Goal: Transaction & Acquisition: Purchase product/service

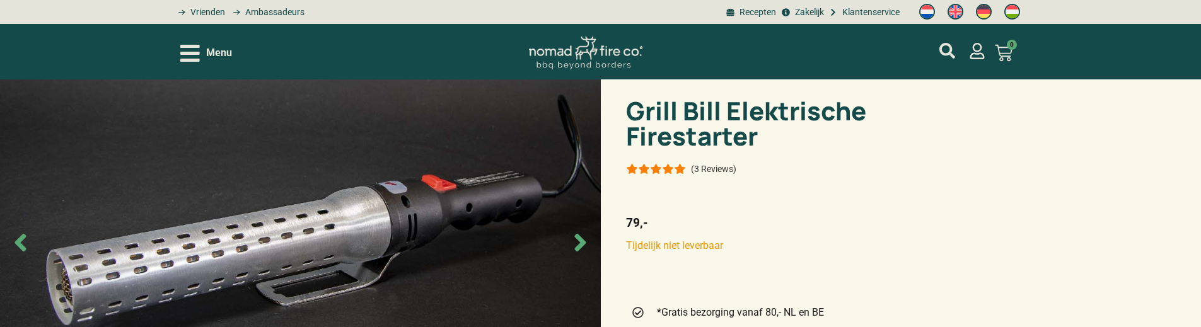
click at [577, 243] on icon "Next slide" at bounding box center [580, 243] width 28 height 28
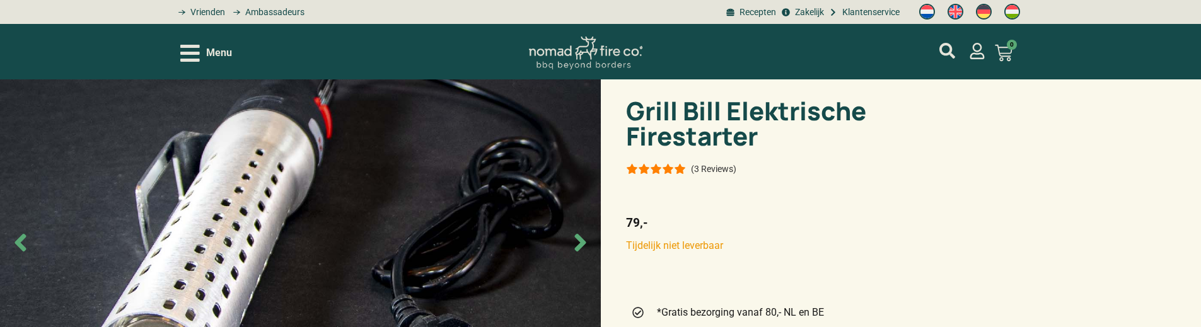
click at [577, 253] on icon "Next slide" at bounding box center [580, 243] width 28 height 28
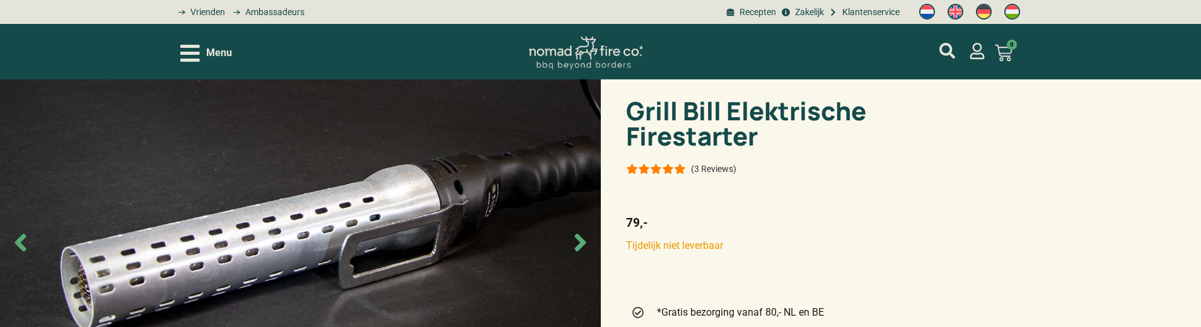
click at [577, 253] on icon "Next slide" at bounding box center [580, 243] width 28 height 28
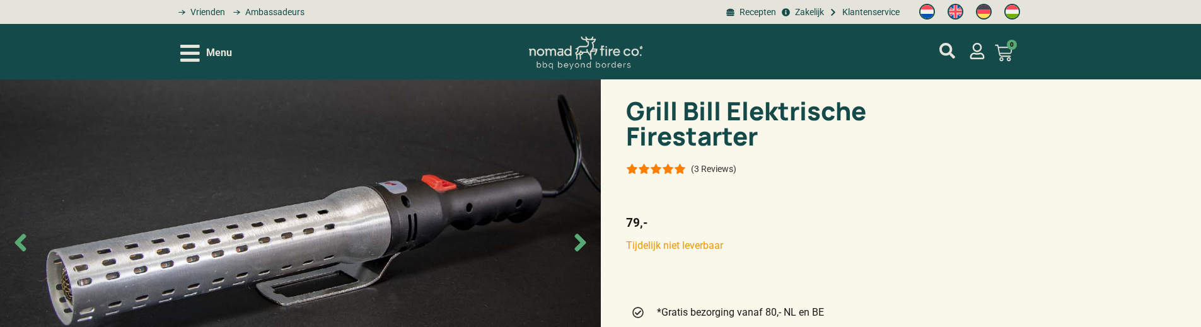
click at [577, 253] on icon "Next slide" at bounding box center [580, 243] width 28 height 28
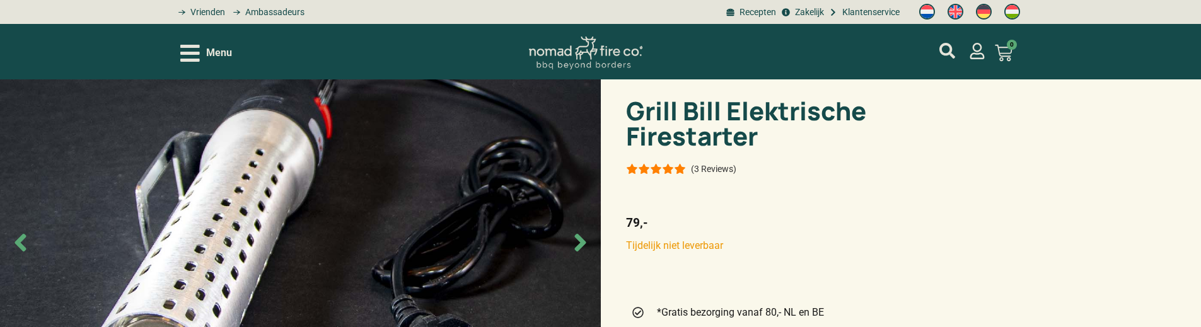
click at [577, 253] on icon "Next slide" at bounding box center [580, 243] width 28 height 28
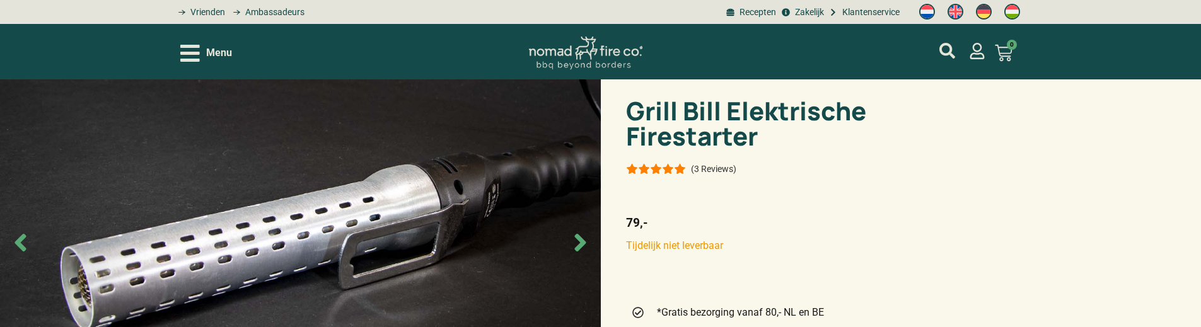
click at [577, 253] on icon "Next slide" at bounding box center [580, 243] width 28 height 28
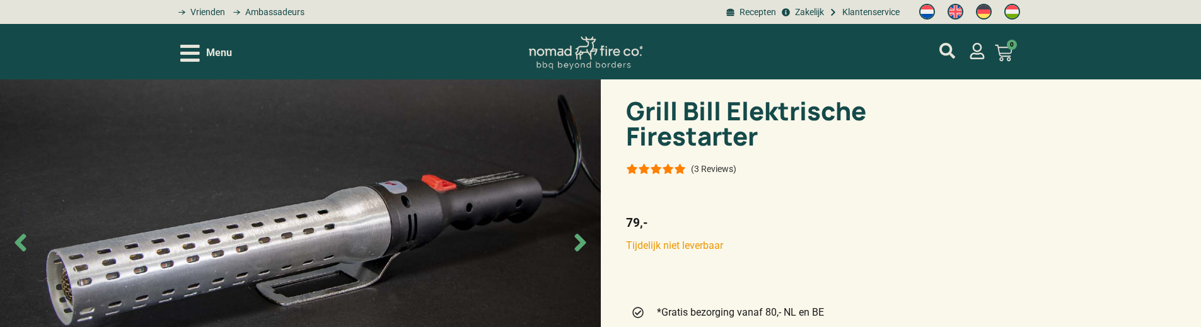
click at [577, 253] on icon "Next slide" at bounding box center [580, 243] width 28 height 28
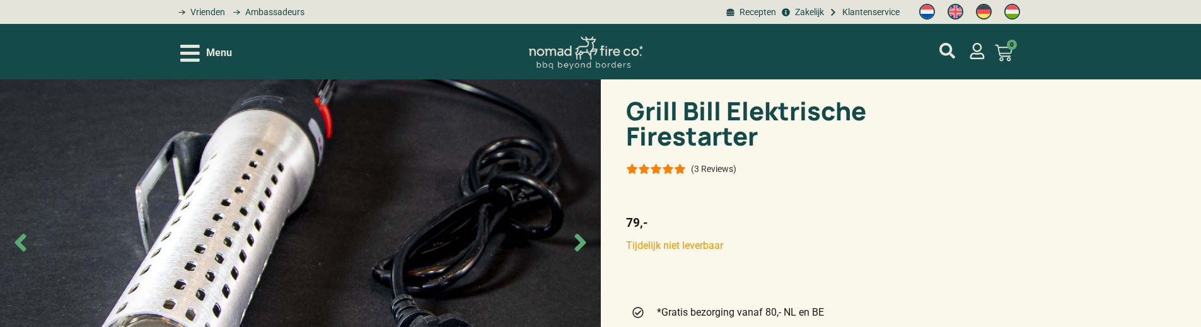
click at [577, 253] on icon "Next slide" at bounding box center [580, 243] width 28 height 28
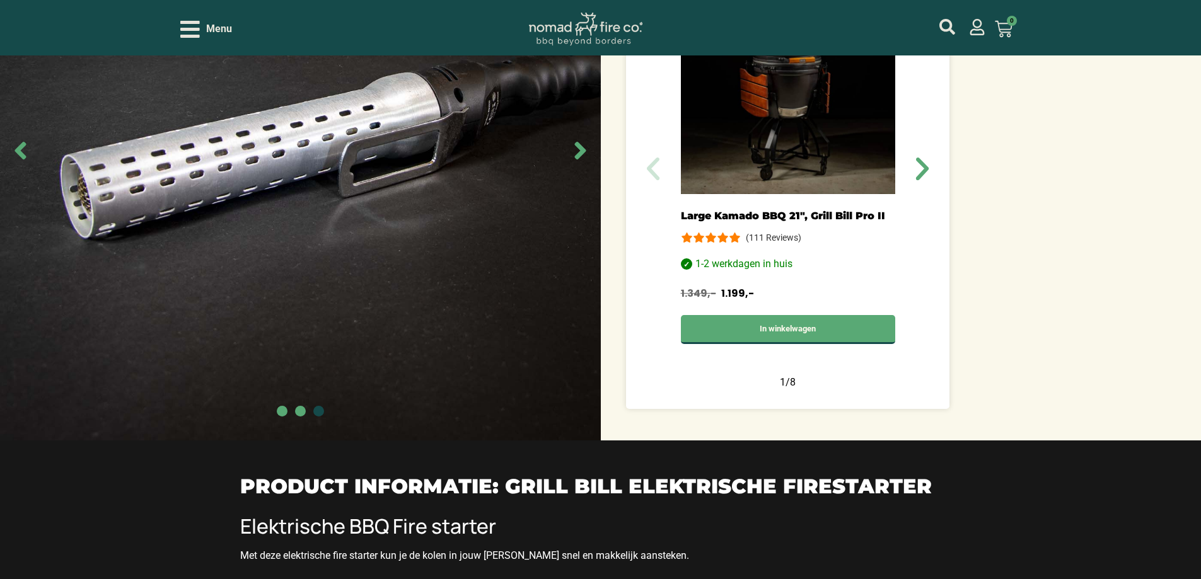
scroll to position [567, 0]
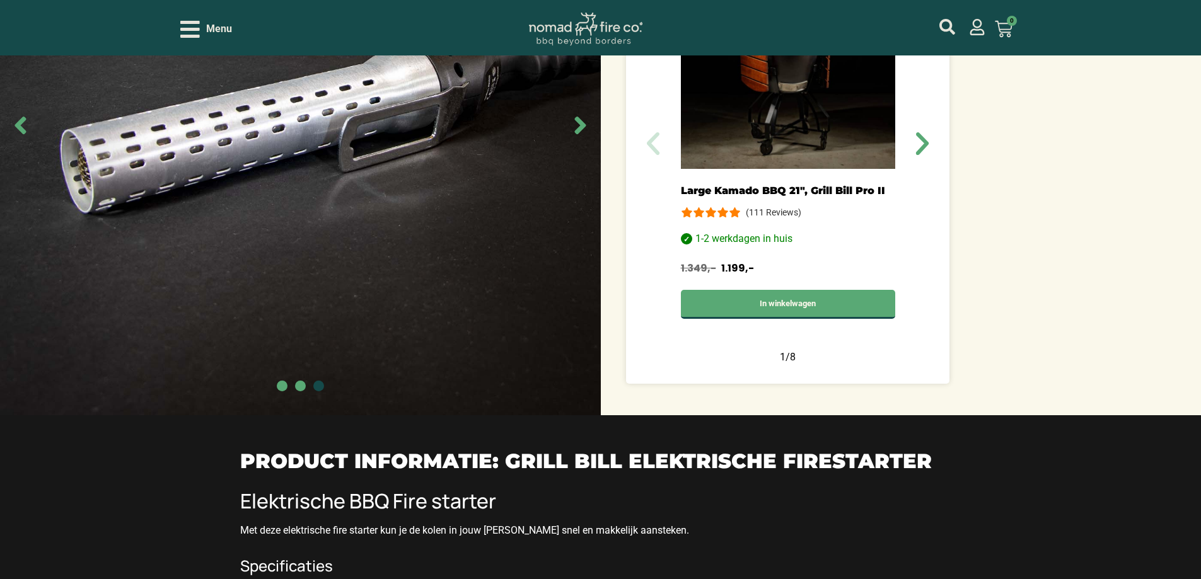
click at [299, 327] on span "Go to slide 2" at bounding box center [300, 386] width 11 height 11
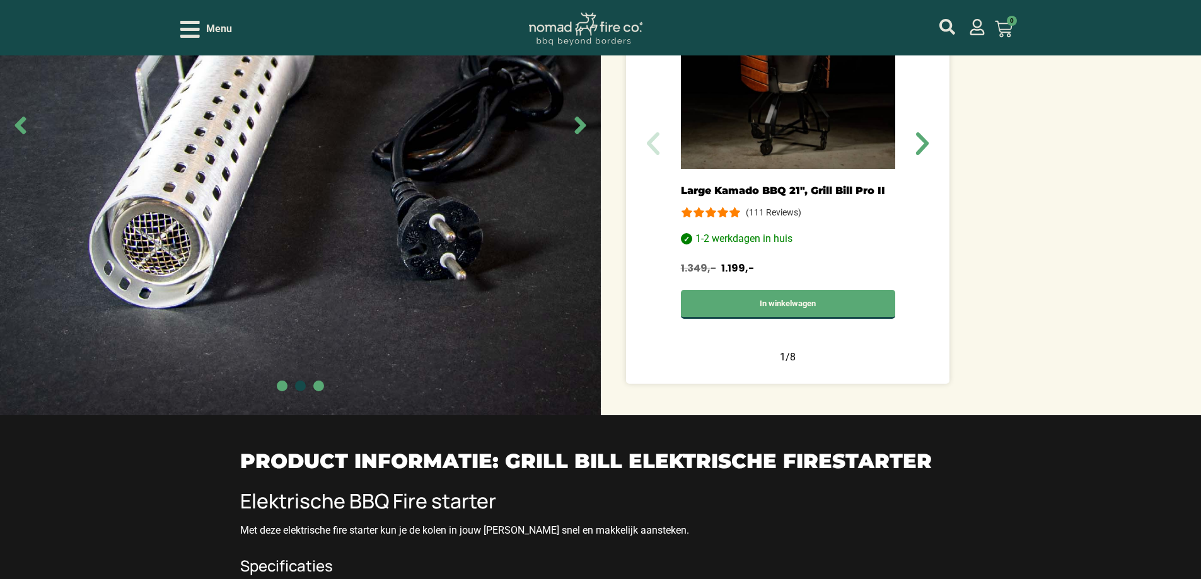
click at [315, 327] on span "Go to slide 3" at bounding box center [318, 386] width 11 height 11
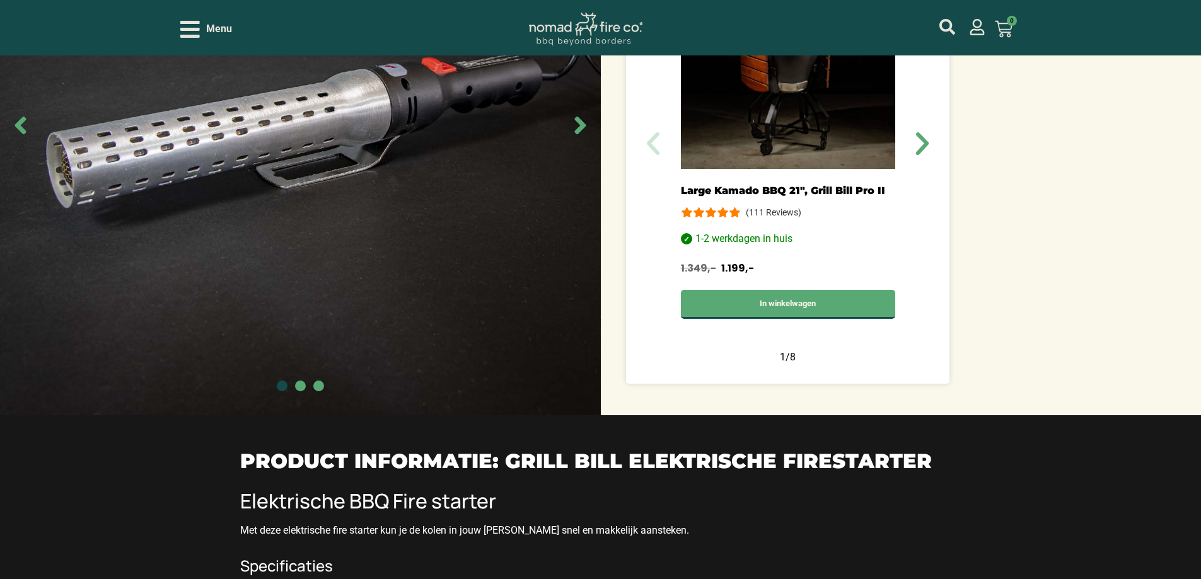
click at [299, 327] on span "Go to slide 2" at bounding box center [300, 386] width 11 height 11
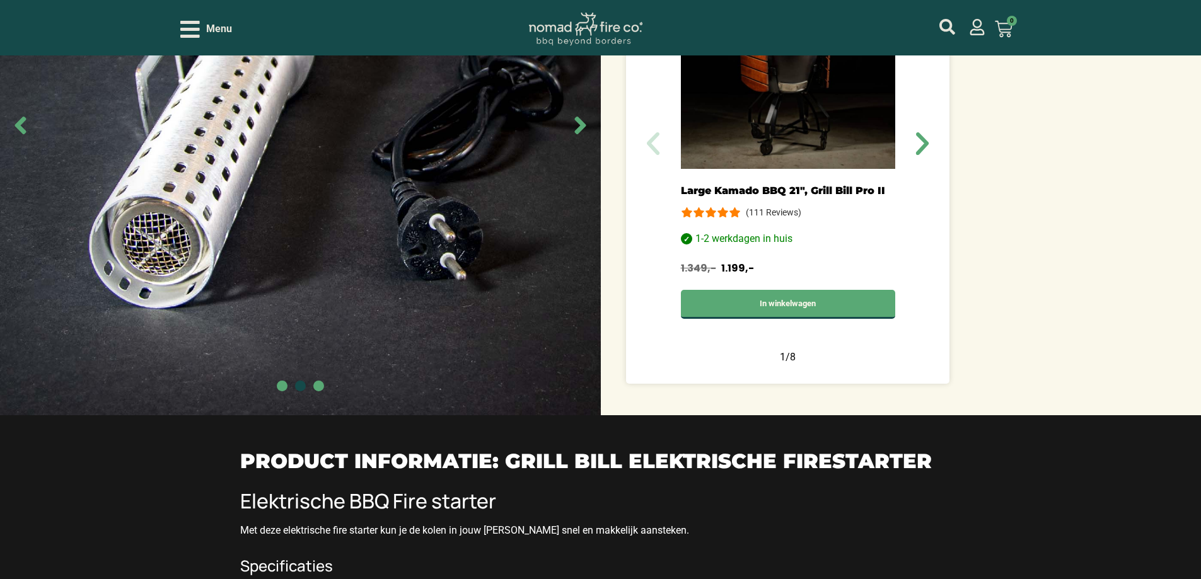
click at [282, 327] on span "Go to slide 1" at bounding box center [282, 386] width 11 height 11
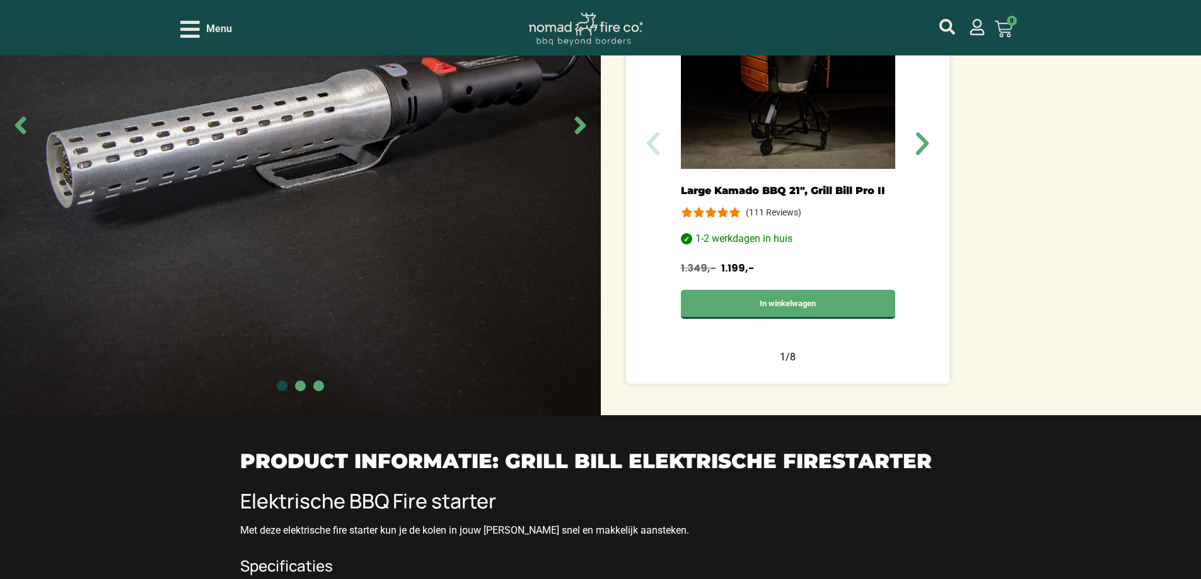
click at [301, 327] on span "Go to slide 2" at bounding box center [300, 386] width 11 height 11
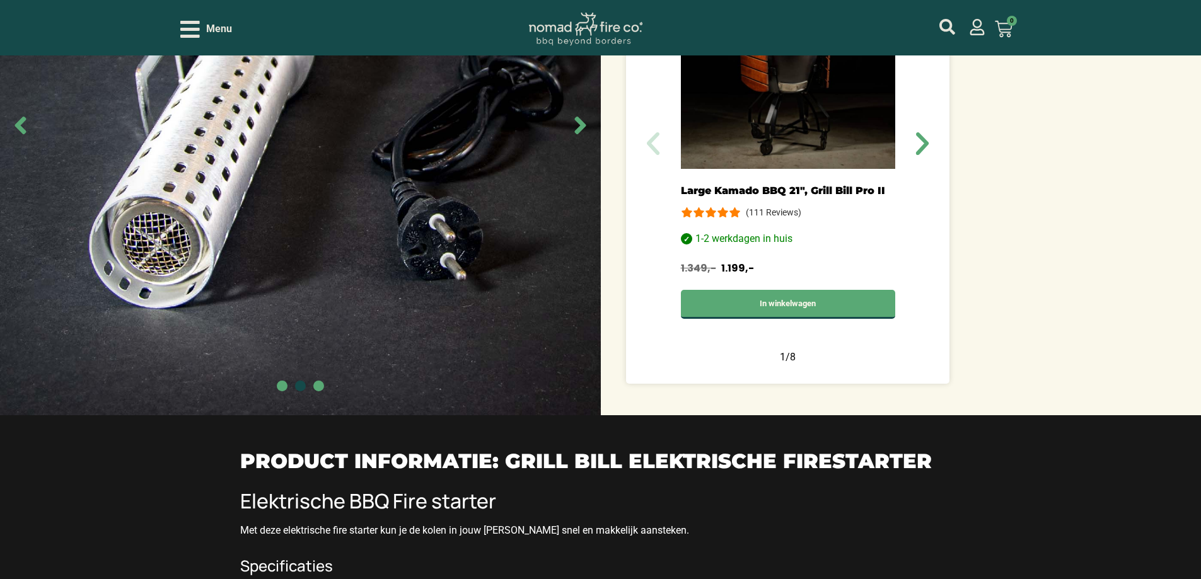
click at [306, 327] on div at bounding box center [300, 387] width 601 height 13
click at [320, 327] on span "Go to slide 3" at bounding box center [318, 386] width 11 height 11
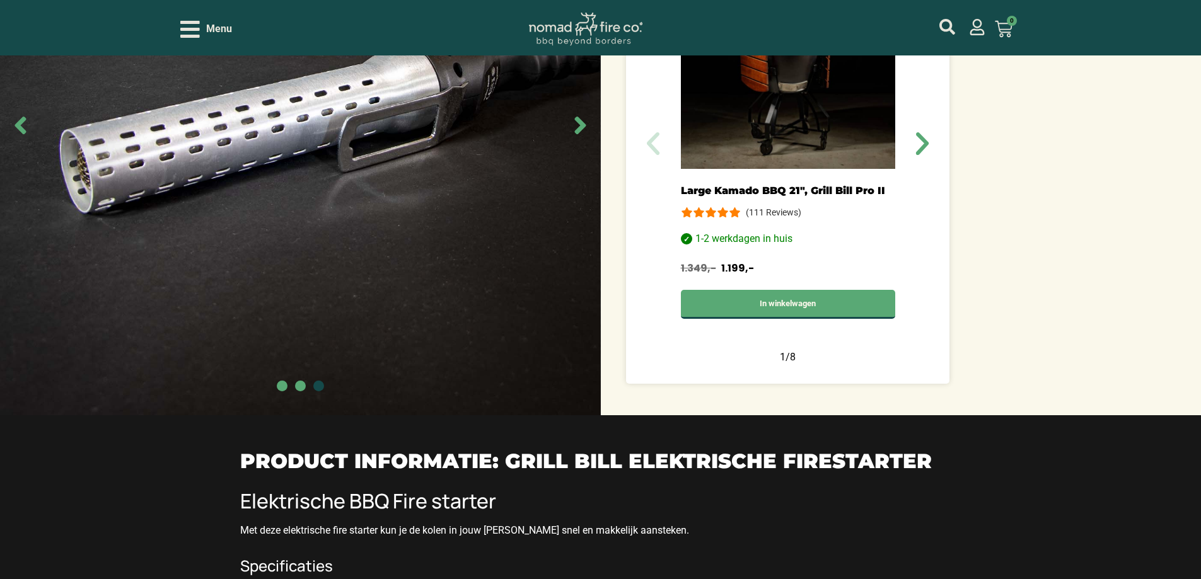
click at [302, 327] on span "Go to slide 2" at bounding box center [300, 386] width 11 height 11
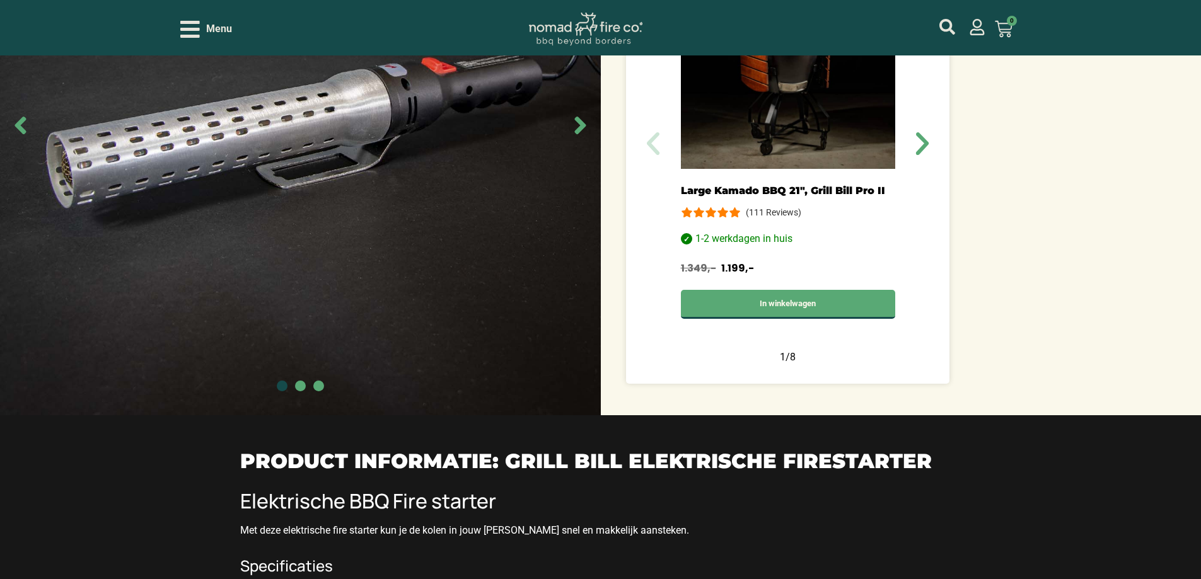
click at [287, 327] on div at bounding box center [300, 387] width 601 height 13
click at [279, 327] on span "Go to slide 1" at bounding box center [282, 386] width 11 height 11
click at [294, 327] on div at bounding box center [300, 387] width 601 height 13
click at [301, 327] on span "Go to slide 2" at bounding box center [300, 386] width 11 height 11
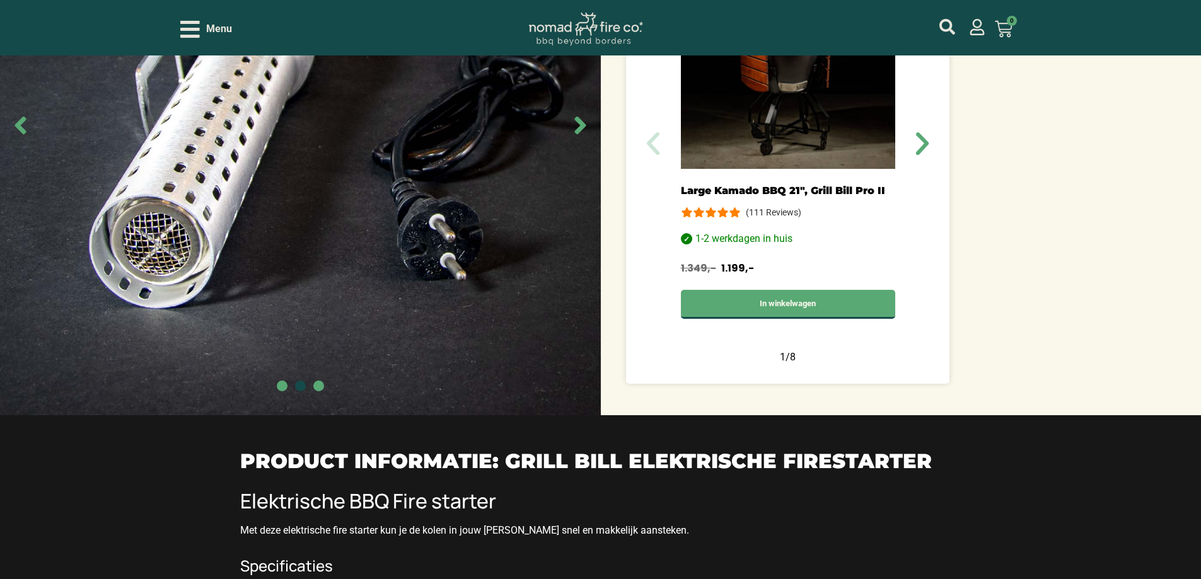
click at [315, 327] on span "Go to slide 3" at bounding box center [318, 386] width 11 height 11
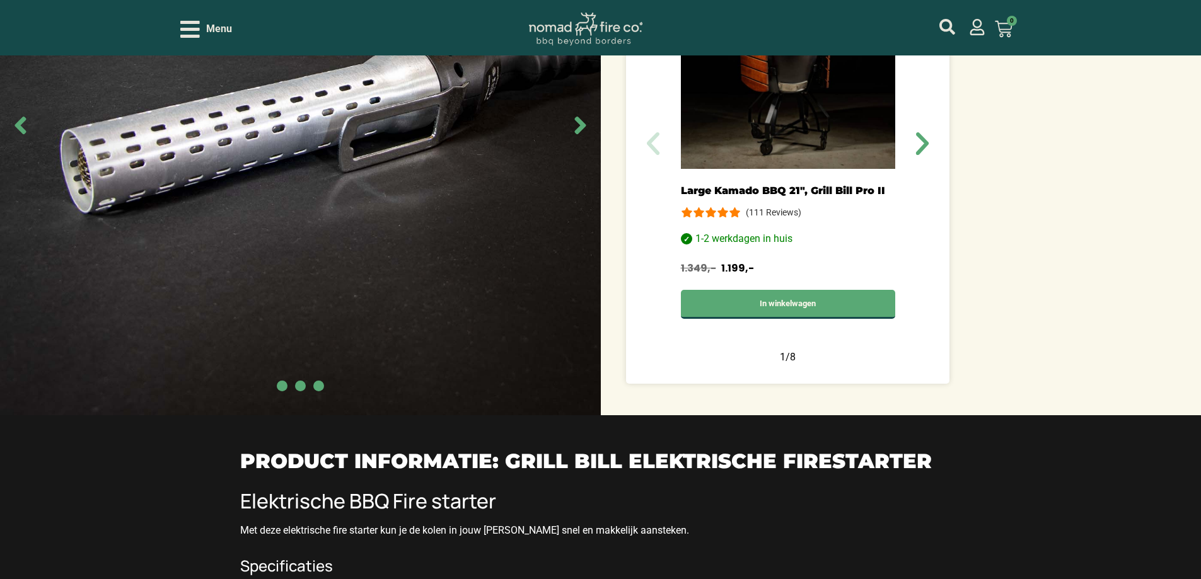
click at [320, 327] on span "Go to slide 3" at bounding box center [318, 386] width 11 height 11
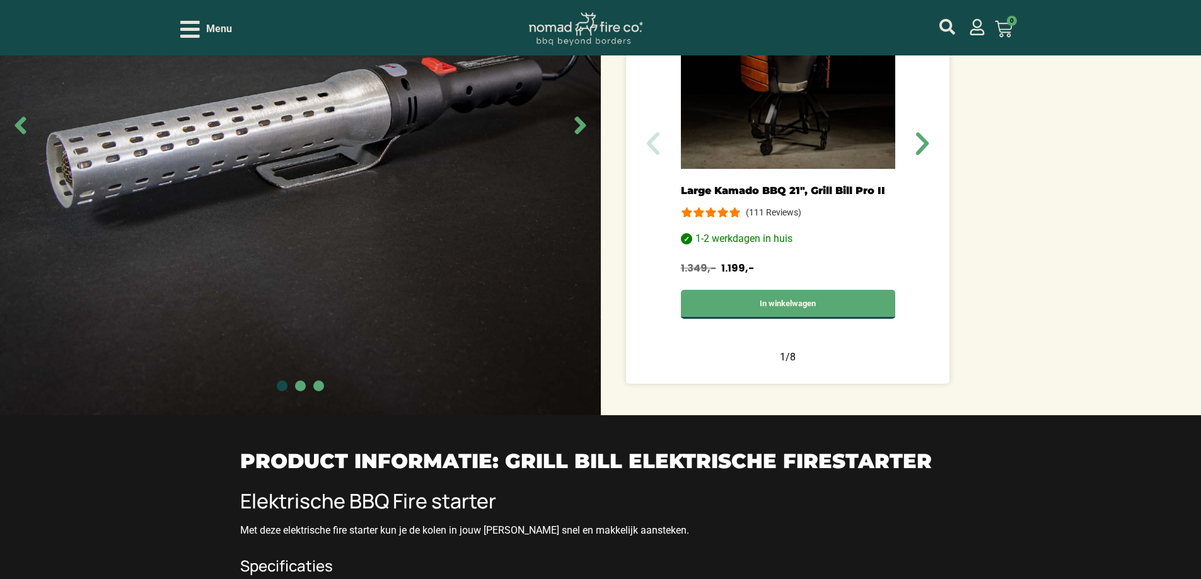
click at [301, 327] on span "Go to slide 2" at bounding box center [300, 386] width 11 height 11
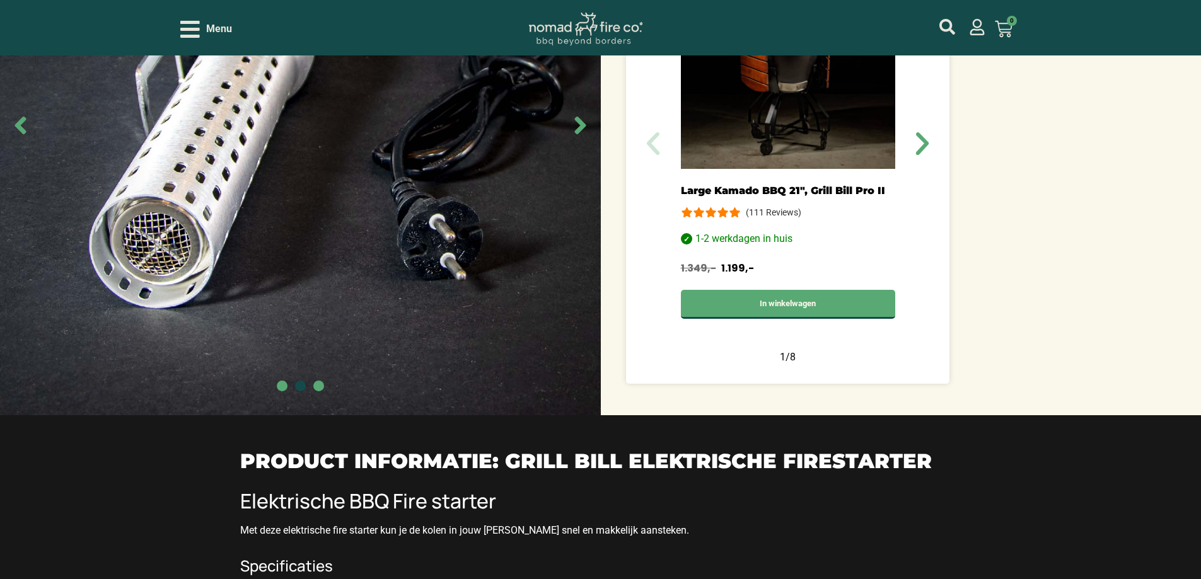
click at [284, 327] on span "Go to slide 1" at bounding box center [282, 386] width 11 height 11
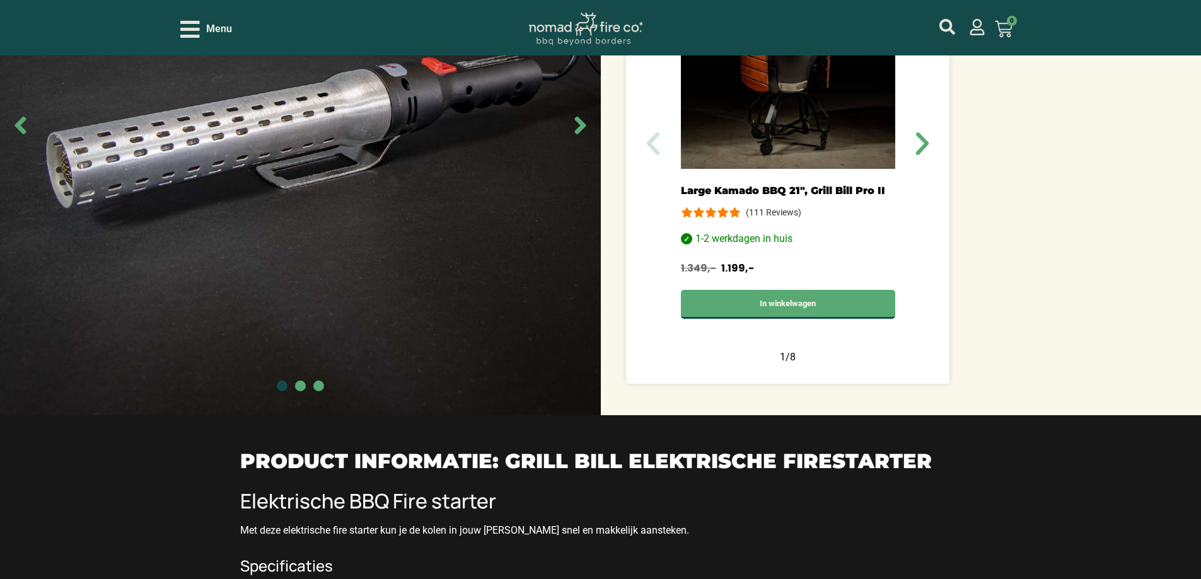
drag, startPoint x: 303, startPoint y: 392, endPoint x: 309, endPoint y: 391, distance: 6.3
click at [303, 327] on span "Go to slide 2" at bounding box center [300, 386] width 11 height 11
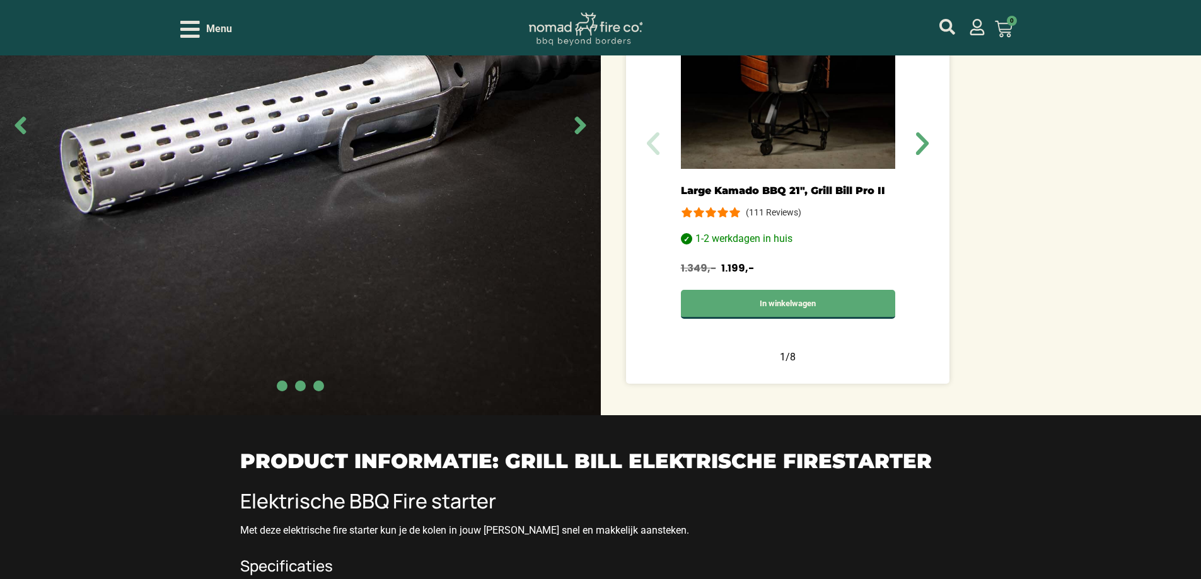
click at [319, 327] on span "Go to slide 3" at bounding box center [318, 386] width 11 height 11
click at [298, 327] on span "Go to slide 2" at bounding box center [300, 386] width 11 height 11
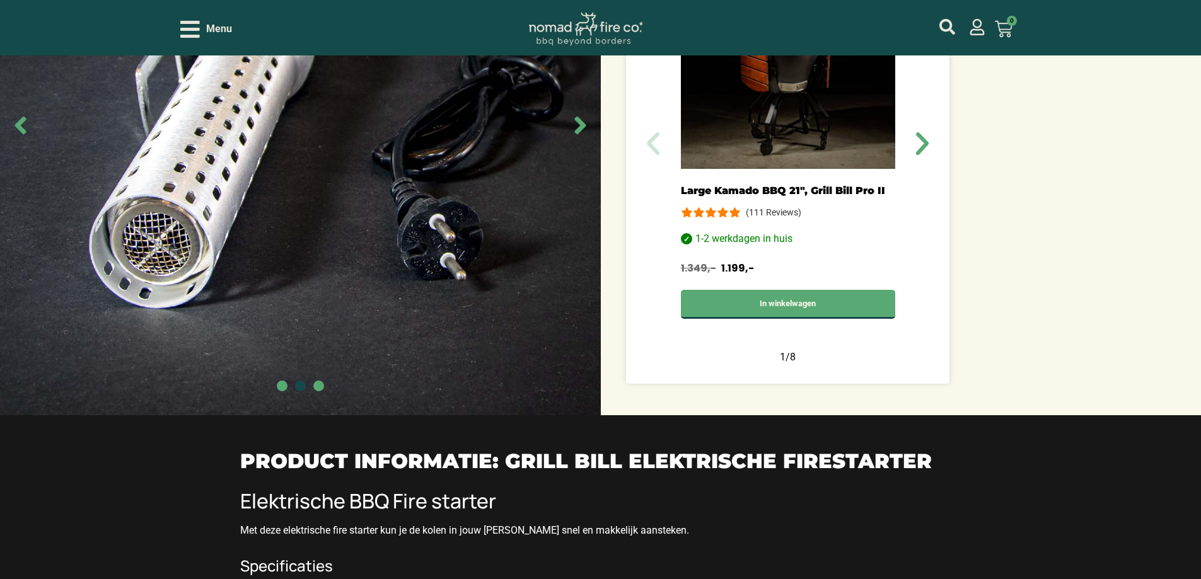
click at [316, 327] on span "Go to slide 3" at bounding box center [318, 386] width 11 height 11
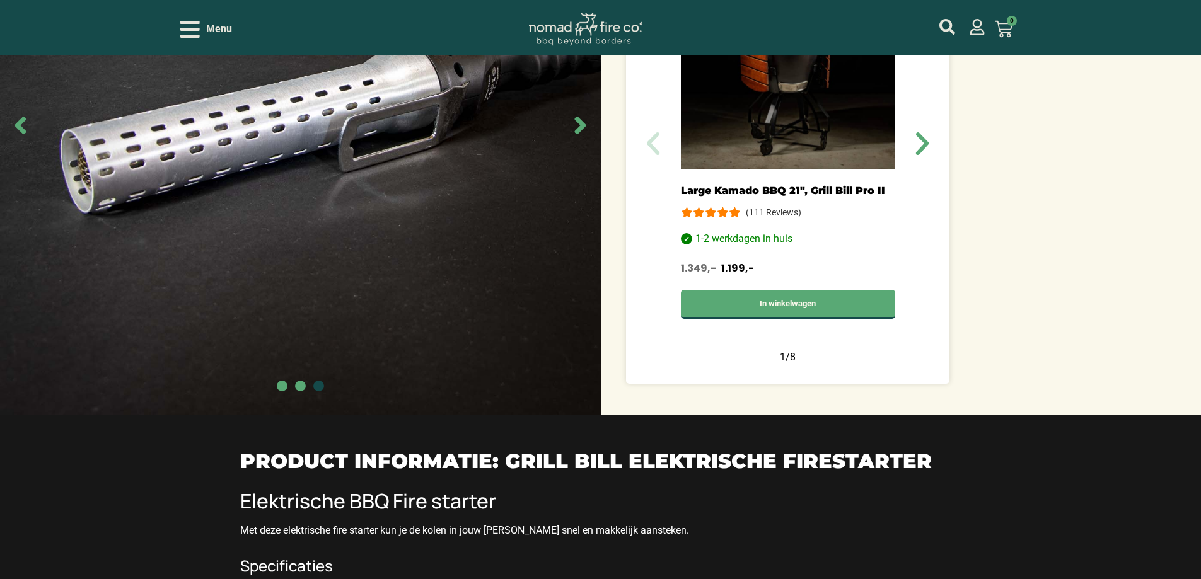
click at [299, 327] on span "Go to slide 2" at bounding box center [300, 386] width 11 height 11
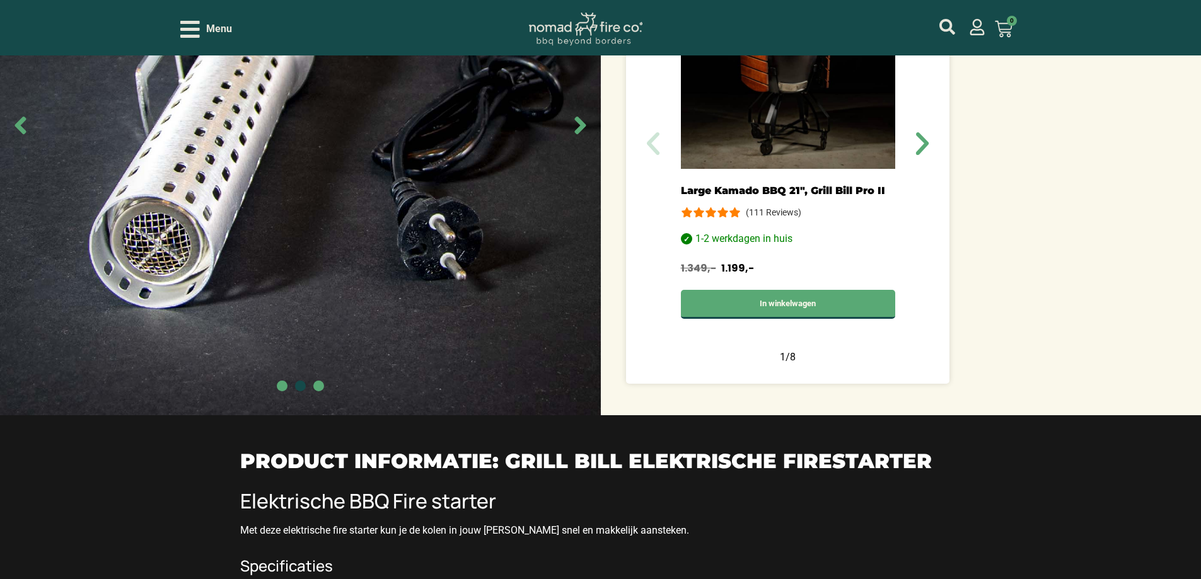
click at [284, 327] on span "Go to slide 1" at bounding box center [282, 386] width 11 height 11
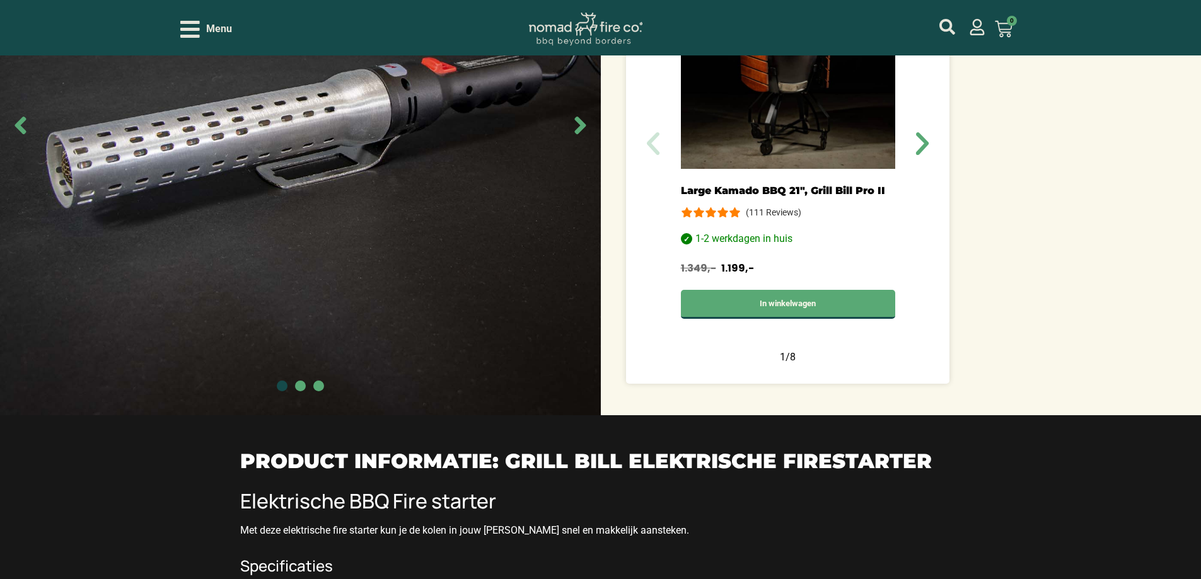
click at [303, 327] on span "Go to slide 2" at bounding box center [300, 386] width 11 height 11
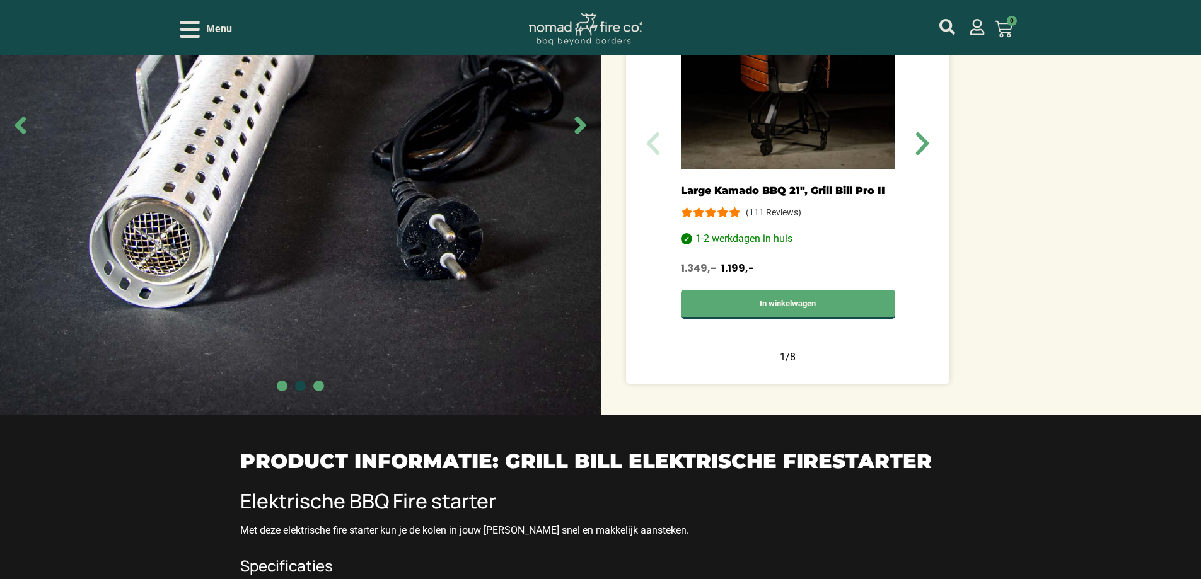
click at [315, 327] on span "Go to slide 3" at bounding box center [318, 386] width 11 height 11
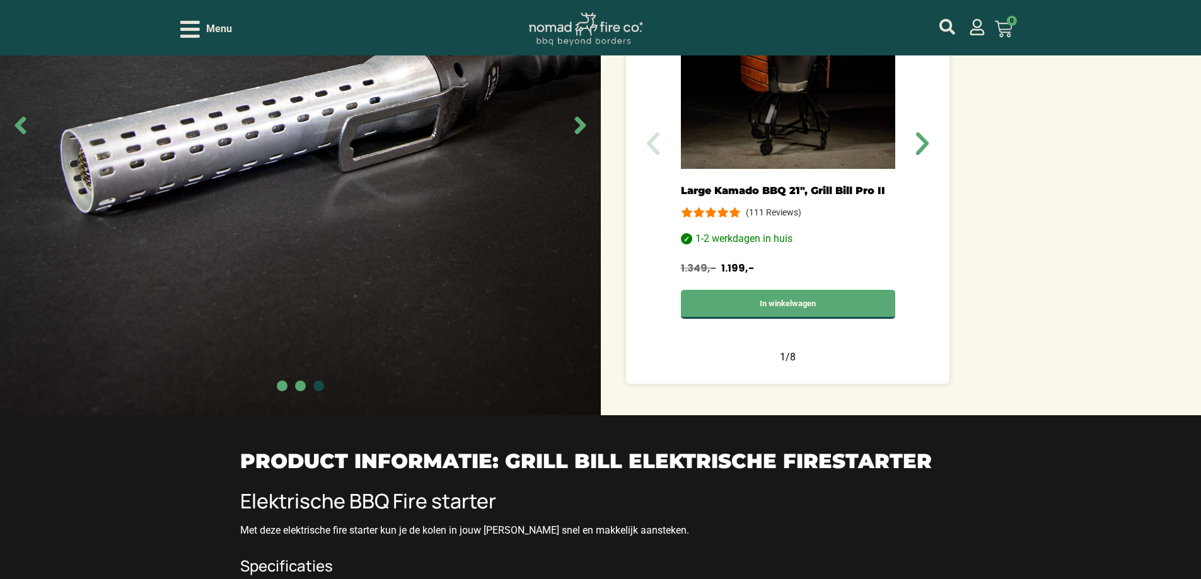
click at [299, 327] on span "Go to slide 2" at bounding box center [300, 386] width 11 height 11
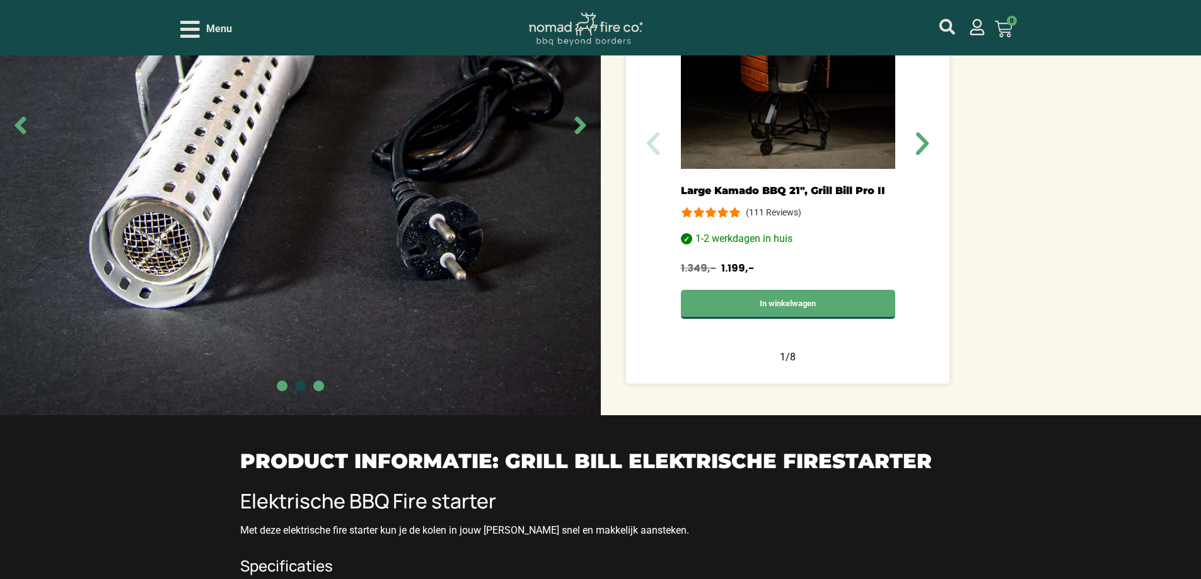
click at [278, 327] on span "Go to slide 1" at bounding box center [282, 386] width 11 height 11
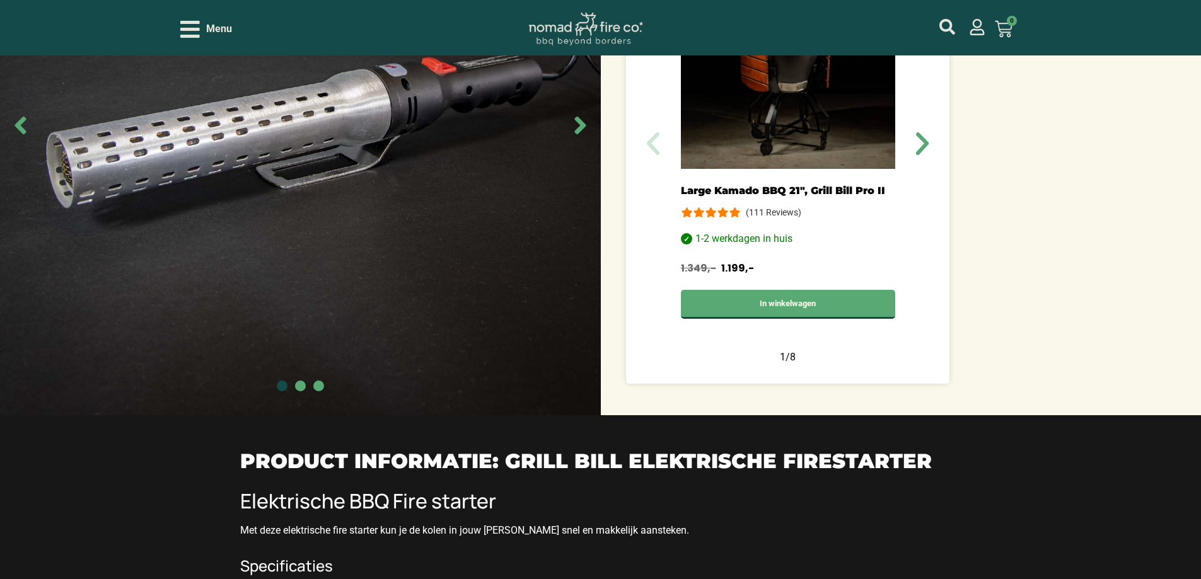
click at [292, 327] on div at bounding box center [300, 387] width 601 height 13
click at [298, 327] on span "Go to slide 2" at bounding box center [300, 386] width 11 height 11
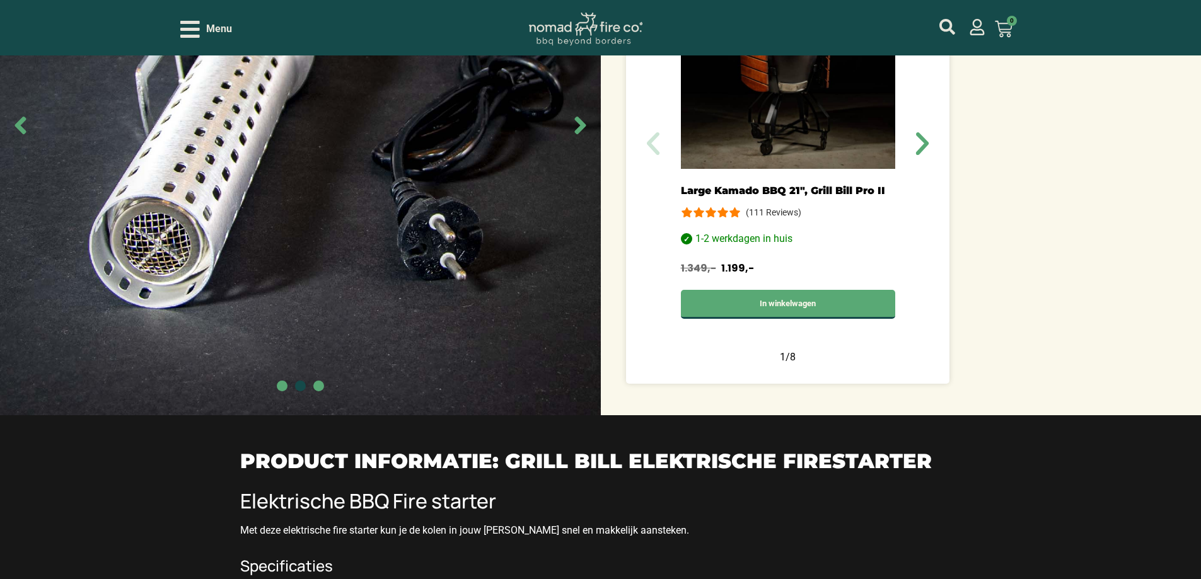
click at [316, 327] on span "Go to slide 3" at bounding box center [318, 386] width 11 height 11
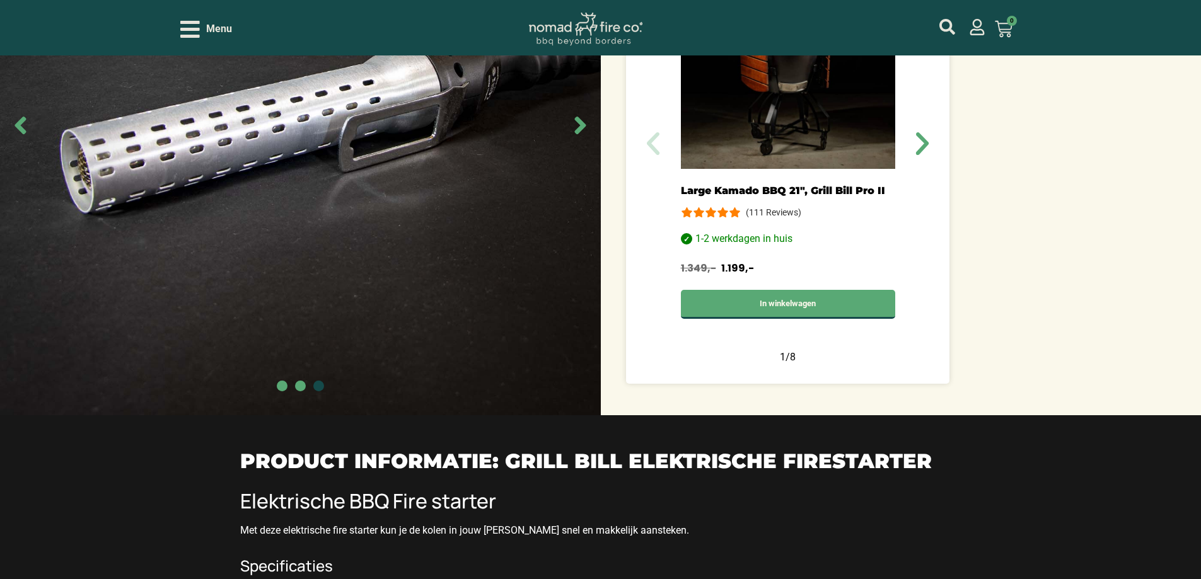
click at [294, 327] on div at bounding box center [300, 387] width 601 height 13
click at [281, 327] on span "Go to slide 1" at bounding box center [282, 386] width 11 height 11
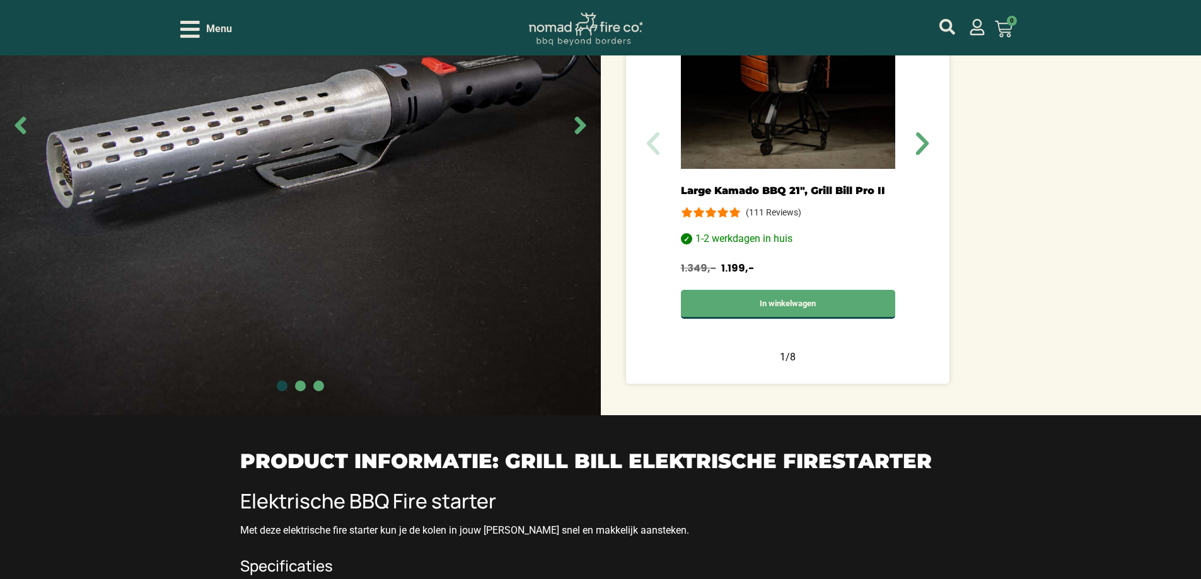
click at [298, 327] on span "Go to slide 2" at bounding box center [300, 386] width 11 height 11
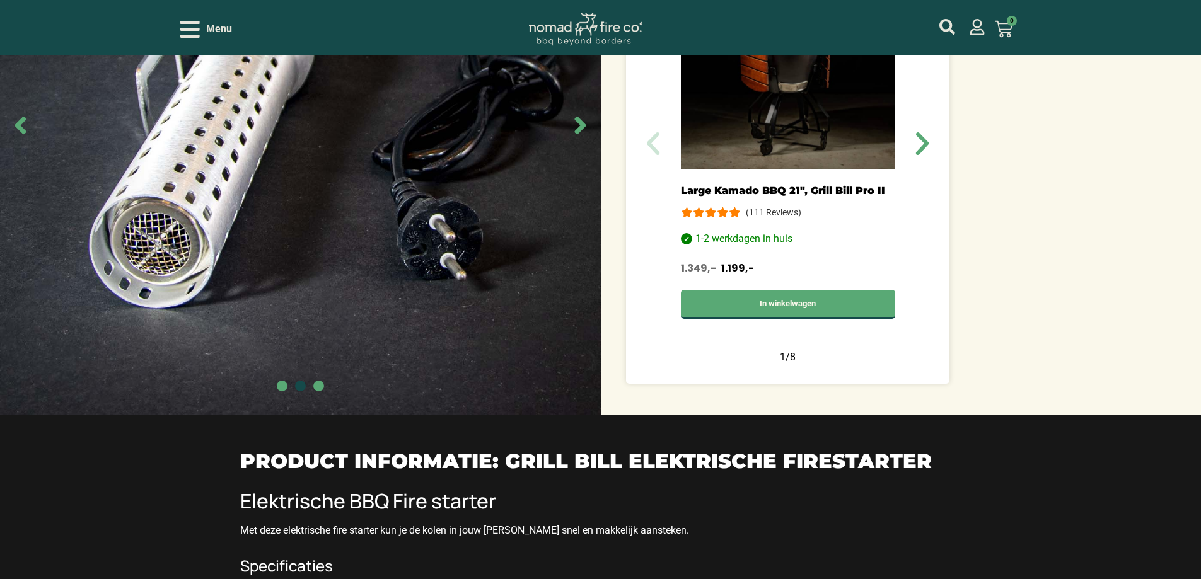
click at [322, 327] on span "Go to slide 3" at bounding box center [318, 386] width 11 height 11
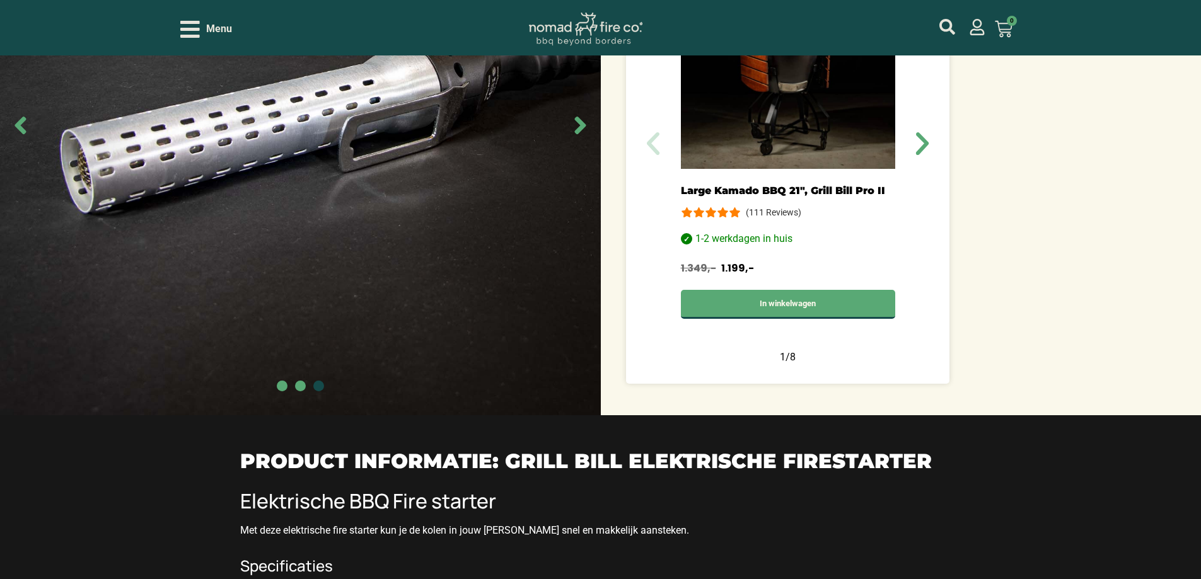
click at [300, 327] on span "Go to slide 2" at bounding box center [300, 386] width 11 height 11
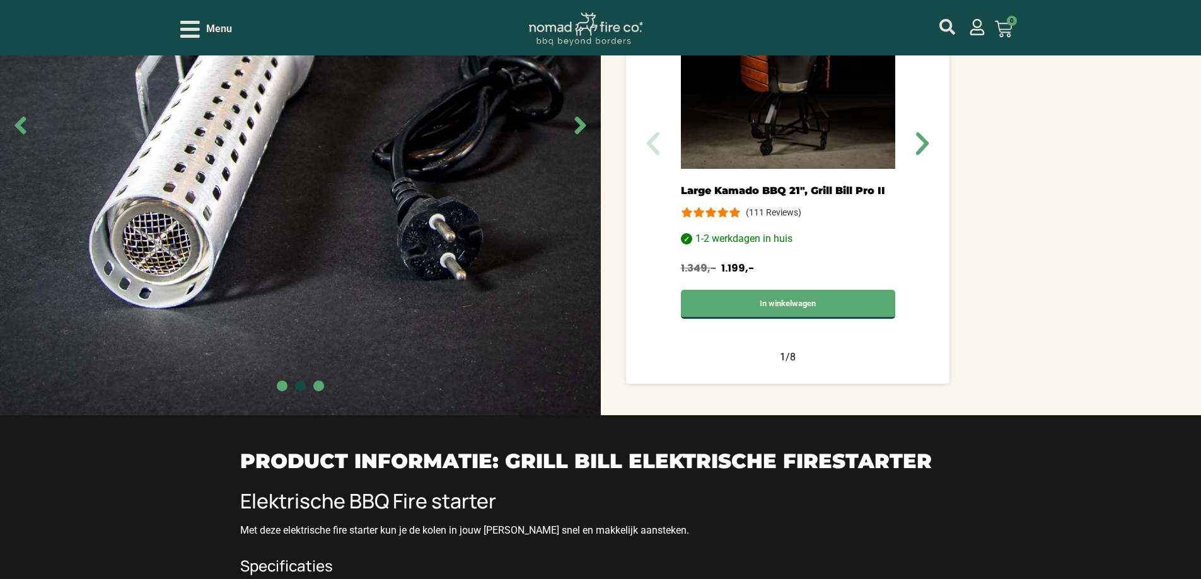
click at [281, 327] on span "Go to slide 1" at bounding box center [282, 386] width 11 height 11
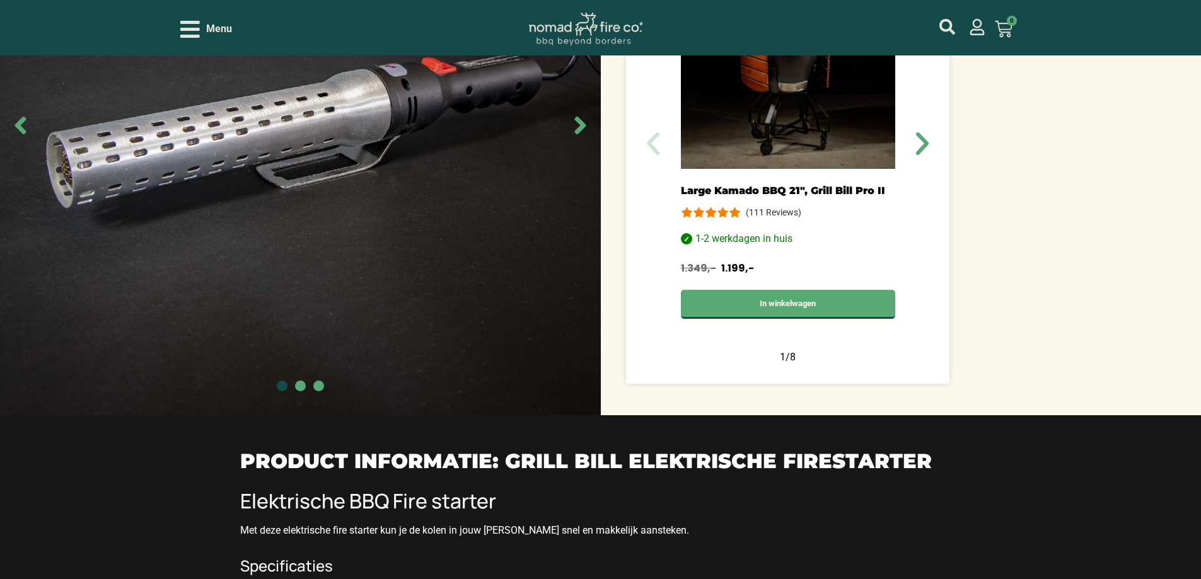
click at [301, 327] on span "Go to slide 2" at bounding box center [300, 386] width 11 height 11
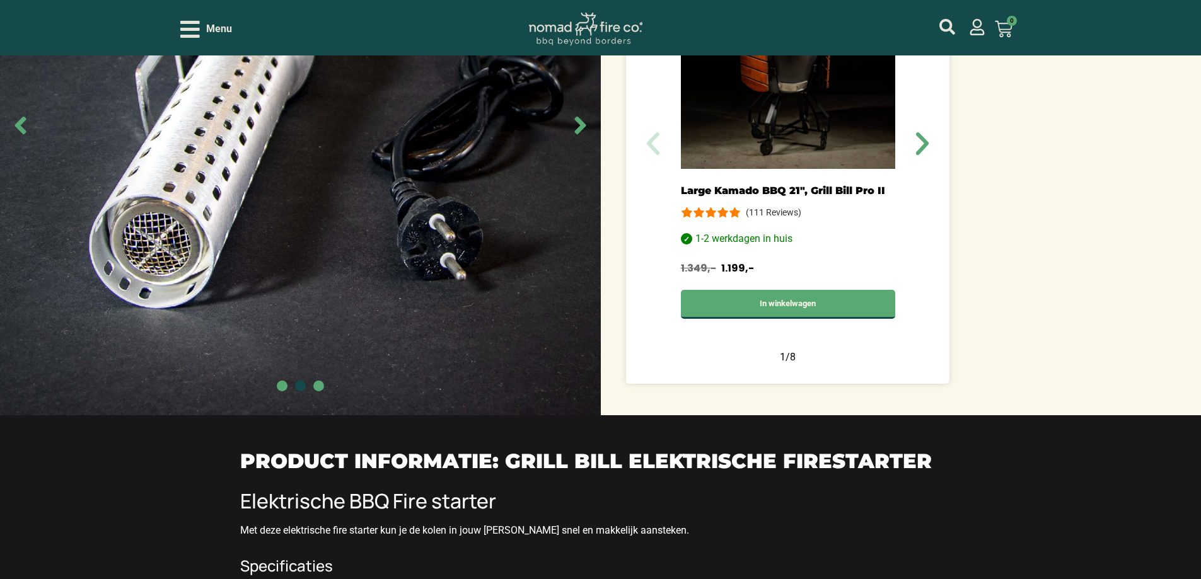
click at [317, 327] on span "Go to slide 3" at bounding box center [318, 386] width 11 height 11
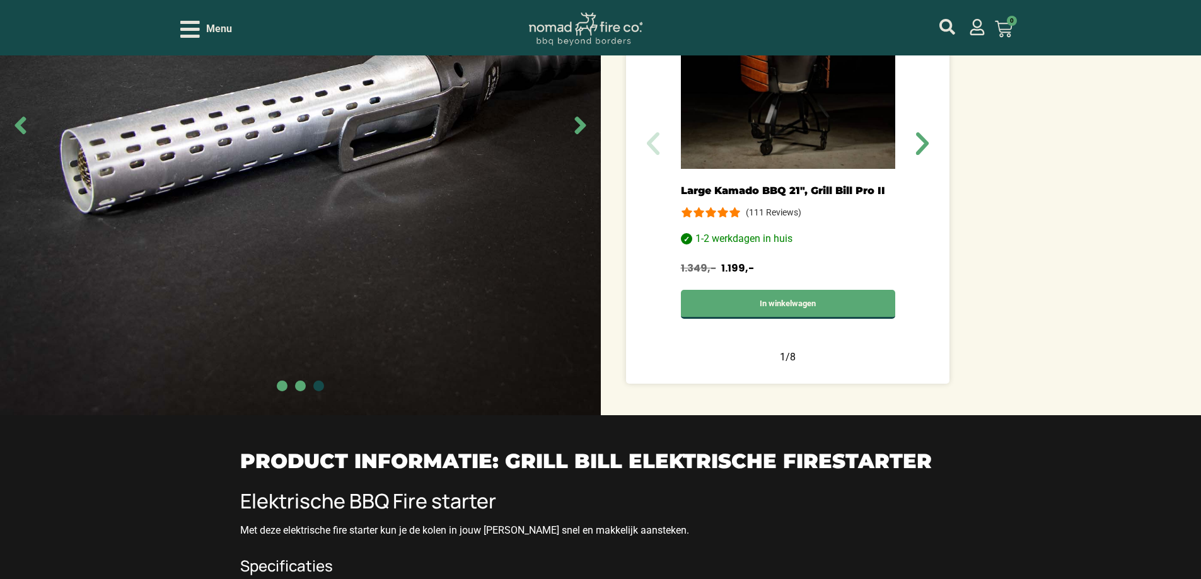
click at [298, 327] on span "Go to slide 2" at bounding box center [300, 386] width 11 height 11
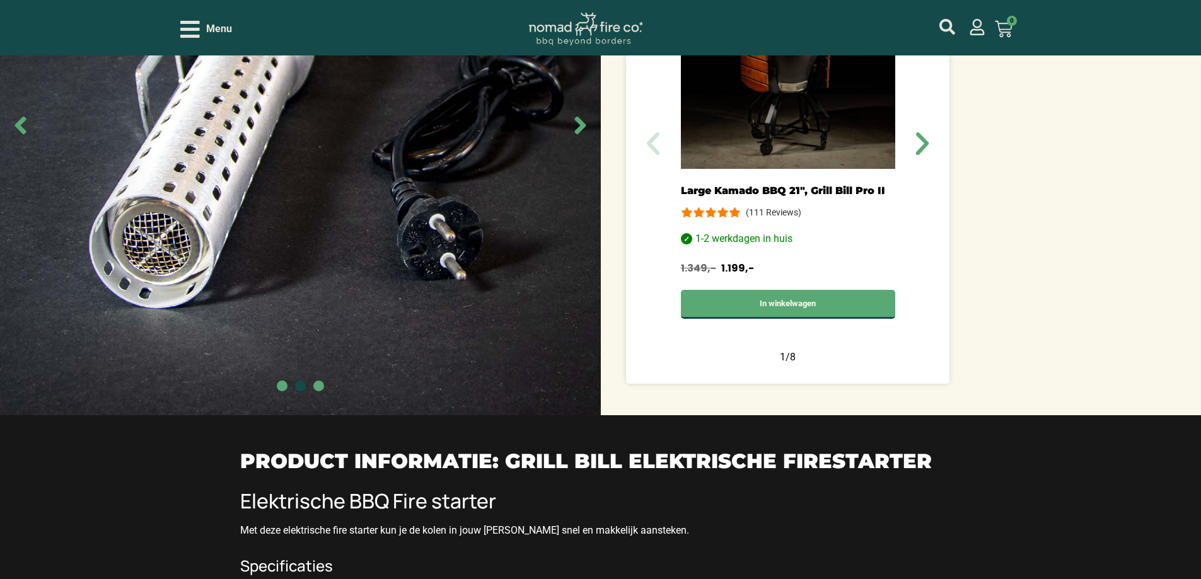
click at [281, 327] on span "Go to slide 1" at bounding box center [282, 386] width 11 height 11
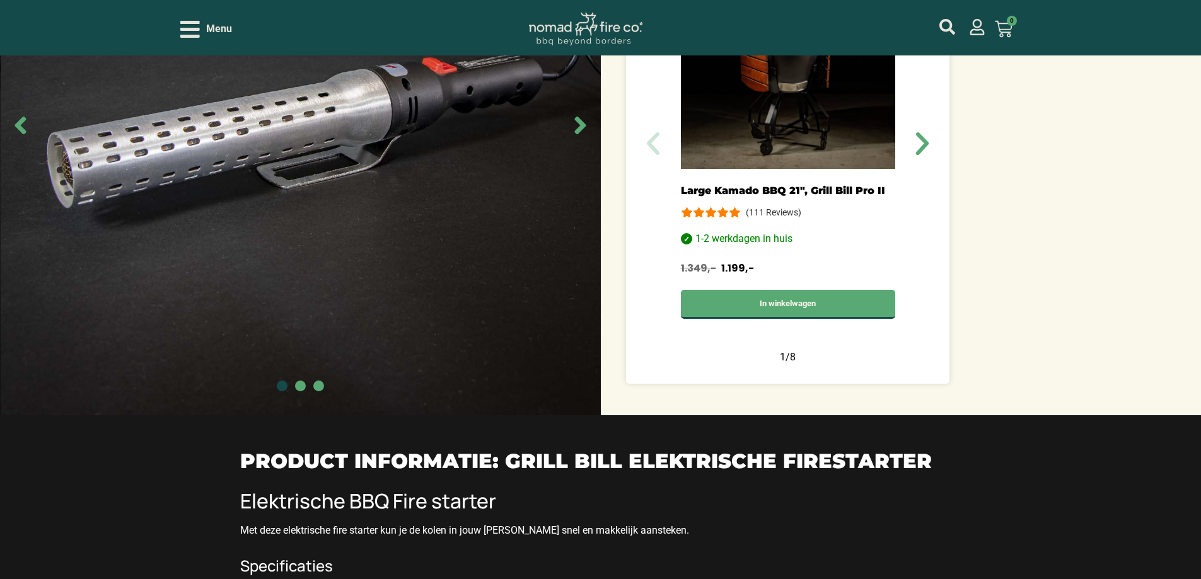
click at [298, 327] on span "Go to slide 2" at bounding box center [300, 386] width 11 height 11
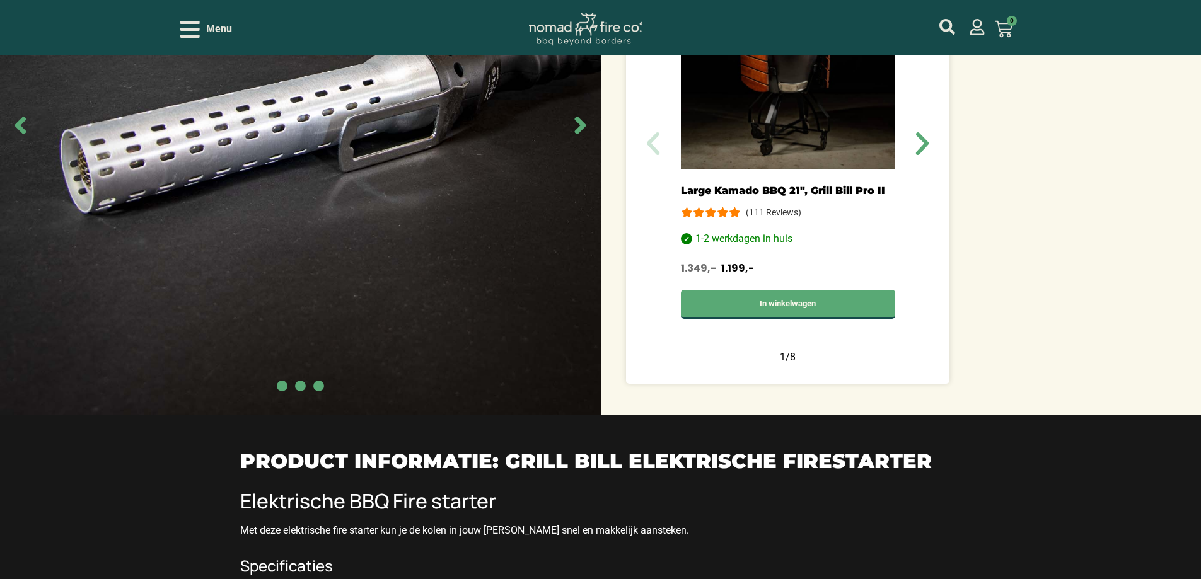
click at [314, 327] on span "Go to slide 3" at bounding box center [318, 386] width 11 height 11
click at [299, 327] on span "Go to slide 2" at bounding box center [300, 386] width 11 height 11
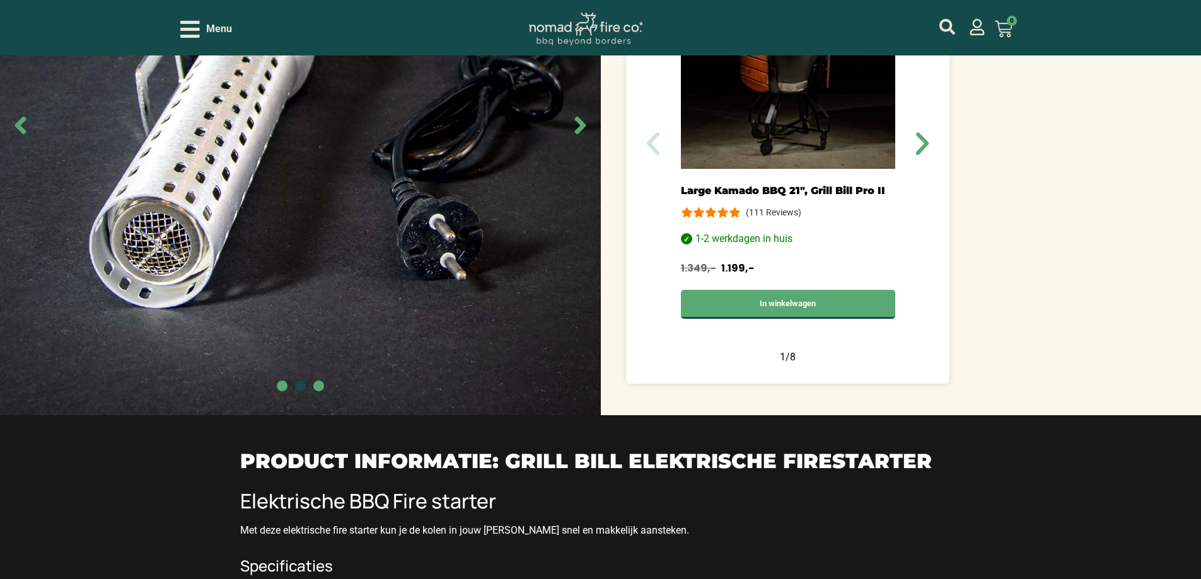
click at [282, 327] on span "Go to slide 1" at bounding box center [282, 386] width 11 height 11
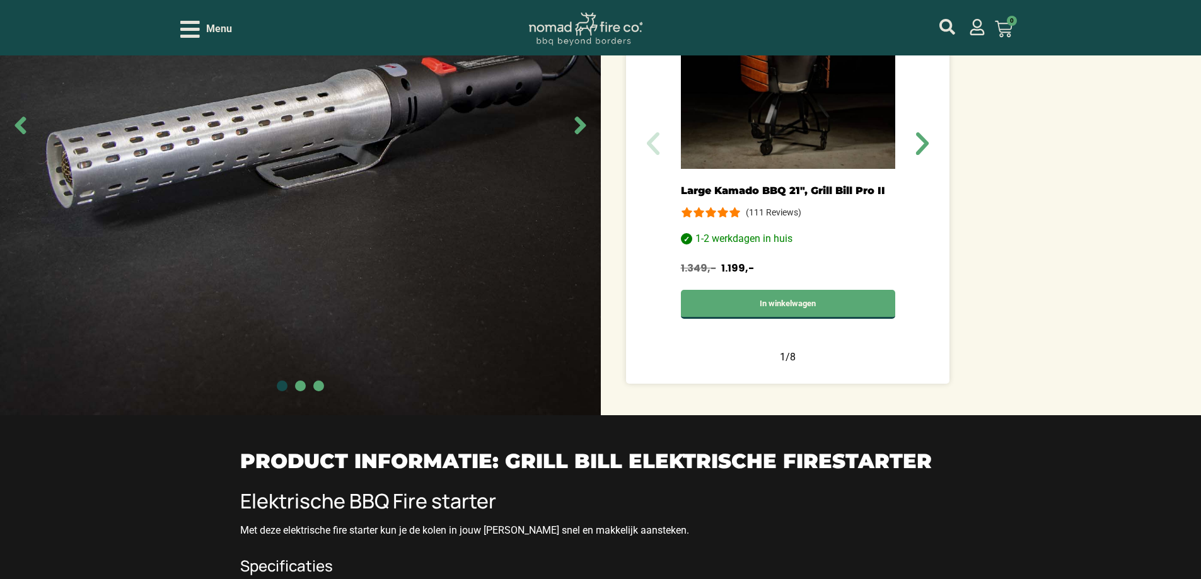
click at [295, 327] on span "Go to slide 2" at bounding box center [300, 386] width 11 height 11
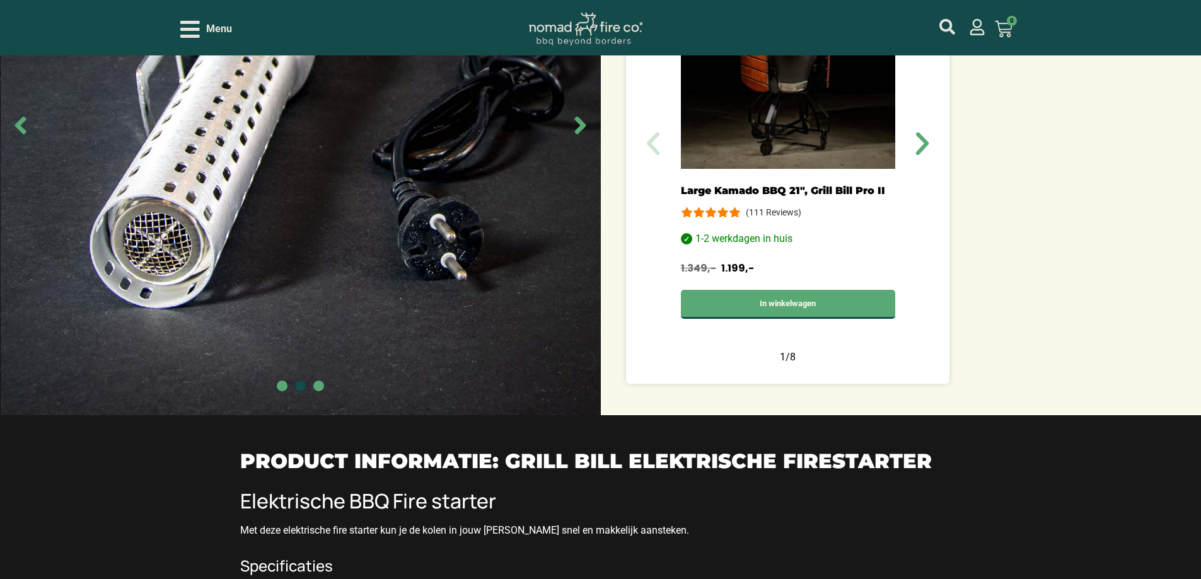
click at [316, 327] on span "Go to slide 3" at bounding box center [318, 386] width 11 height 11
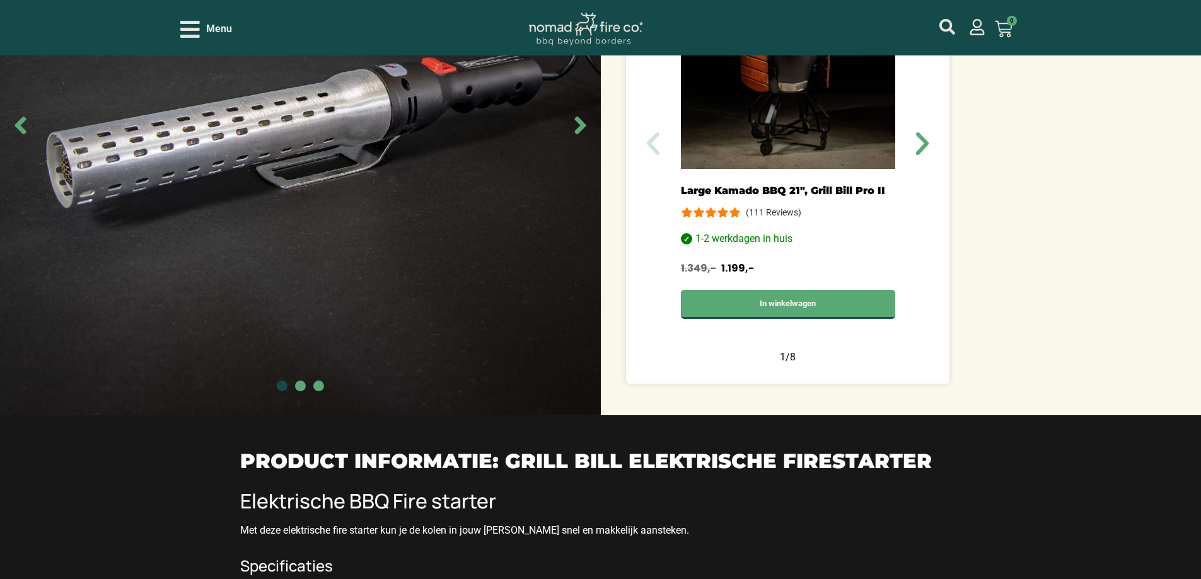
click at [305, 327] on div at bounding box center [300, 387] width 601 height 13
click at [301, 327] on div at bounding box center [300, 387] width 601 height 13
click at [301, 327] on span "Go to slide 2" at bounding box center [300, 386] width 11 height 11
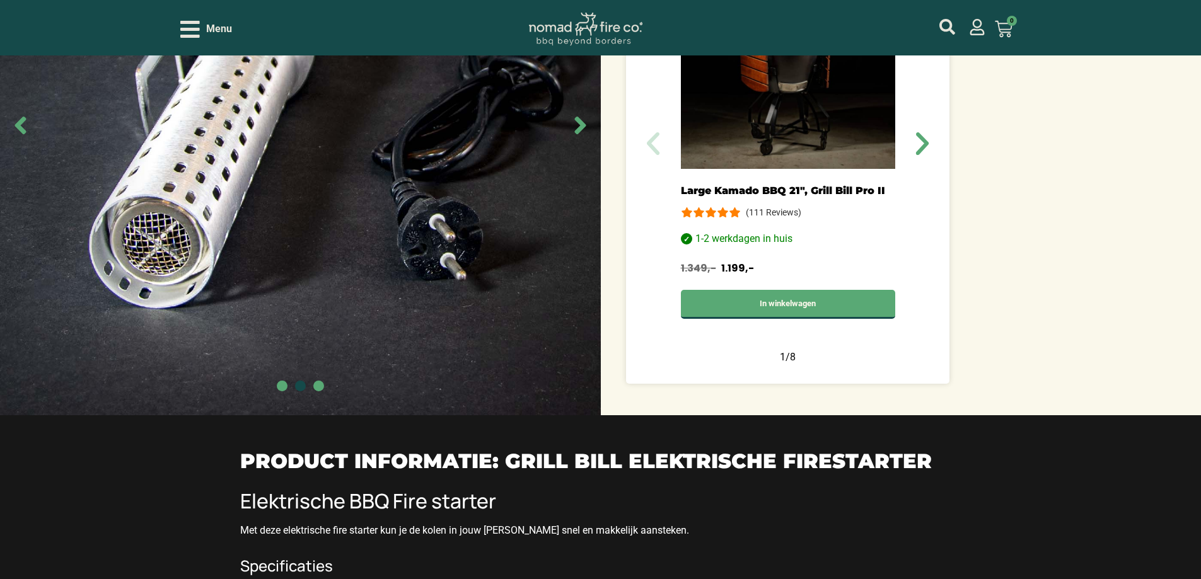
click at [281, 327] on span "Go to slide 1" at bounding box center [282, 386] width 11 height 11
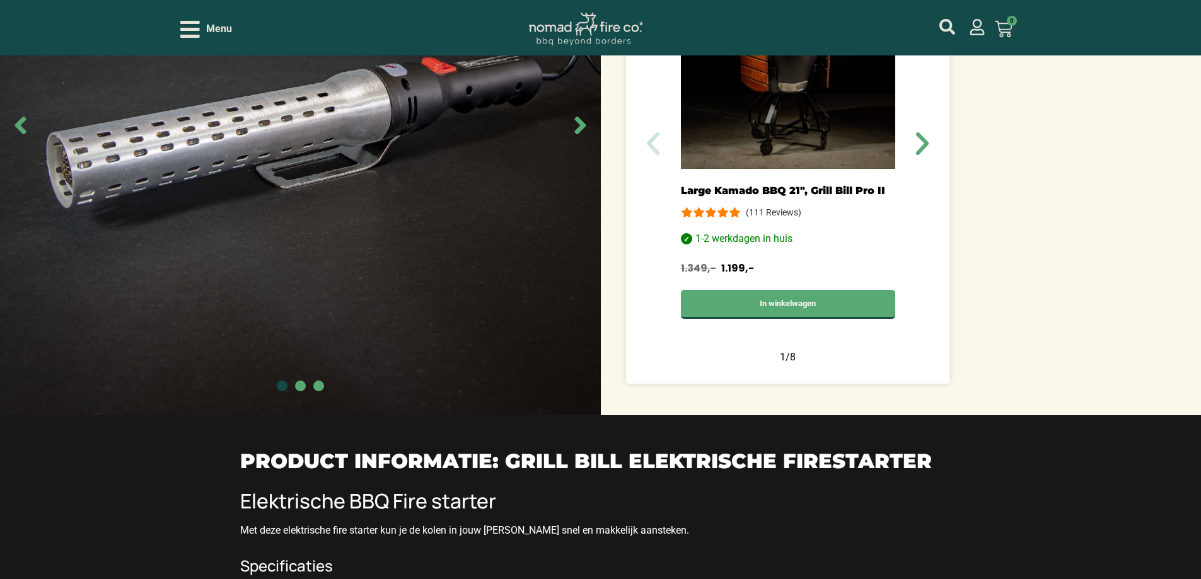
click at [301, 327] on span "Go to slide 2" at bounding box center [300, 386] width 11 height 11
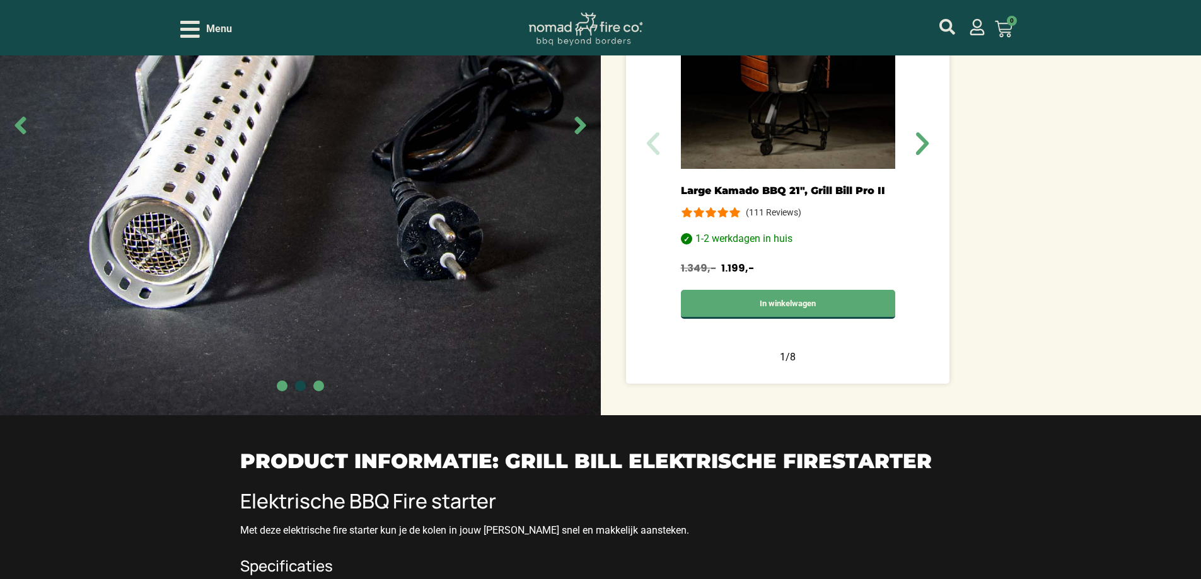
click at [318, 327] on span "Go to slide 3" at bounding box center [318, 386] width 11 height 11
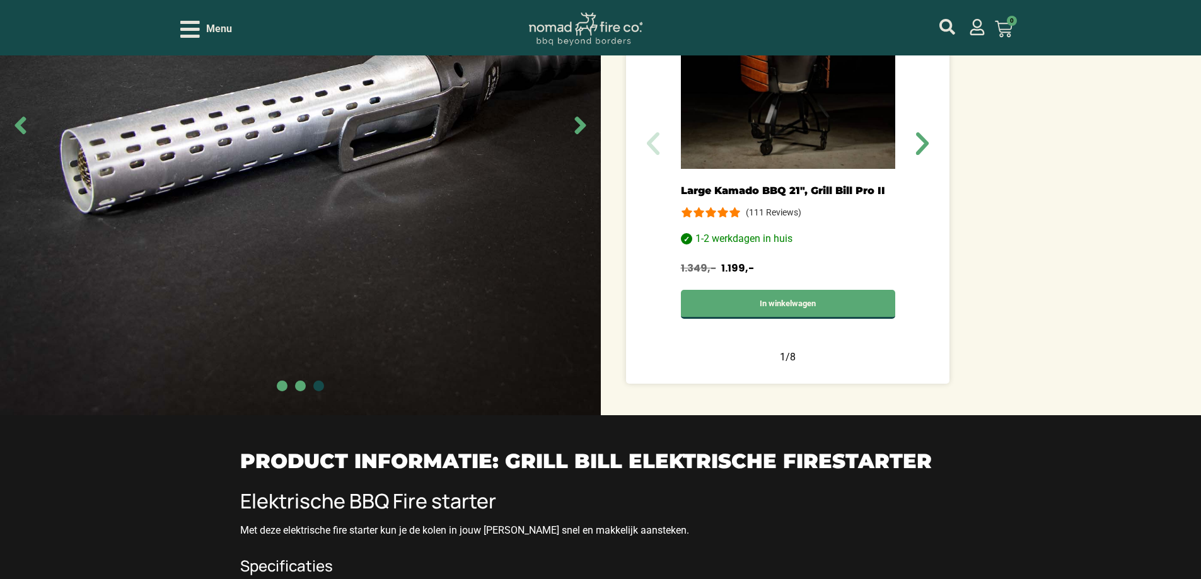
click at [298, 327] on span "Go to slide 2" at bounding box center [300, 386] width 11 height 11
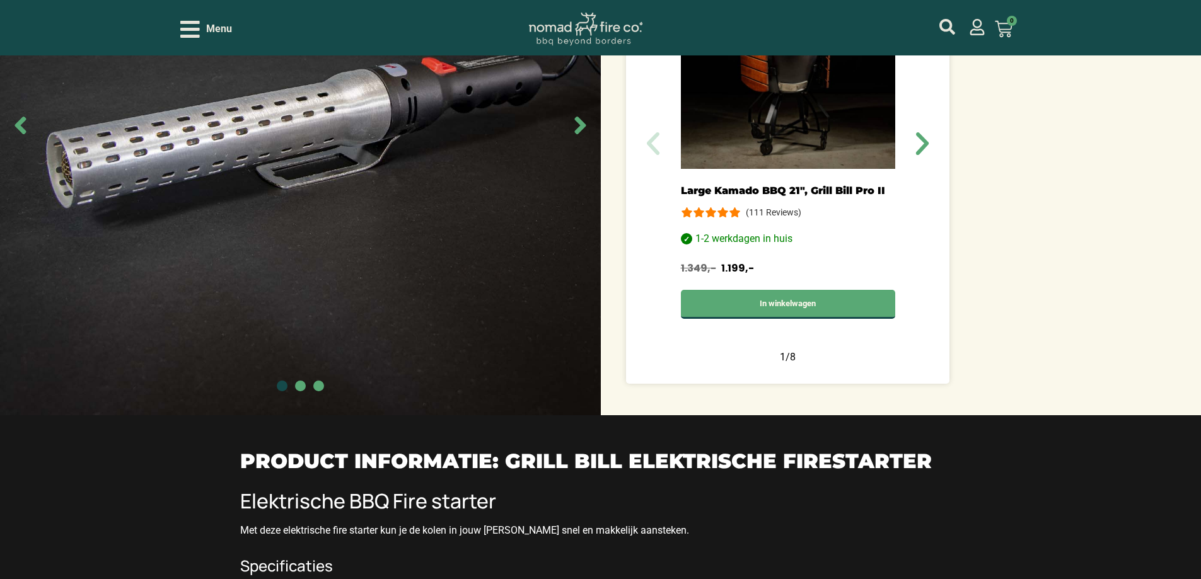
click at [279, 327] on div at bounding box center [300, 387] width 601 height 13
click at [286, 327] on span "Go to slide 1" at bounding box center [282, 386] width 11 height 11
click at [298, 327] on span "Go to slide 2" at bounding box center [300, 386] width 11 height 11
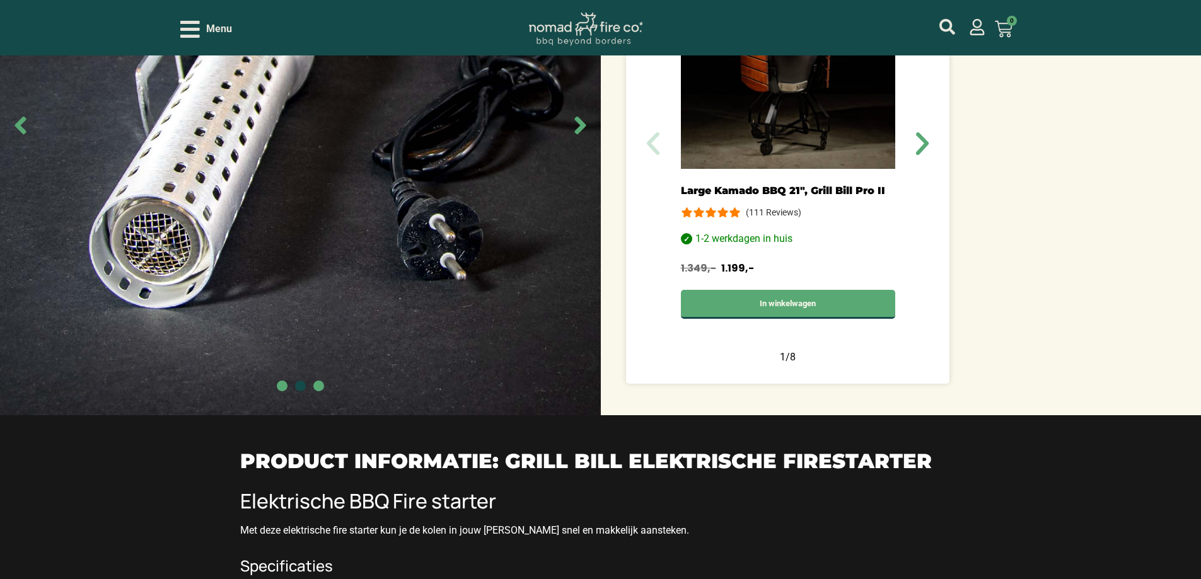
click at [318, 327] on span "Go to slide 3" at bounding box center [318, 386] width 11 height 11
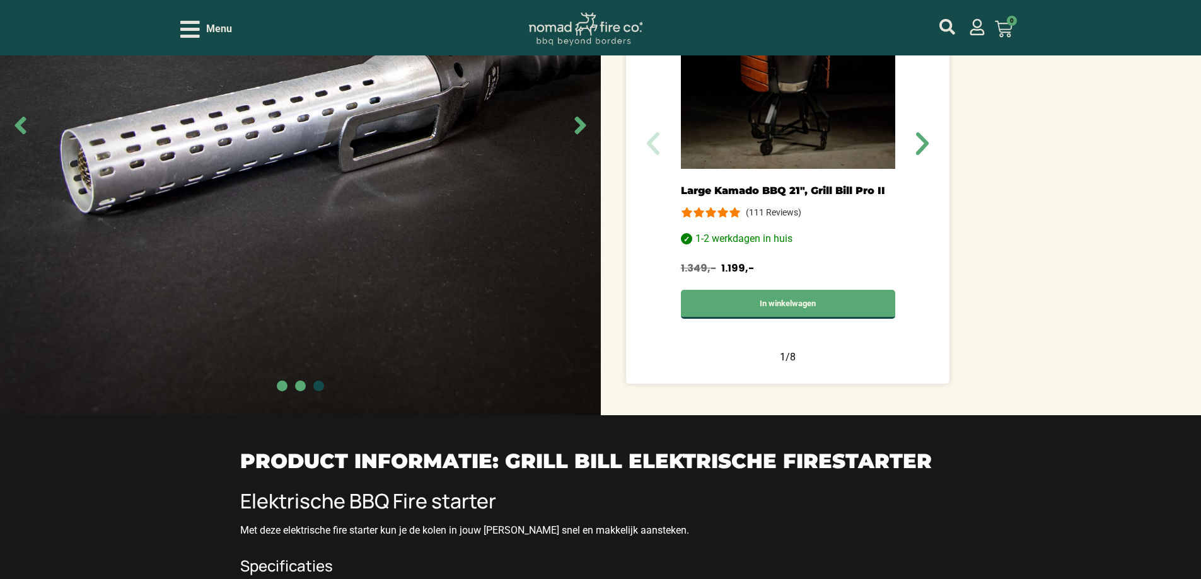
click at [300, 327] on span "Go to slide 2" at bounding box center [300, 386] width 11 height 11
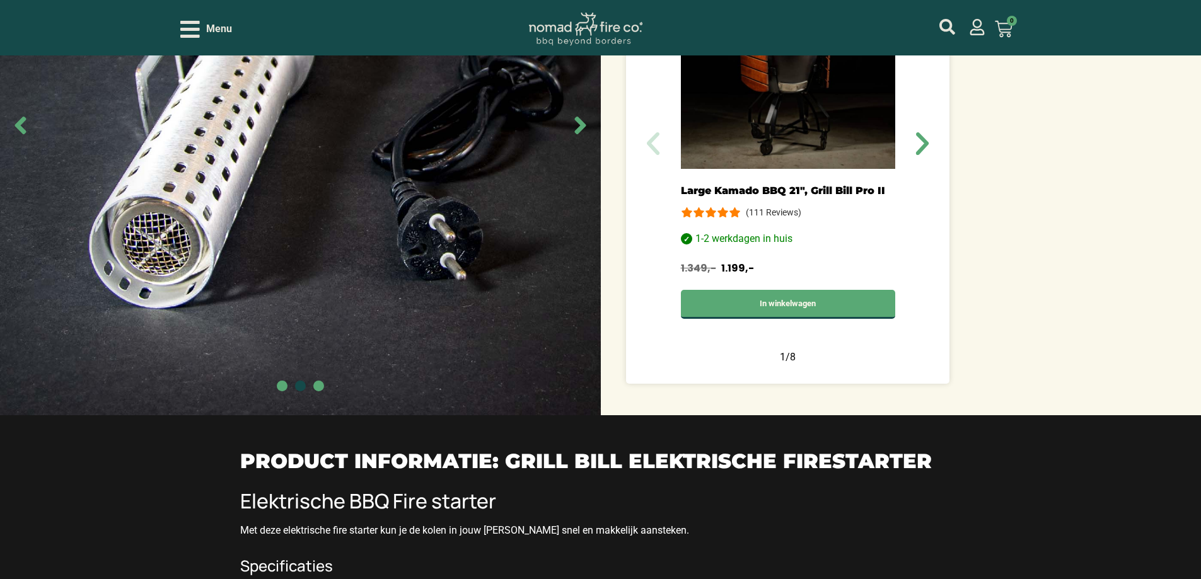
click at [283, 327] on span "Go to slide 1" at bounding box center [282, 386] width 11 height 11
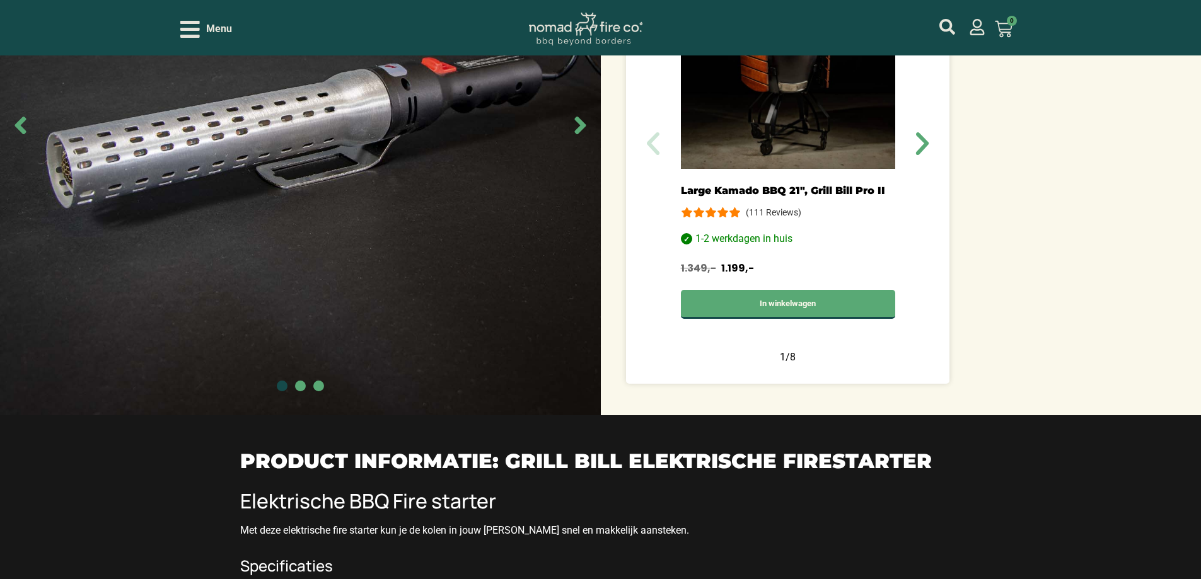
click at [299, 327] on span "Go to slide 2" at bounding box center [300, 386] width 11 height 11
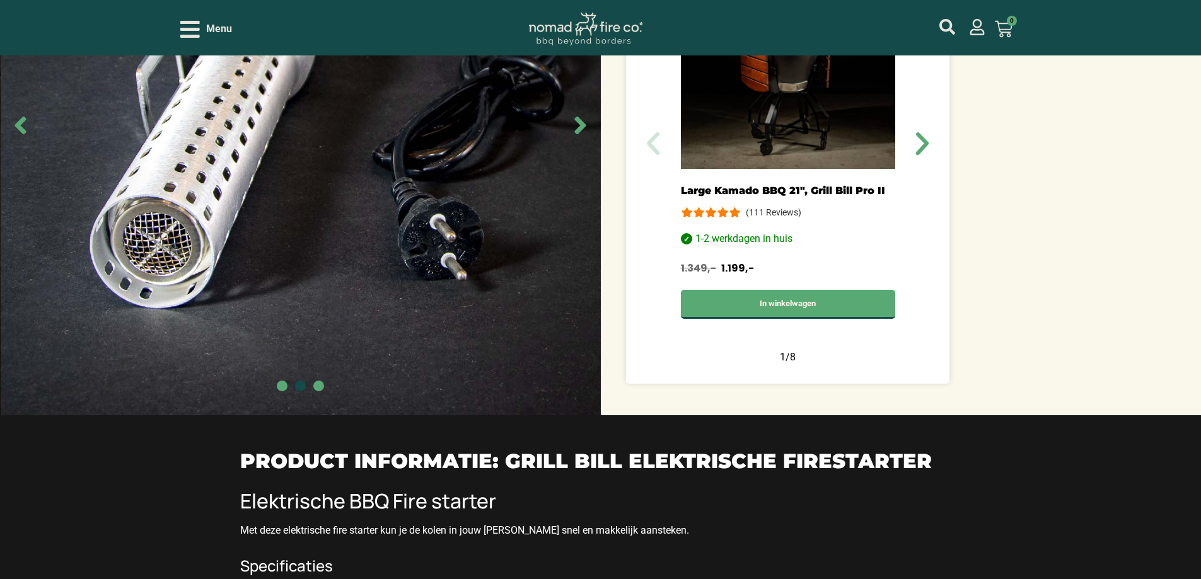
click at [314, 327] on span "Go to slide 3" at bounding box center [318, 386] width 11 height 11
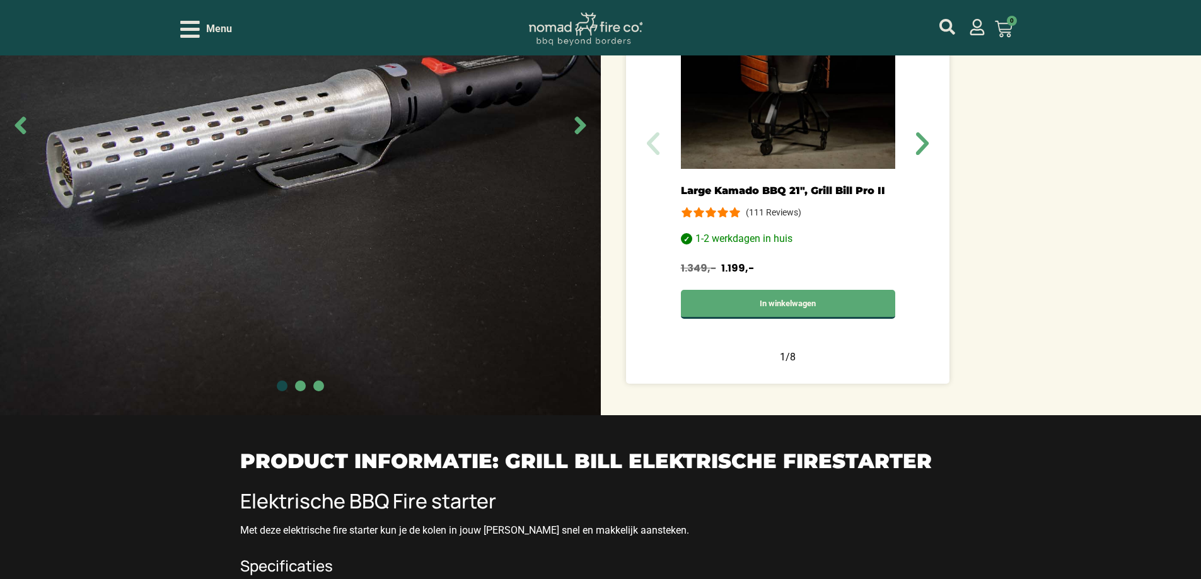
click at [300, 327] on span "Go to slide 2" at bounding box center [300, 386] width 11 height 11
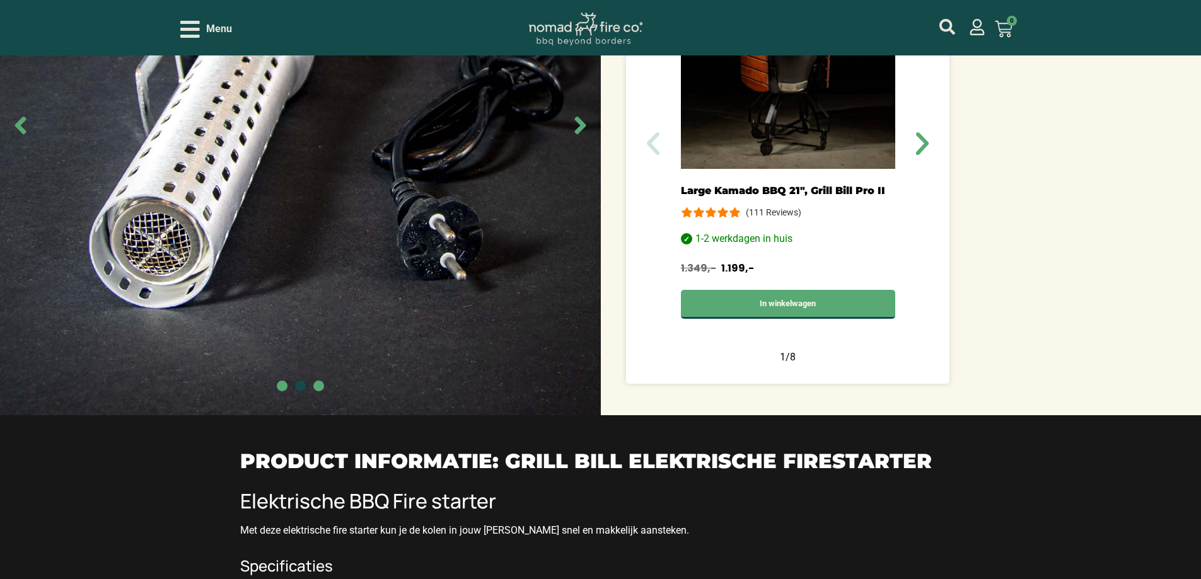
click at [282, 327] on span "Go to slide 1" at bounding box center [282, 386] width 11 height 11
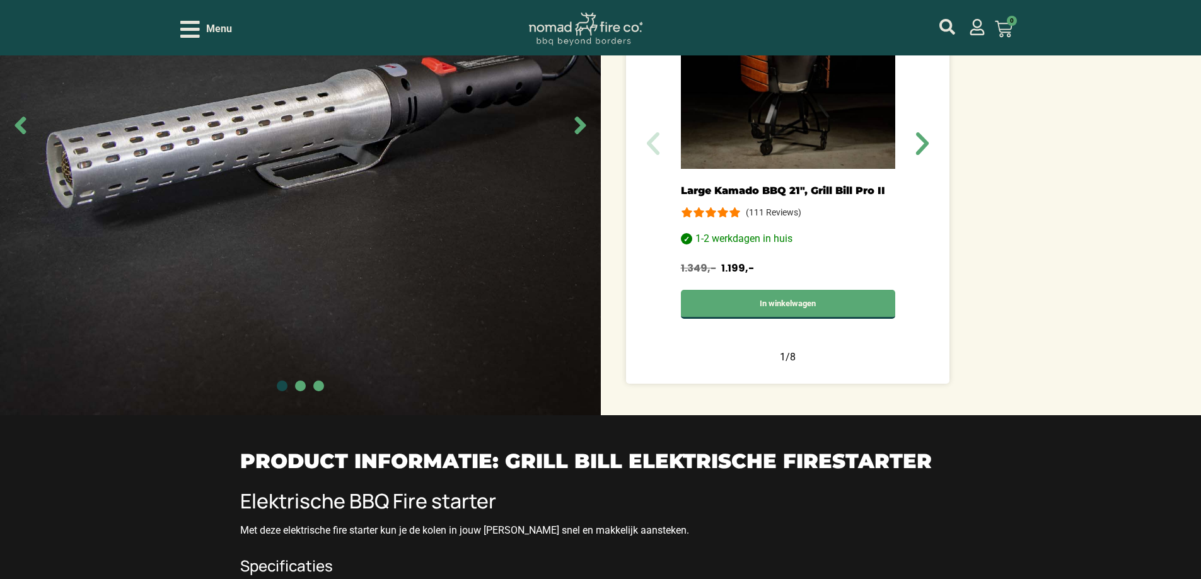
click at [301, 327] on span "Go to slide 2" at bounding box center [300, 386] width 11 height 11
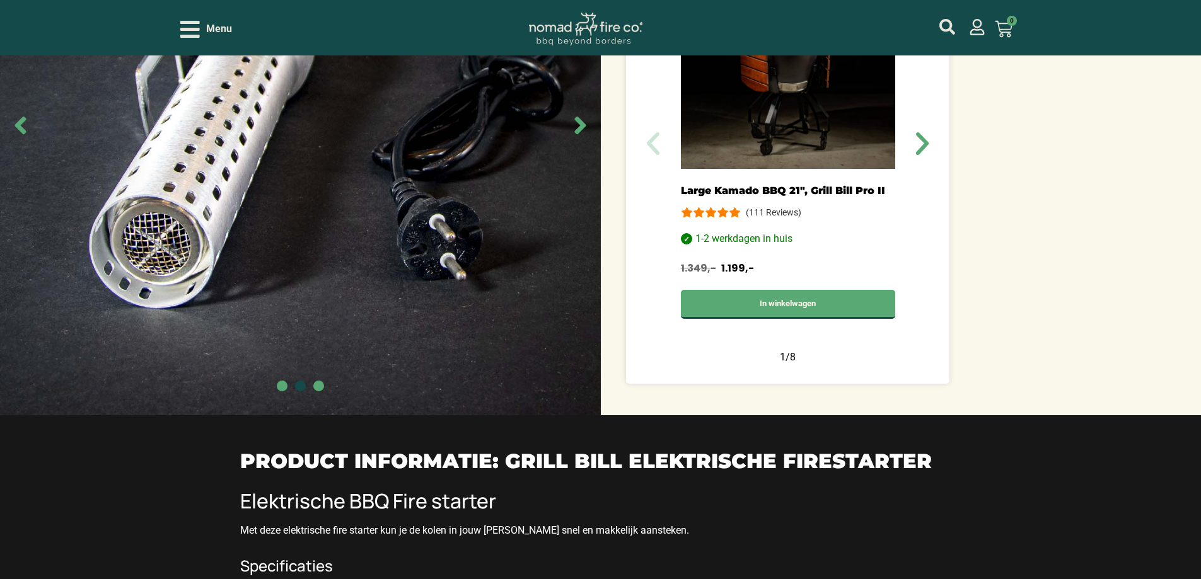
click at [315, 327] on span "Go to slide 3" at bounding box center [318, 386] width 11 height 11
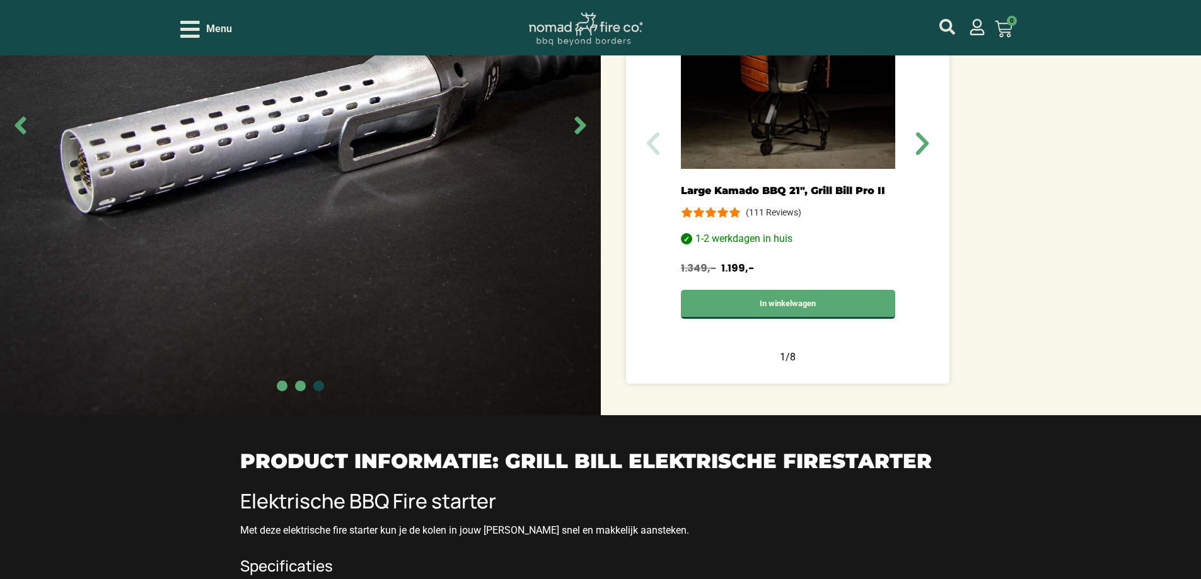
click at [300, 327] on span "Go to slide 2" at bounding box center [300, 386] width 11 height 11
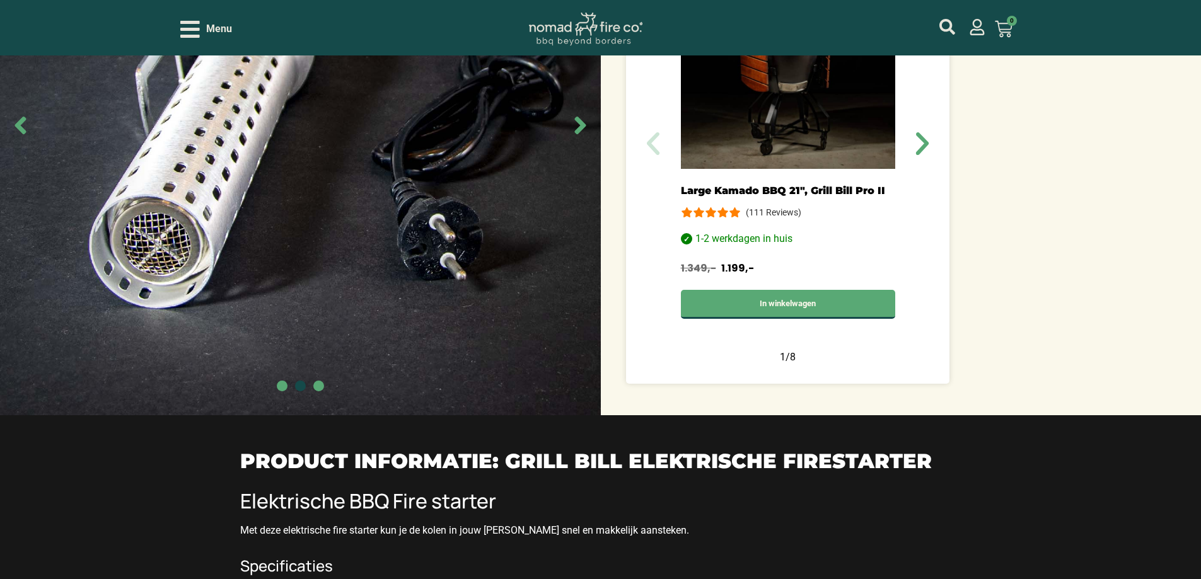
click at [281, 327] on span "Go to slide 1" at bounding box center [282, 386] width 11 height 11
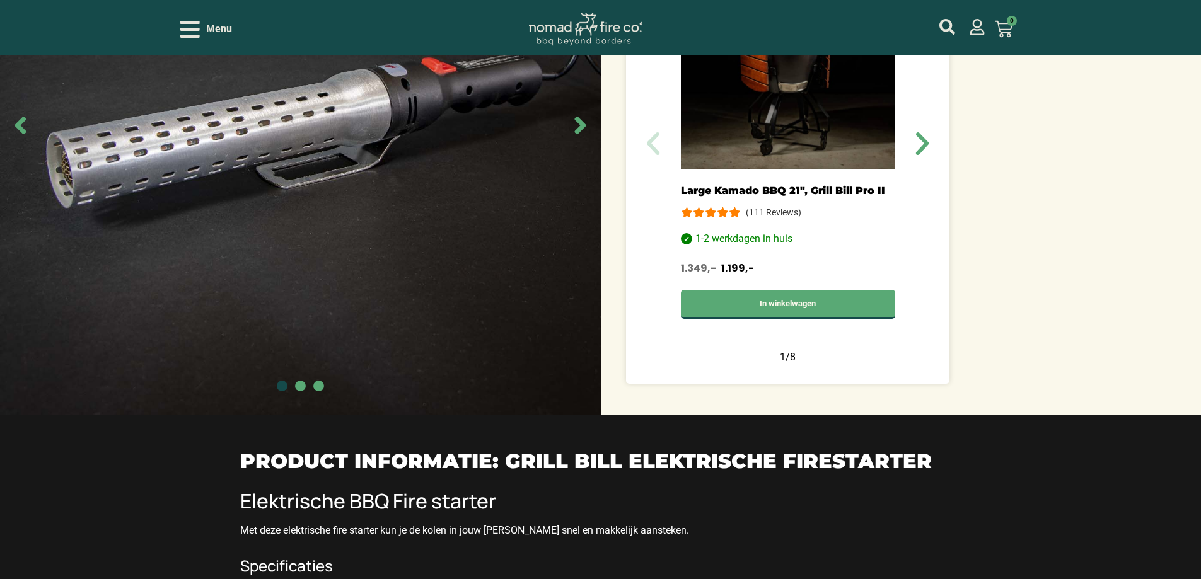
click at [296, 327] on span "Go to slide 2" at bounding box center [300, 386] width 11 height 11
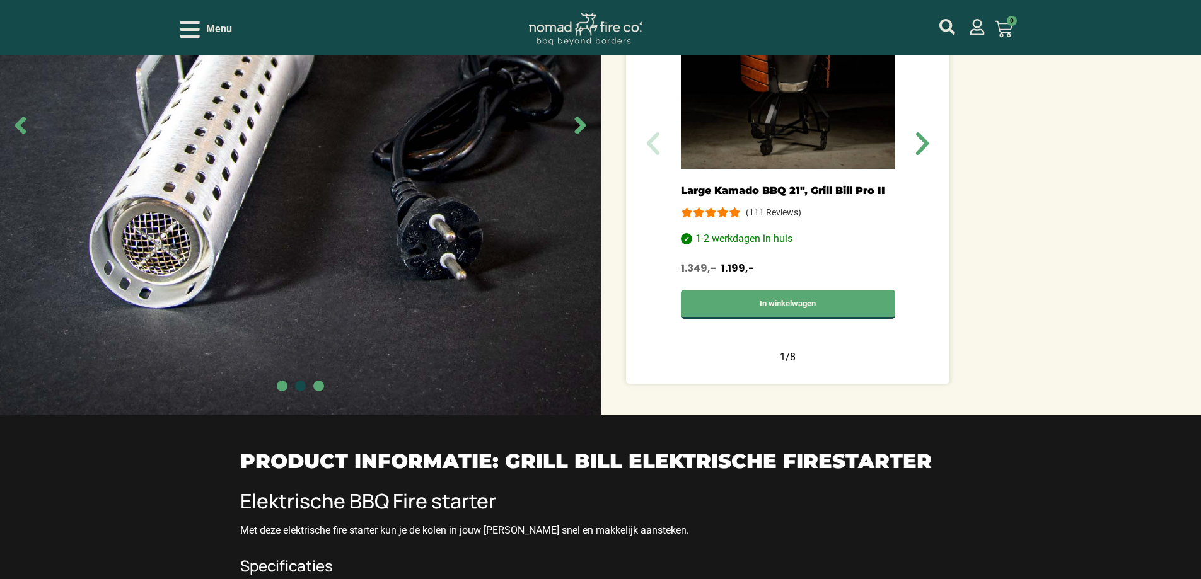
click at [320, 327] on span "Go to slide 3" at bounding box center [318, 386] width 11 height 11
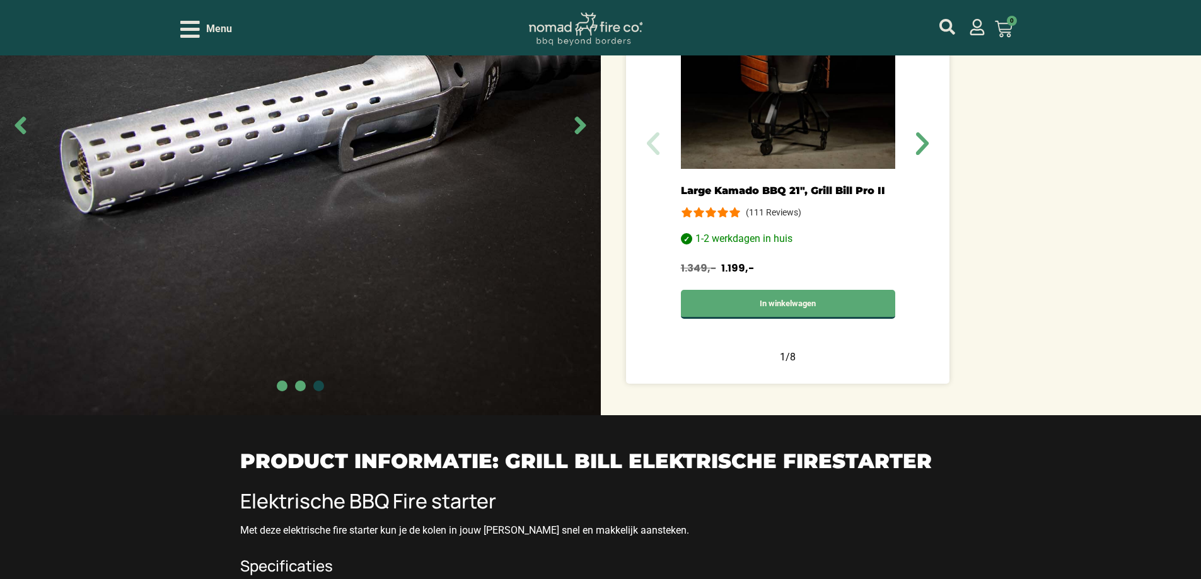
click at [304, 327] on span "Go to slide 2" at bounding box center [300, 386] width 11 height 11
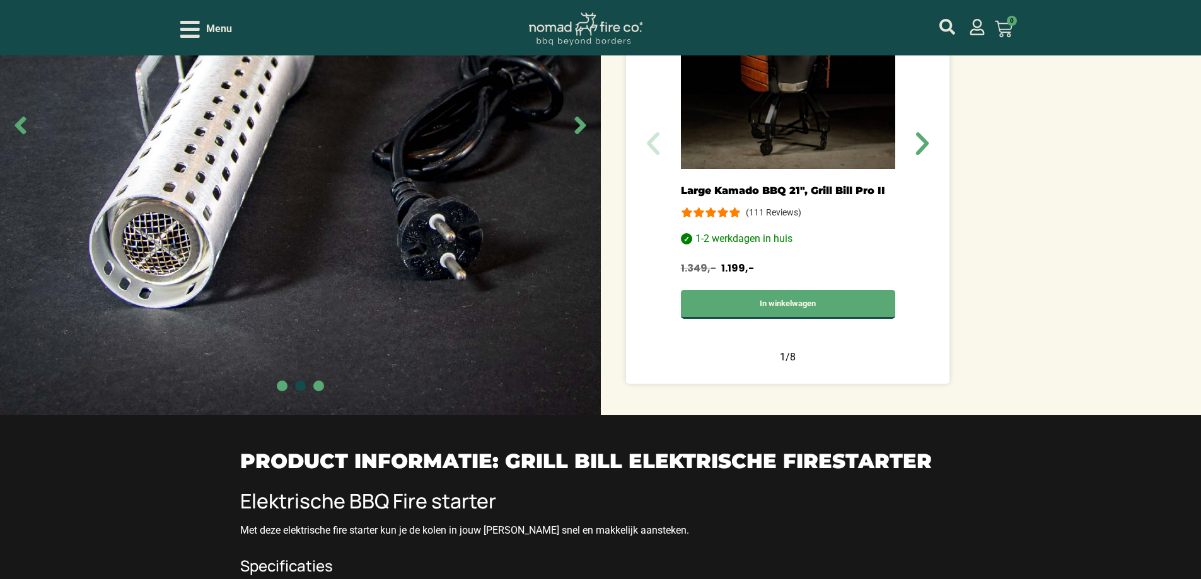
click at [282, 327] on span "Go to slide 1" at bounding box center [282, 386] width 11 height 11
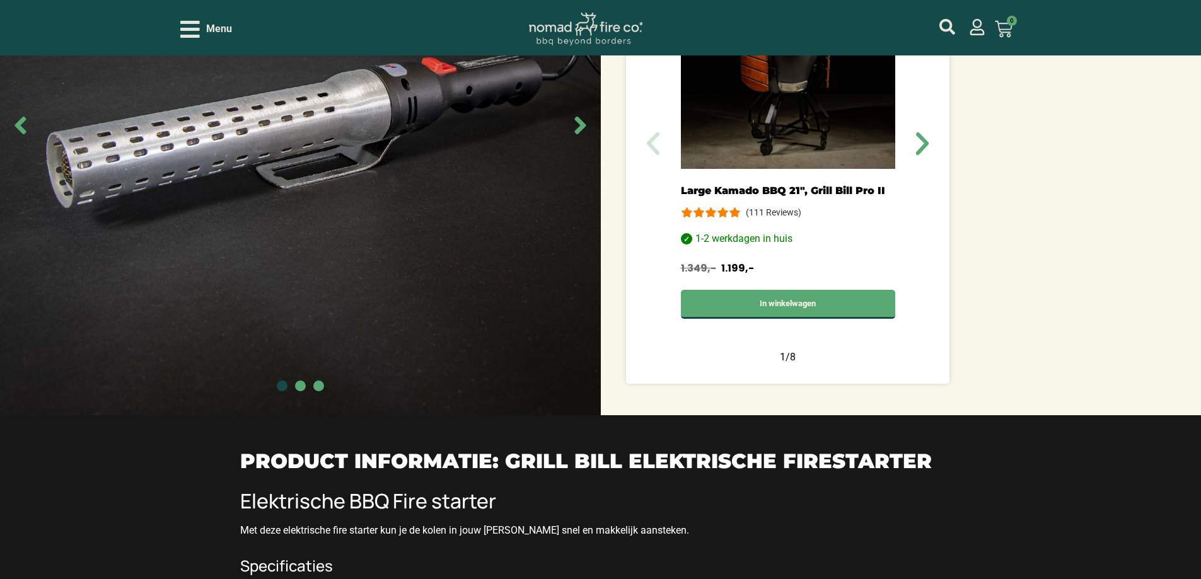
click at [296, 327] on div at bounding box center [300, 387] width 601 height 13
click at [299, 327] on span "Go to slide 2" at bounding box center [300, 386] width 11 height 11
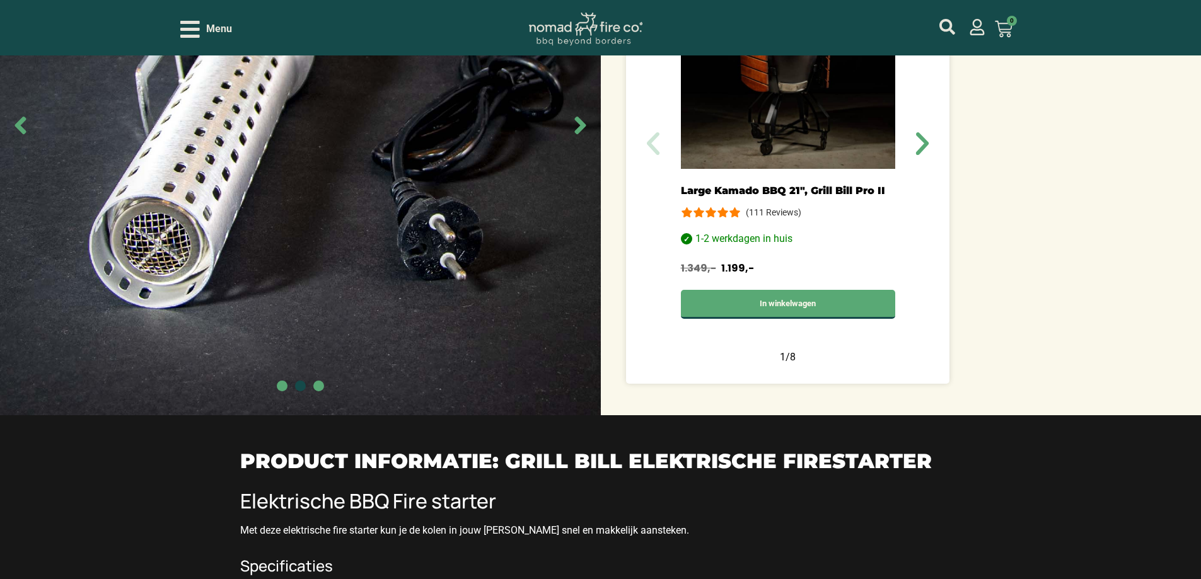
click at [311, 327] on div at bounding box center [300, 387] width 601 height 13
click at [301, 327] on span "Go to slide 2" at bounding box center [300, 386] width 11 height 11
click at [315, 327] on span "Go to slide 3" at bounding box center [318, 386] width 11 height 11
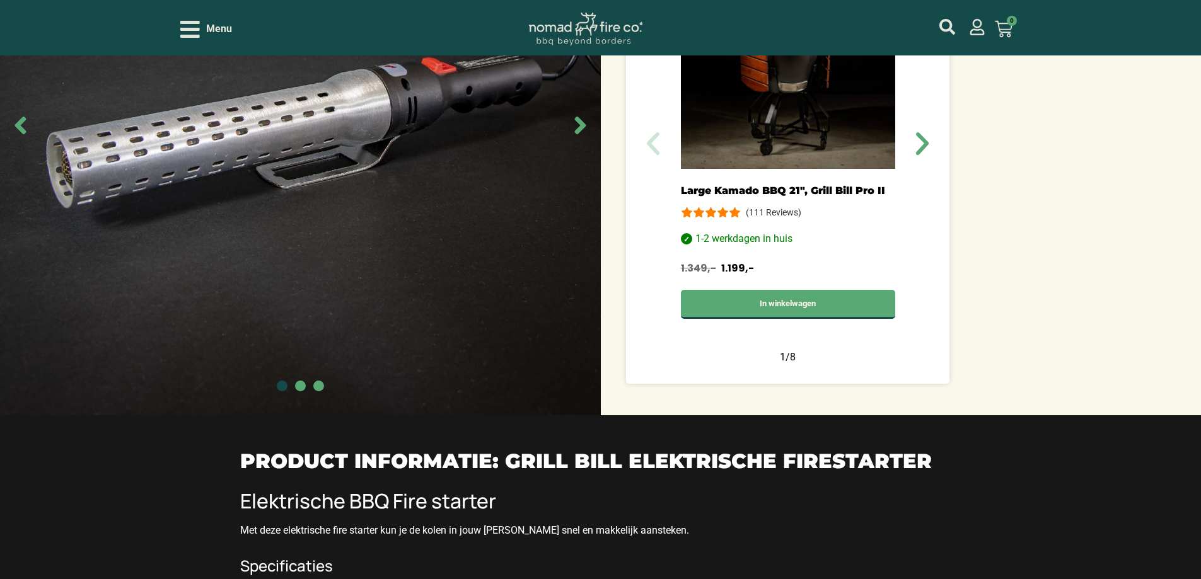
click at [303, 327] on span "Go to slide 2" at bounding box center [300, 386] width 11 height 11
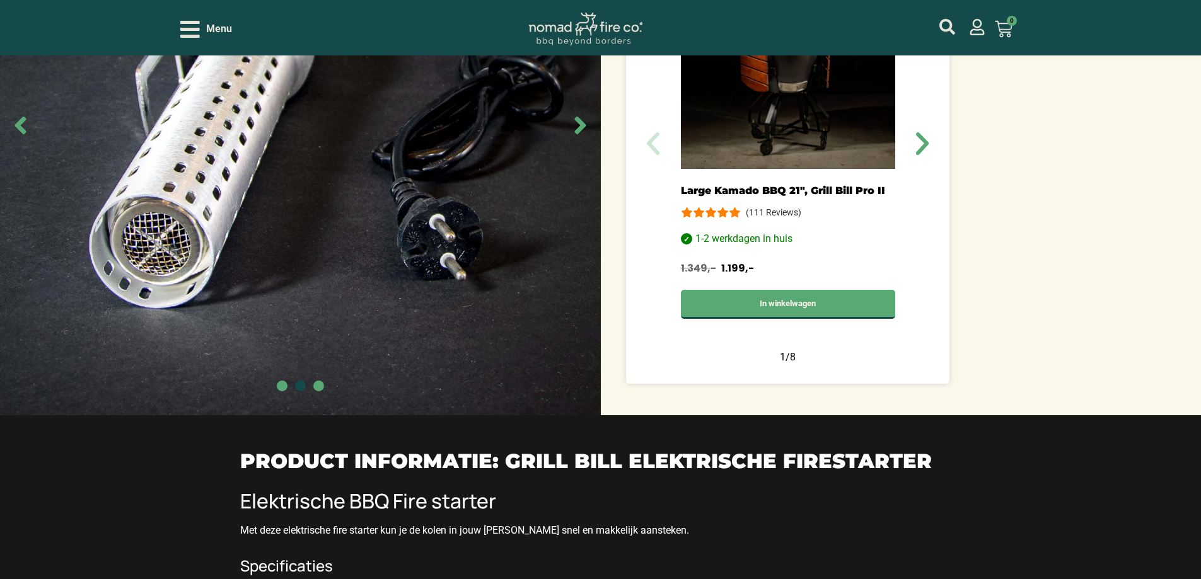
click at [277, 327] on span "Go to slide 1" at bounding box center [282, 386] width 11 height 11
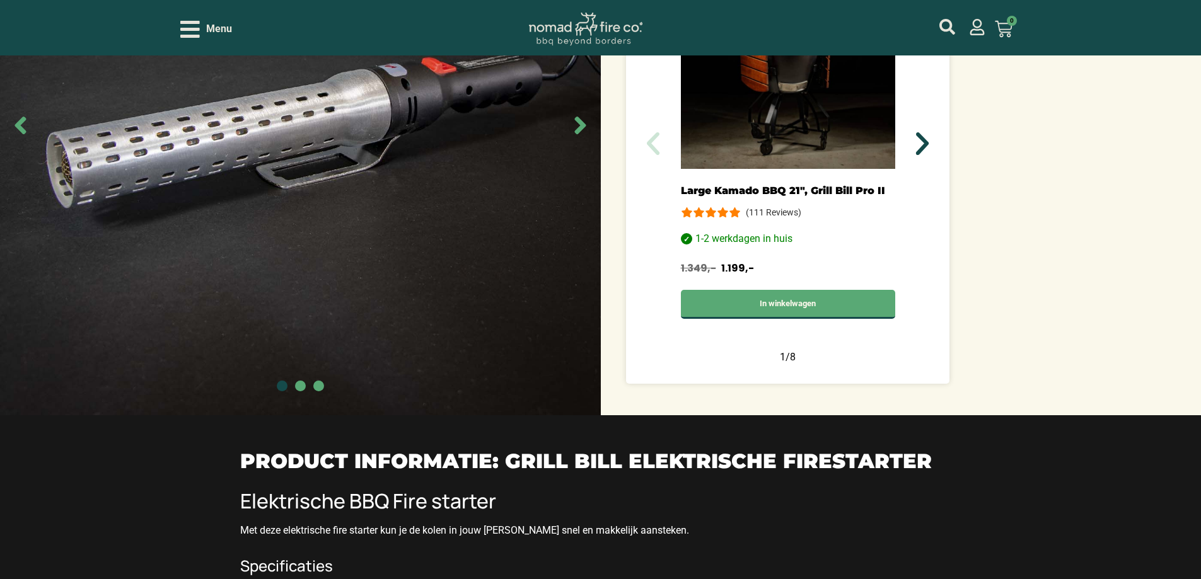
click at [922, 146] on icon "Volgende slide" at bounding box center [922, 144] width 30 height 30
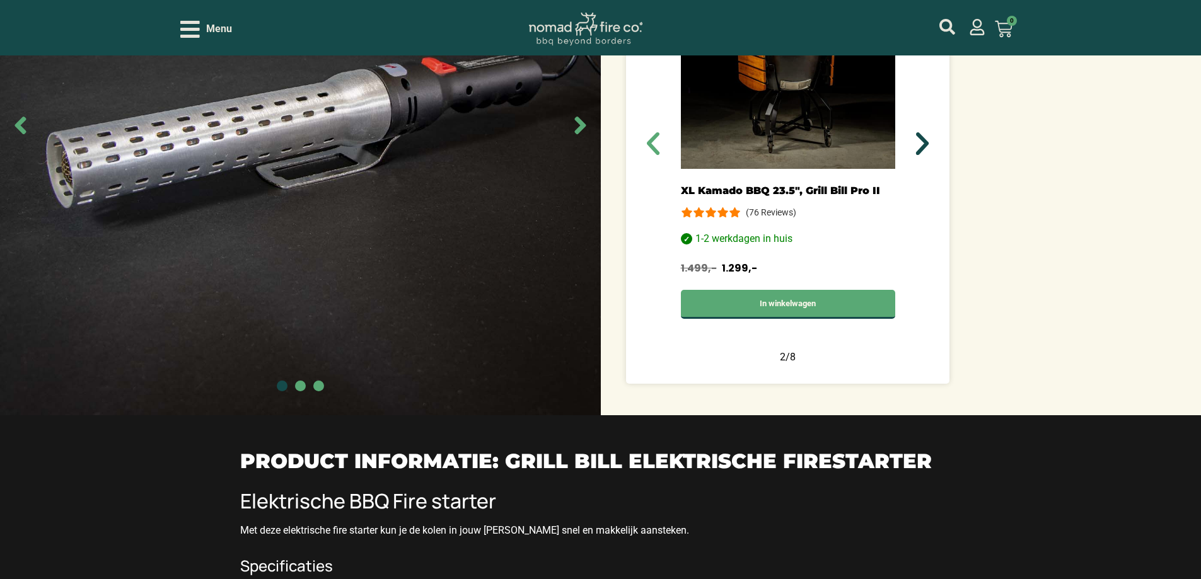
click at [922, 146] on icon "Volgende slide" at bounding box center [922, 144] width 30 height 30
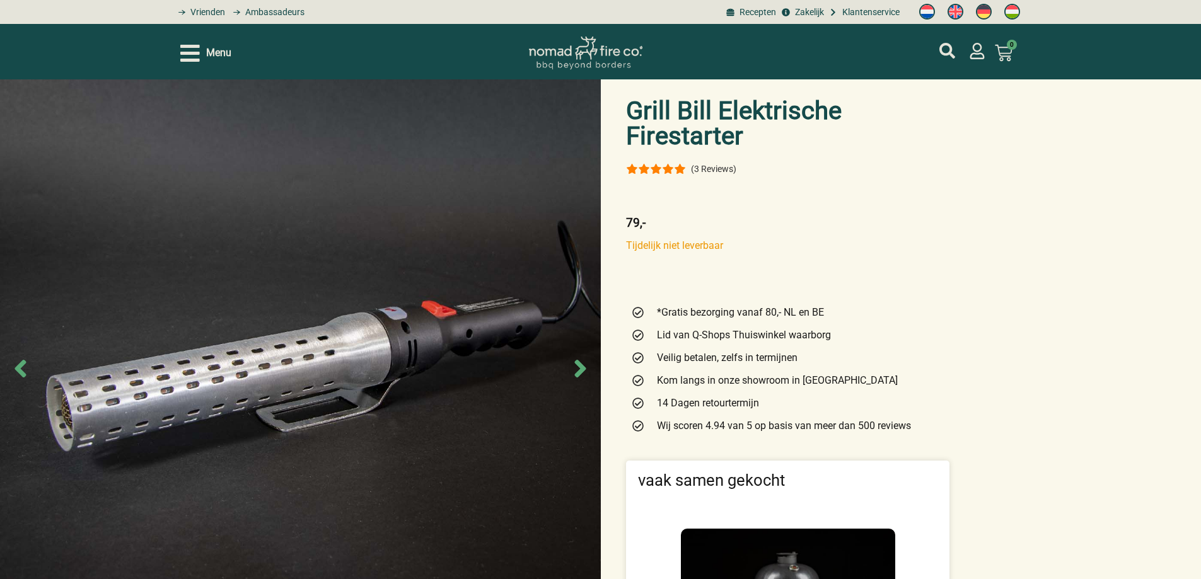
click at [661, 245] on p "Tijdelijk niet leverbaar" at bounding box center [787, 245] width 323 height 15
click at [662, 246] on p "Tijdelijk niet leverbaar" at bounding box center [787, 245] width 323 height 15
click at [722, 260] on div "Tijdelijk niet leverbaar" at bounding box center [787, 250] width 323 height 24
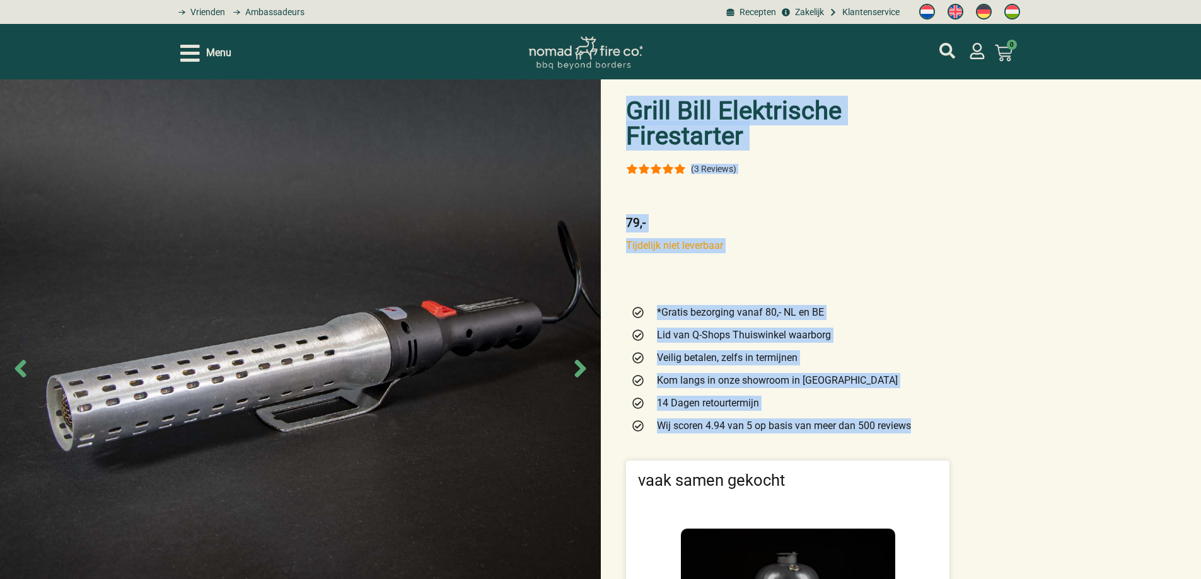
drag, startPoint x: 949, startPoint y: 429, endPoint x: 627, endPoint y: 120, distance: 447.2
click at [627, 120] on div "Grill Bill Elektrische Firestarter (3 Reviews) 79,- Tijdelijk niet leverbaar Ti…" at bounding box center [788, 525] width 336 height 892
click at [796, 170] on div "(3 Reviews)" at bounding box center [787, 168] width 323 height 15
drag, startPoint x: 964, startPoint y: 428, endPoint x: 629, endPoint y: 113, distance: 460.2
click at [629, 113] on div "Grill Bill Elektrische Firestarter (3 Reviews) 79,- Tijdelijk niet leverbaar Ti…" at bounding box center [600, 525] width 1201 height 892
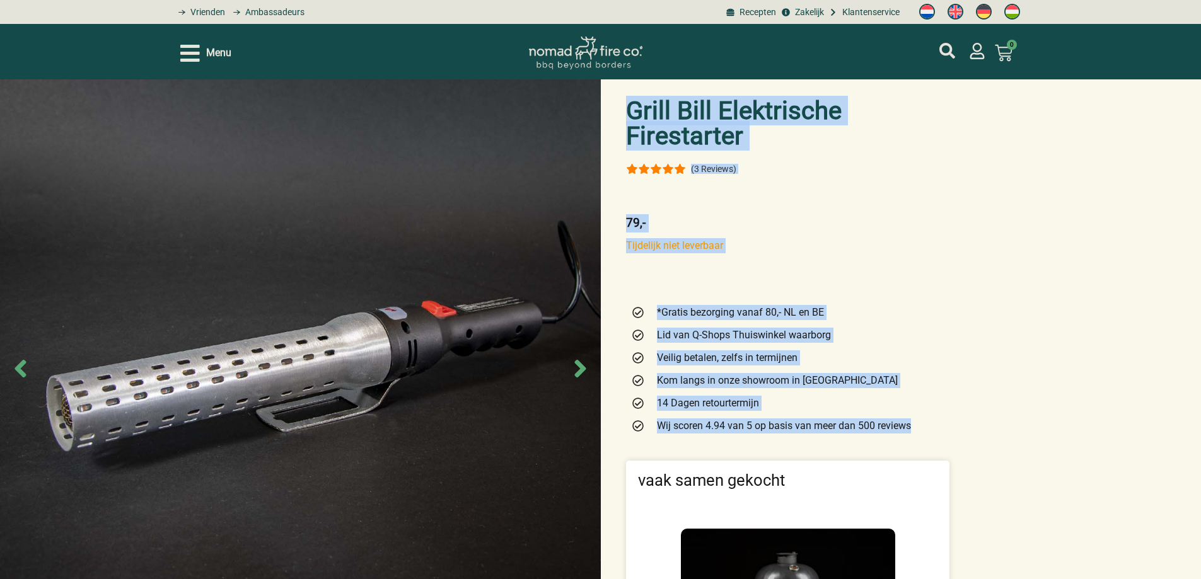
click at [773, 228] on p "79,-" at bounding box center [787, 223] width 323 height 18
drag, startPoint x: 625, startPoint y: 102, endPoint x: 959, endPoint y: 442, distance: 477.4
click at [957, 451] on div "Grill Bill Elektrische Firestarter (3 Reviews) 79,- Tijdelijk niet leverbaar Ti…" at bounding box center [600, 525] width 1201 height 892
click at [957, 432] on div "Grill Bill Elektrische Firestarter (3 Reviews) 79,- Tijdelijk niet leverbaar Ti…" at bounding box center [600, 525] width 1201 height 892
drag, startPoint x: 623, startPoint y: 108, endPoint x: 944, endPoint y: 436, distance: 458.2
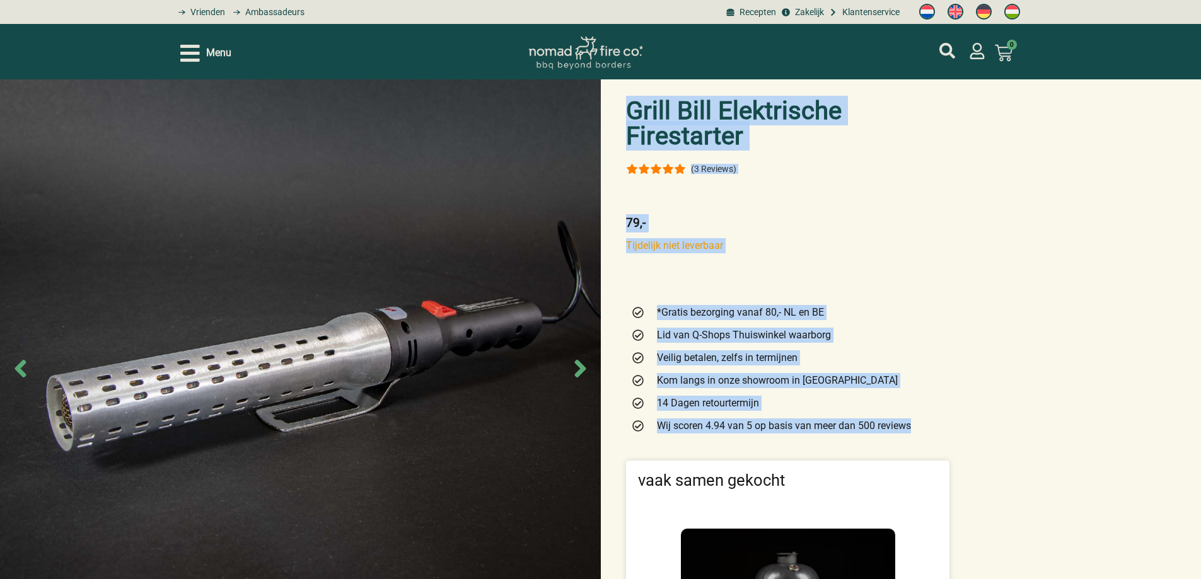
click at [944, 436] on div "Grill Bill Elektrische Firestarter (3 Reviews) 79,- Tijdelijk niet leverbaar Ti…" at bounding box center [788, 525] width 336 height 892
click at [945, 434] on div "*Gratis bezorging vanaf 80,- NL en BE Lid van Q-Shops Thuiswinkel waarborg Veil…" at bounding box center [787, 369] width 323 height 139
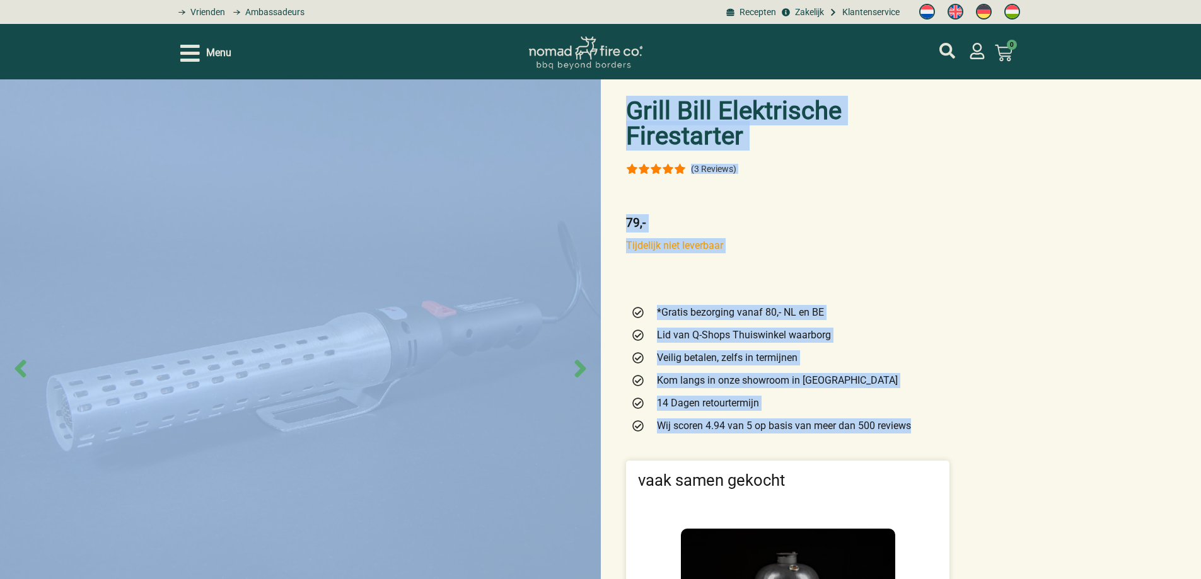
drag, startPoint x: 950, startPoint y: 425, endPoint x: 607, endPoint y: 114, distance: 462.8
click at [607, 114] on div "Grill Bill Elektrische Firestarter (3 Reviews) 79,- Tijdelijk niet leverbaar Ti…" at bounding box center [600, 525] width 1201 height 892
click at [778, 201] on div "Grill Bill Elektrische Firestarter (3 Reviews) 79,- Tijdelijk niet leverbaar Ti…" at bounding box center [788, 525] width 336 height 892
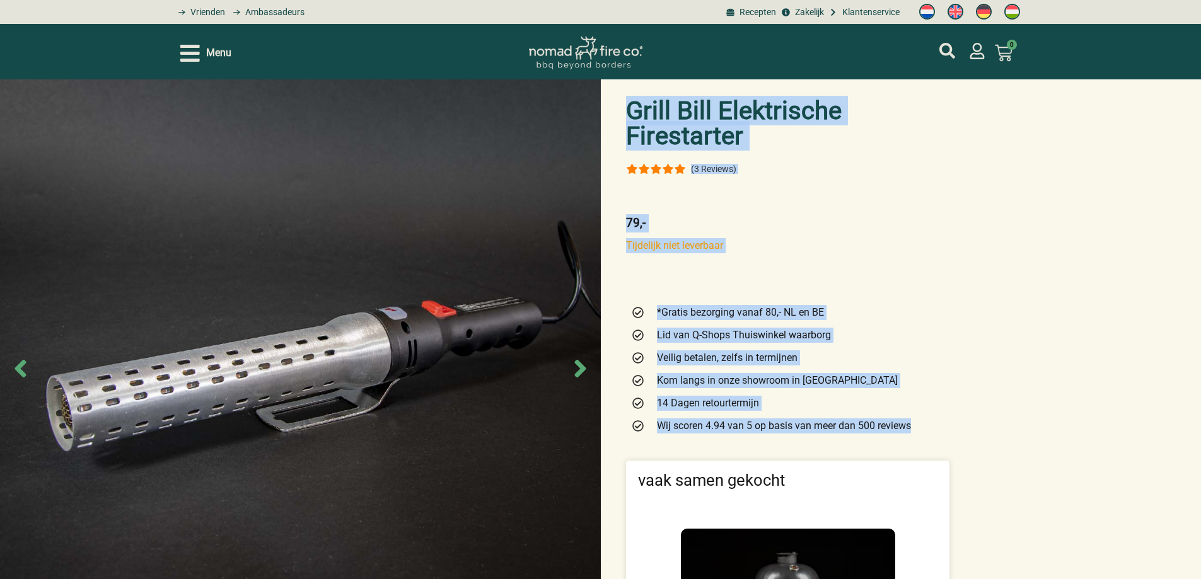
drag, startPoint x: 630, startPoint y: 110, endPoint x: 934, endPoint y: 440, distance: 448.7
click at [934, 440] on div "Grill Bill Elektrische Firestarter (3 Reviews) 79,- Tijdelijk niet leverbaar Ti…" at bounding box center [788, 525] width 336 height 892
click at [944, 437] on div "*Gratis bezorging vanaf 80,- NL en BE Lid van Q-Shops Thuiswinkel waarborg Veil…" at bounding box center [787, 369] width 323 height 139
drag, startPoint x: 958, startPoint y: 428, endPoint x: 620, endPoint y: 95, distance: 475.1
click at [620, 95] on div "Grill Bill Elektrische Firestarter (3 Reviews) 79,- Tijdelijk niet leverbaar Ti…" at bounding box center [600, 525] width 1201 height 892
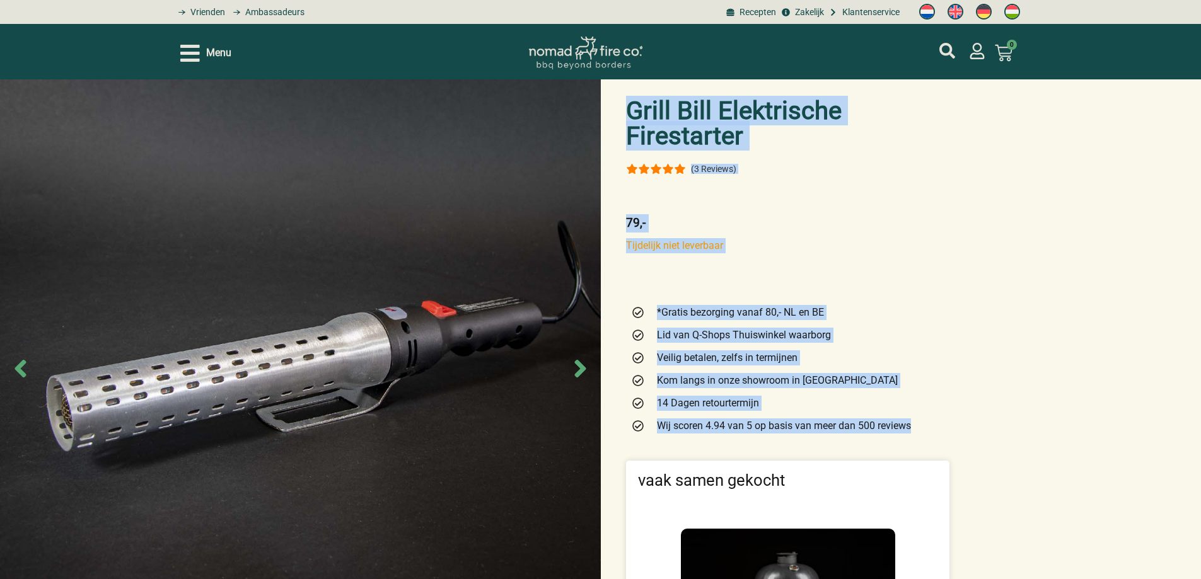
click at [955, 424] on div "Grill Bill Elektrische Firestarter (3 Reviews) 79,- Tijdelijk niet leverbaar Ti…" at bounding box center [788, 525] width 336 height 892
drag, startPoint x: 928, startPoint y: 427, endPoint x: 615, endPoint y: 118, distance: 440.4
click at [615, 118] on div "Grill Bill Elektrische Firestarter (3 Reviews) 79,- Tijdelijk niet leverbaar Ti…" at bounding box center [600, 525] width 1201 height 892
click at [968, 429] on div "Grill Bill Elektrische Firestarter (3 Reviews) 79,- Tijdelijk niet leverbaar Ti…" at bounding box center [600, 525] width 1201 height 892
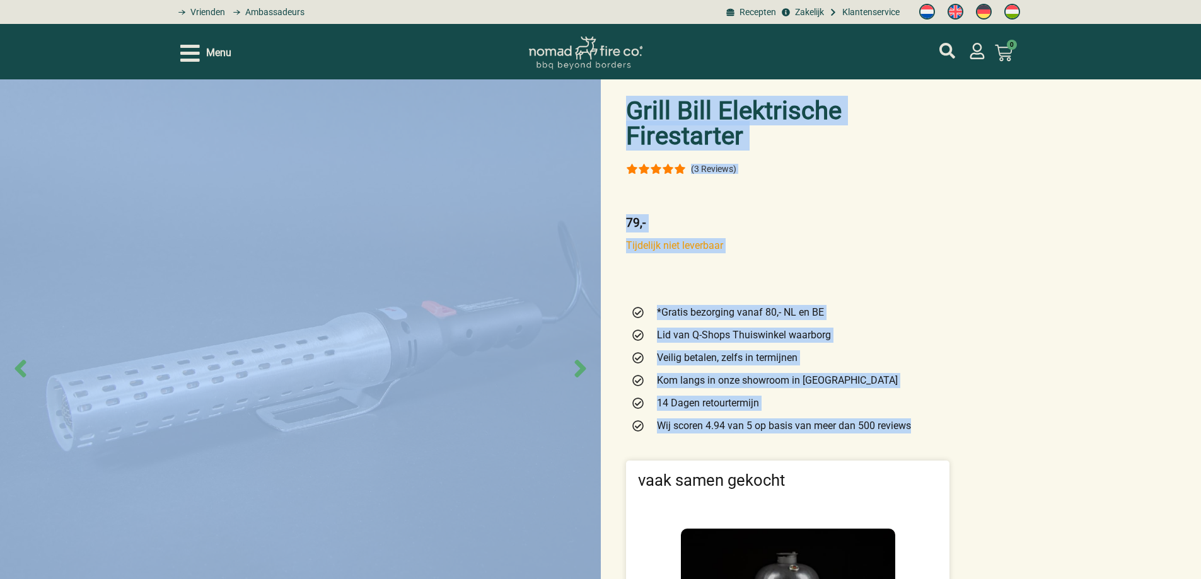
drag, startPoint x: 963, startPoint y: 431, endPoint x: 601, endPoint y: 119, distance: 477.3
click at [601, 119] on div "Grill Bill Elektrische Firestarter (3 Reviews) 79,- Tijdelijk niet leverbaar Ti…" at bounding box center [600, 525] width 1201 height 892
click at [896, 226] on p "79,-" at bounding box center [787, 223] width 323 height 18
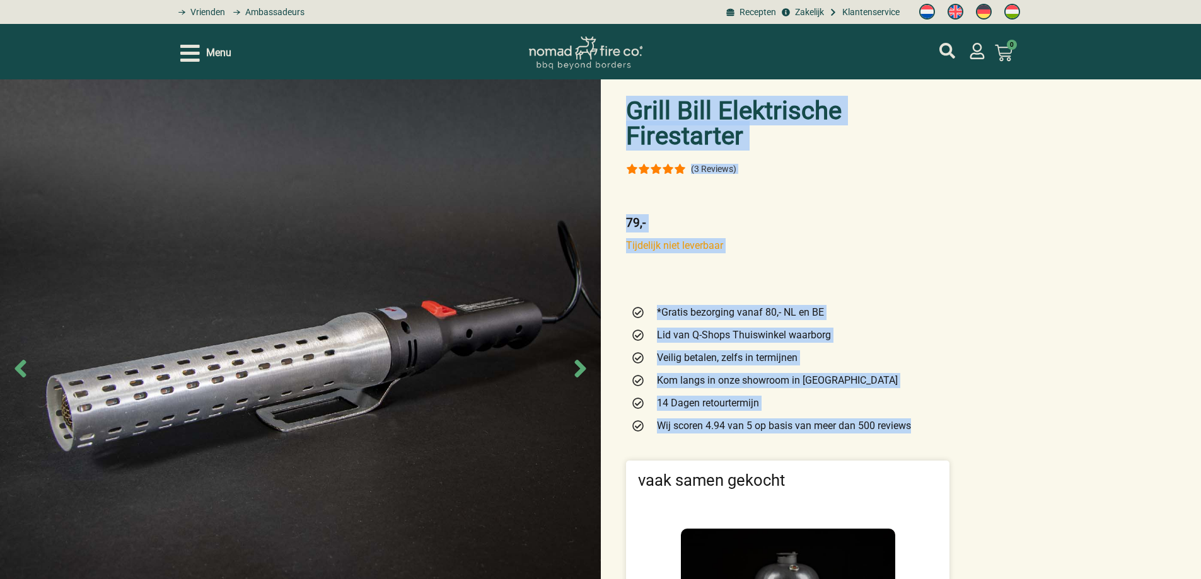
drag, startPoint x: 958, startPoint y: 435, endPoint x: 619, endPoint y: 104, distance: 473.8
click at [619, 104] on div "Grill Bill Elektrische Firestarter (3 Reviews) 79,- Tijdelijk niet leverbaar Ti…" at bounding box center [600, 525] width 1201 height 892
click at [823, 292] on div "Grill Bill Elektrische Firestarter (3 Reviews) 79,- Tijdelijk niet leverbaar Ti…" at bounding box center [788, 525] width 336 height 892
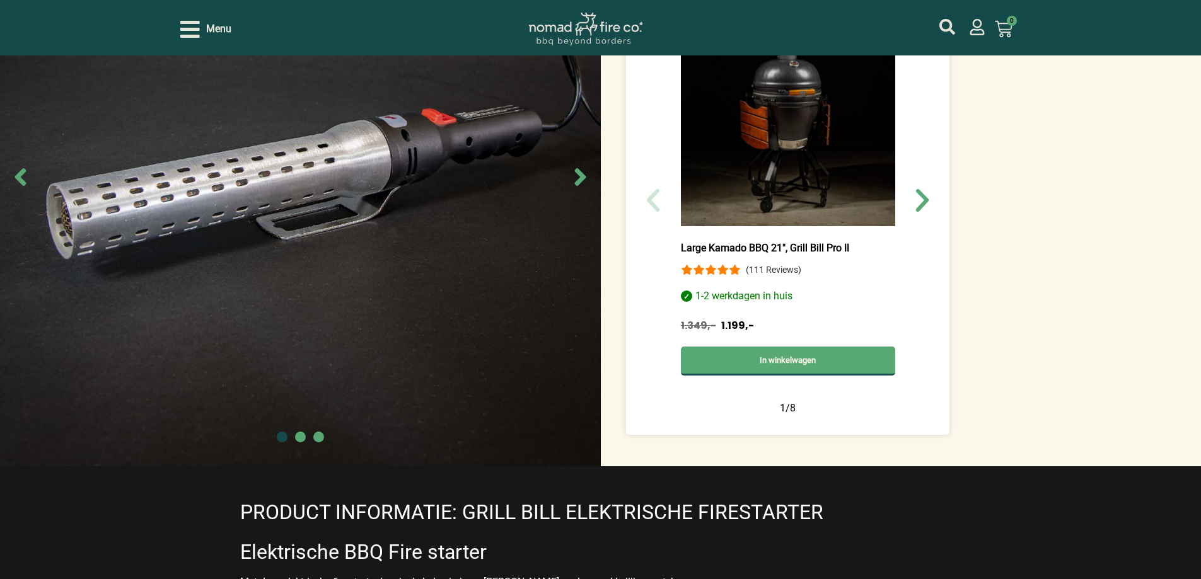
scroll to position [315, 0]
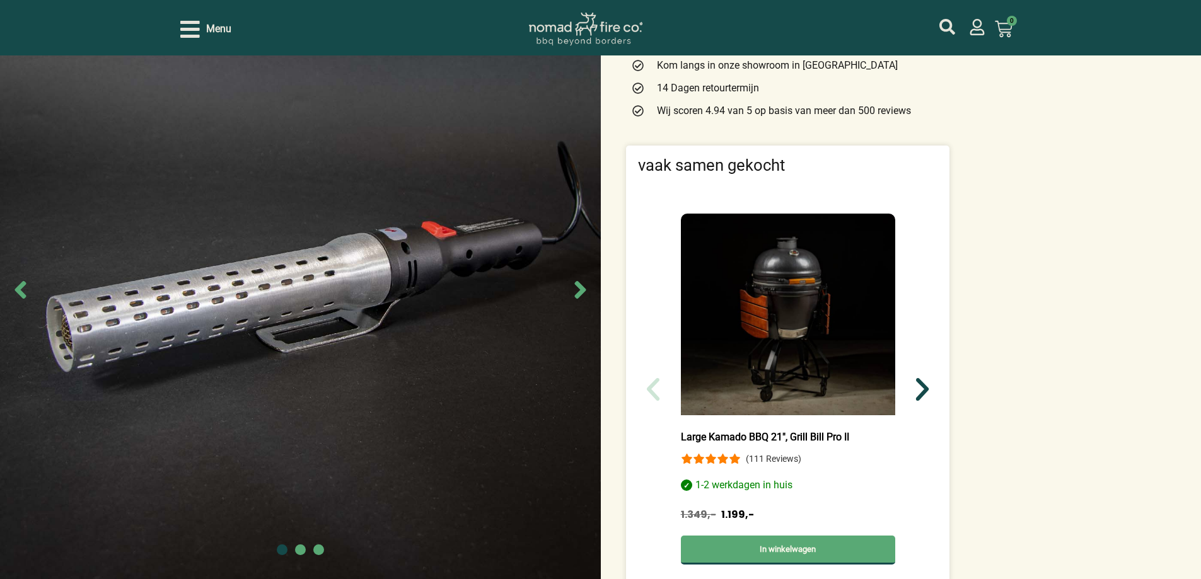
click at [928, 388] on icon "Volgende slide" at bounding box center [922, 389] width 30 height 30
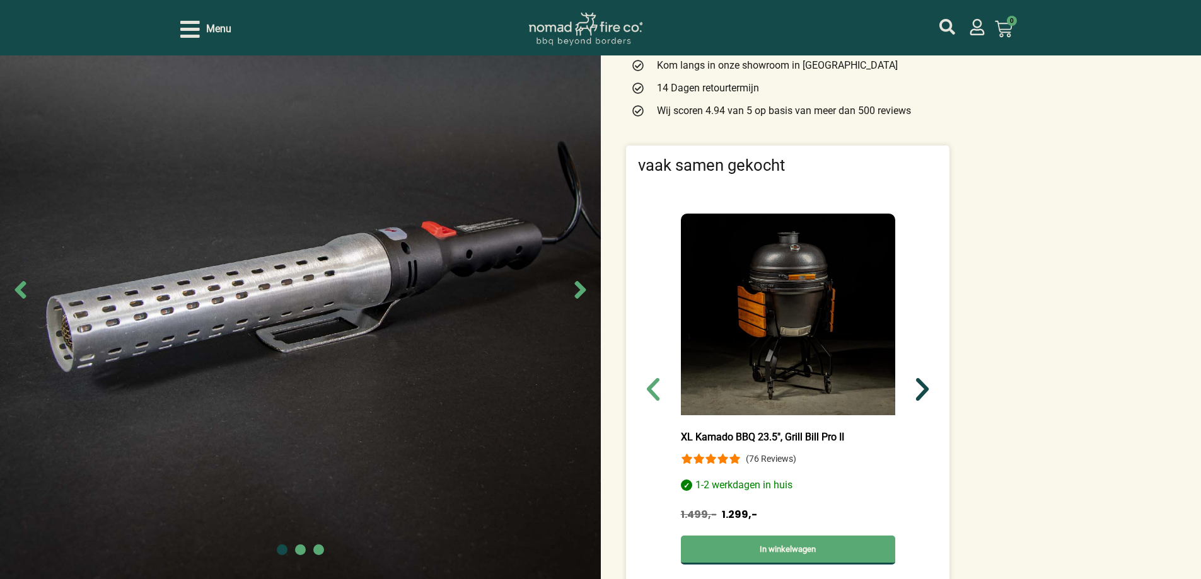
click at [928, 388] on icon "Volgende slide" at bounding box center [922, 389] width 30 height 30
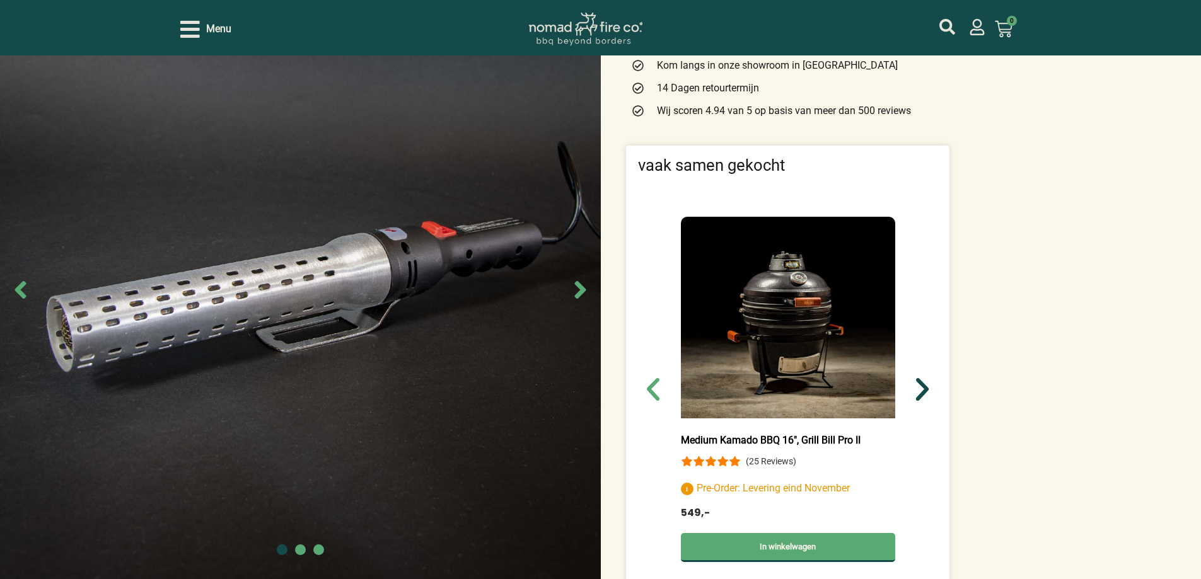
click at [928, 388] on icon "Volgende slide" at bounding box center [922, 389] width 30 height 30
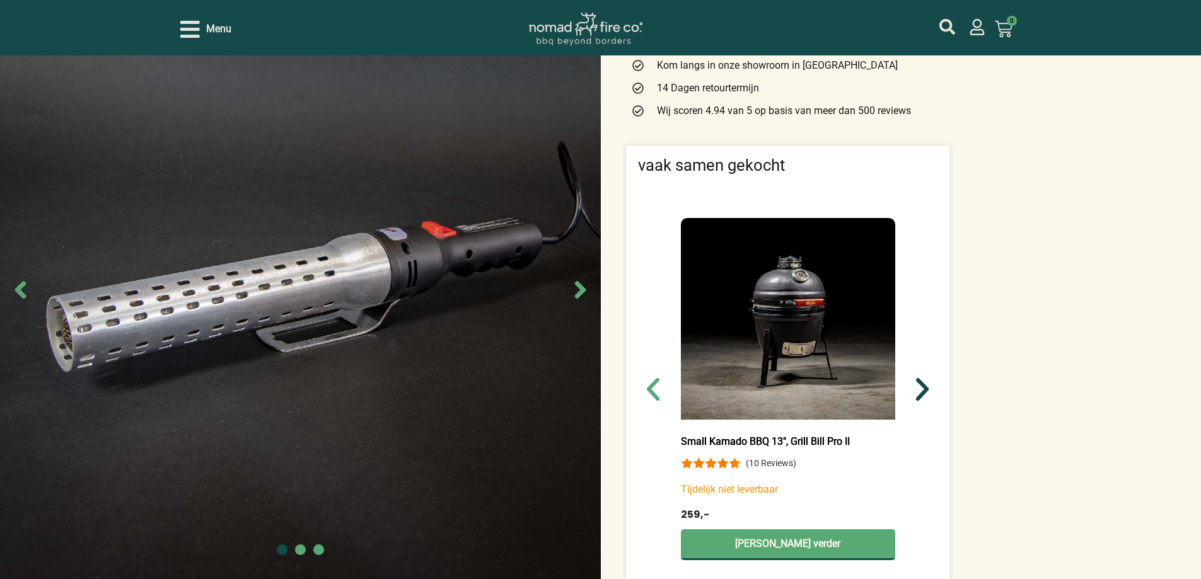
click at [927, 390] on icon "Volgende slide" at bounding box center [922, 389] width 13 height 23
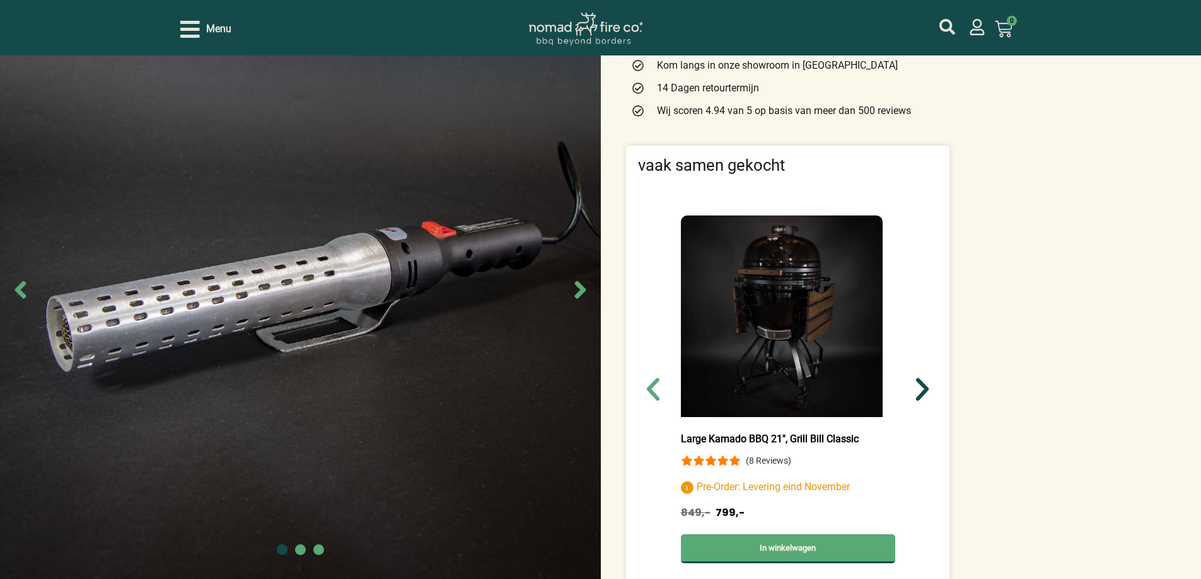
click at [927, 390] on icon "Volgende slide" at bounding box center [922, 389] width 13 height 23
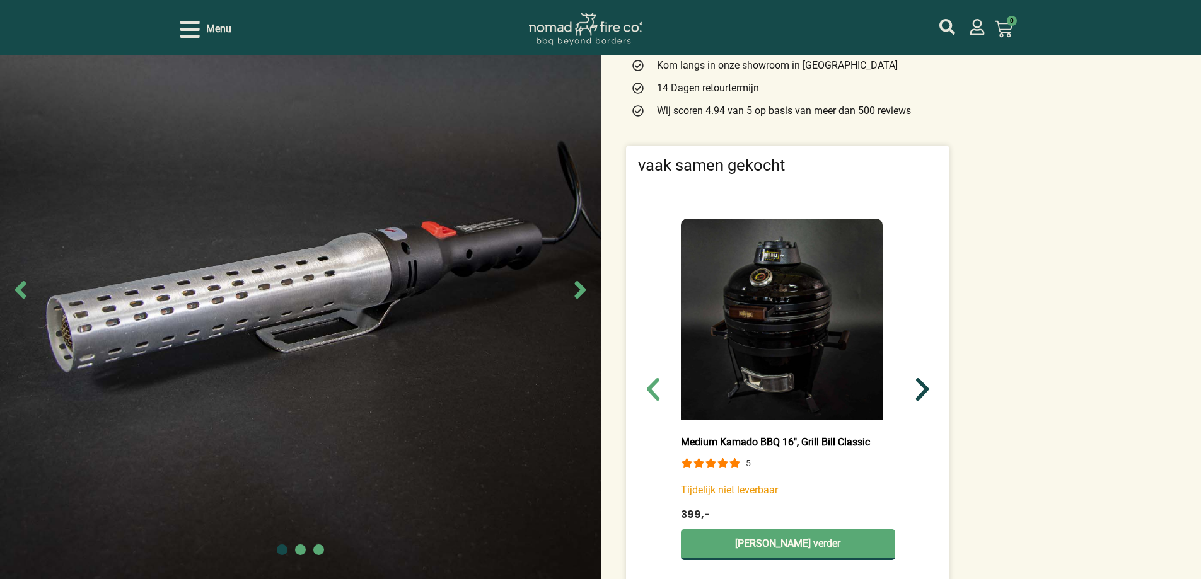
click at [927, 390] on icon "Volgende slide" at bounding box center [922, 389] width 13 height 23
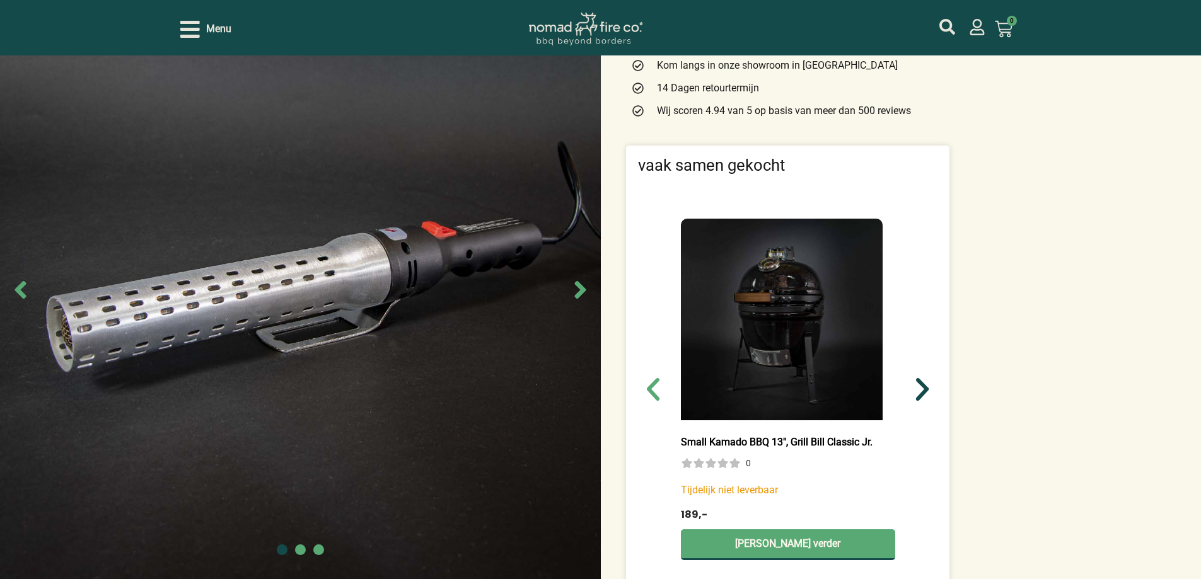
click at [927, 390] on icon "Volgende slide" at bounding box center [922, 389] width 13 height 23
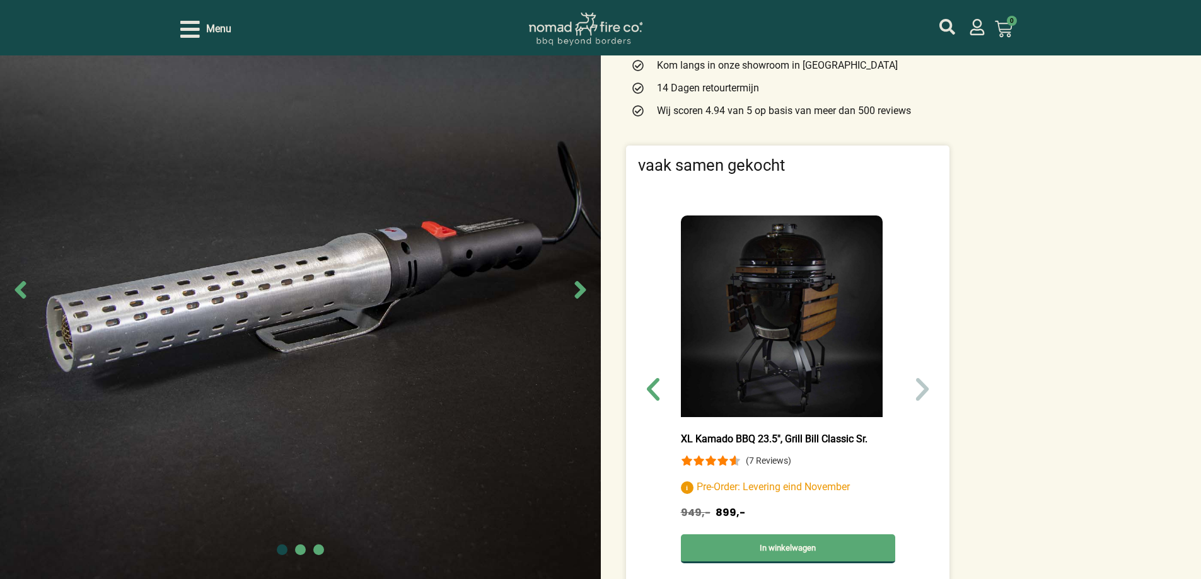
click at [927, 390] on icon "Volgende slide" at bounding box center [922, 389] width 13 height 23
click at [924, 392] on icon "Volgende slide" at bounding box center [922, 389] width 13 height 23
click at [648, 393] on icon "Vorige slide" at bounding box center [653, 389] width 30 height 30
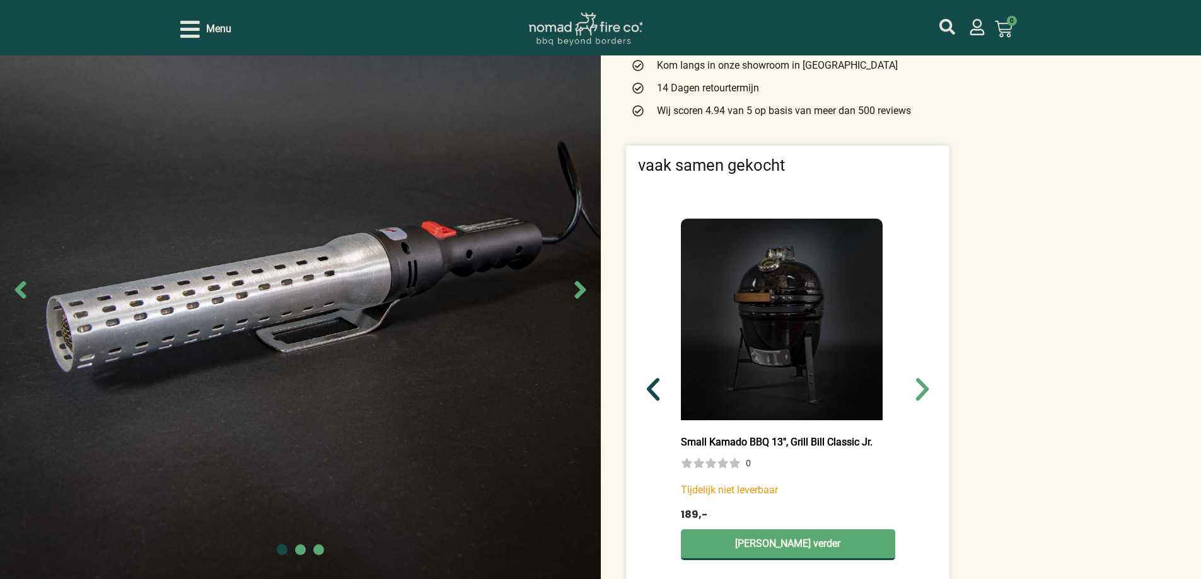
click at [647, 392] on icon "Vorige slide" at bounding box center [653, 389] width 30 height 30
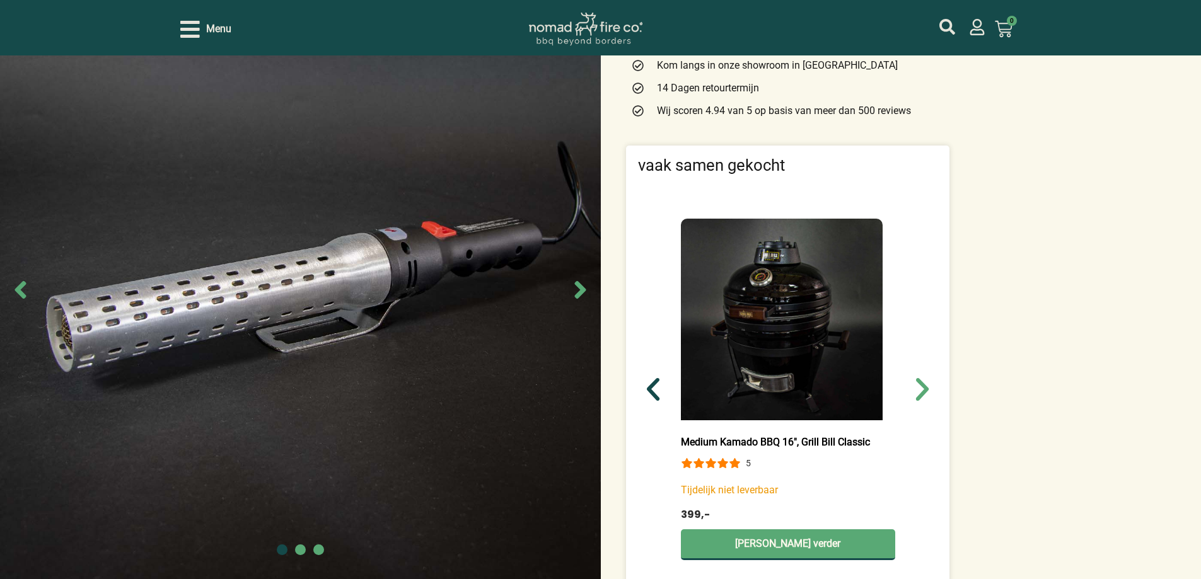
click at [647, 392] on icon "Vorige slide" at bounding box center [653, 389] width 30 height 30
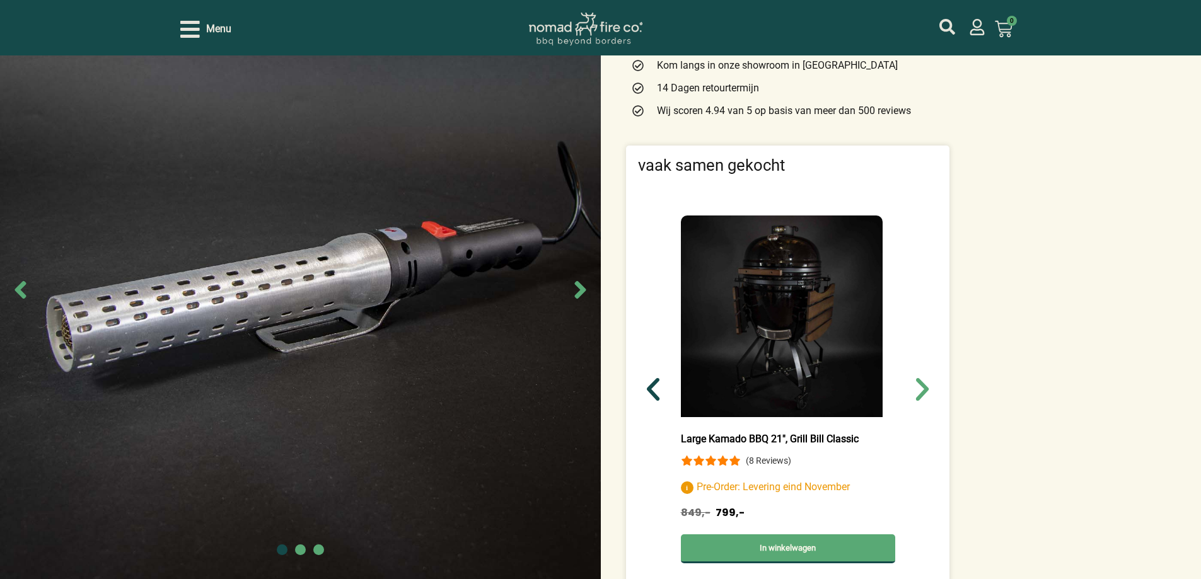
click at [647, 392] on icon "Vorige slide" at bounding box center [653, 389] width 30 height 30
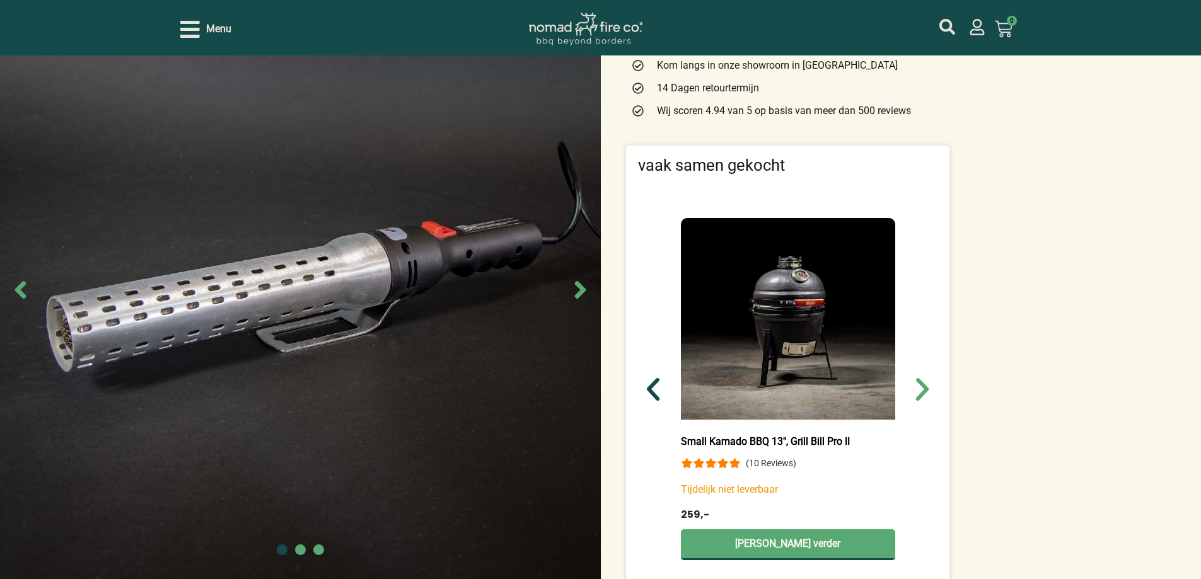
click at [647, 392] on icon "Vorige slide" at bounding box center [653, 389] width 30 height 30
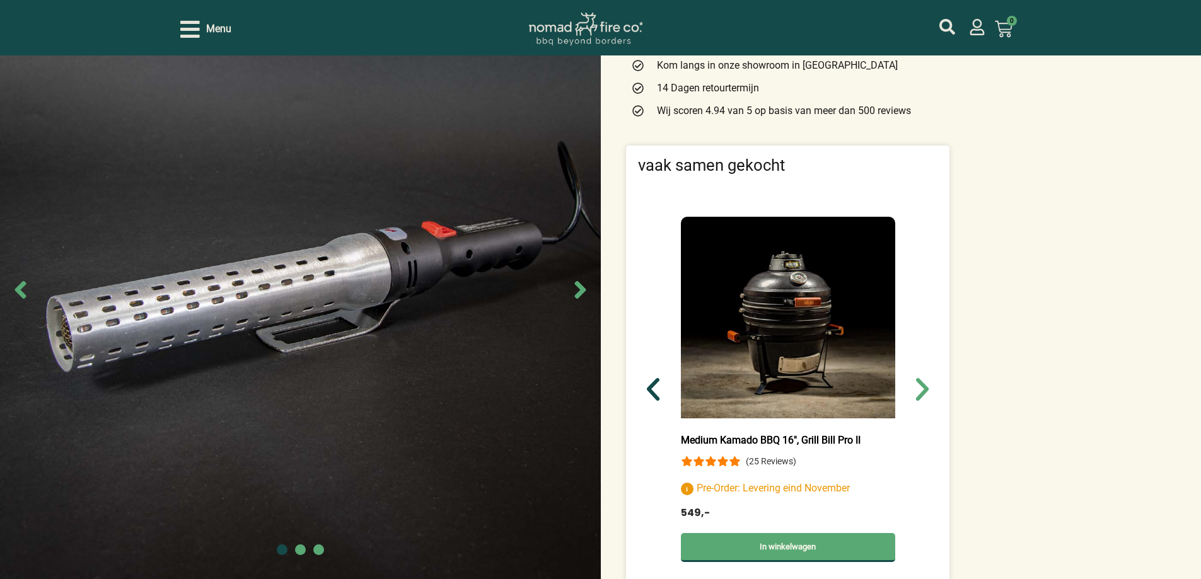
click at [647, 392] on icon "Vorige slide" at bounding box center [653, 389] width 30 height 30
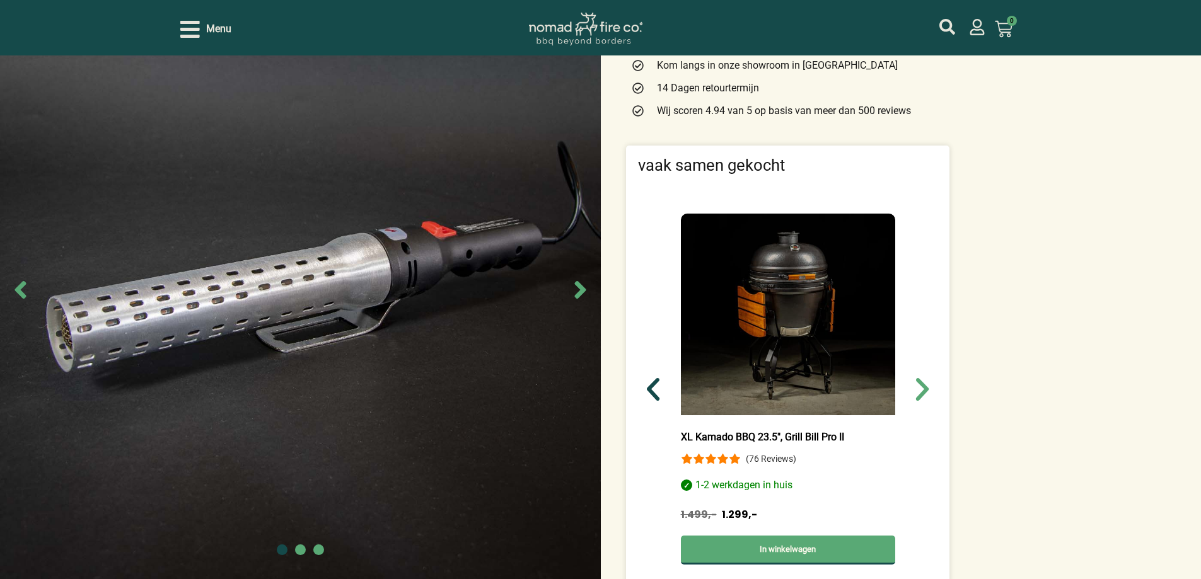
click at [647, 392] on icon "Vorige slide" at bounding box center [653, 389] width 30 height 30
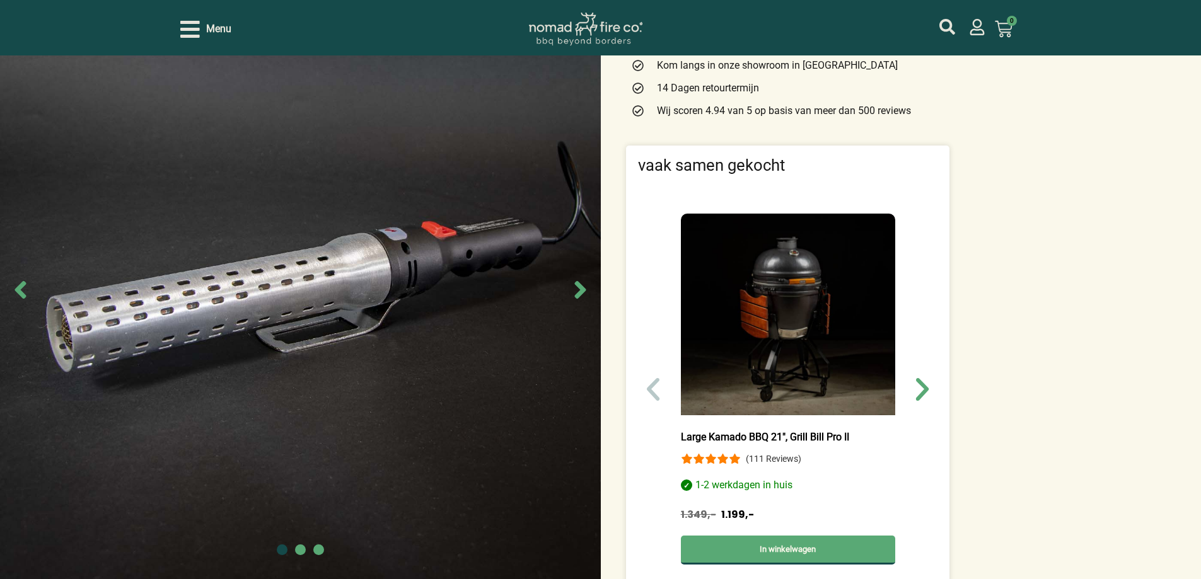
click at [647, 392] on icon "Vorige slide" at bounding box center [653, 389] width 30 height 30
click at [923, 385] on icon "Volgende slide" at bounding box center [922, 389] width 13 height 23
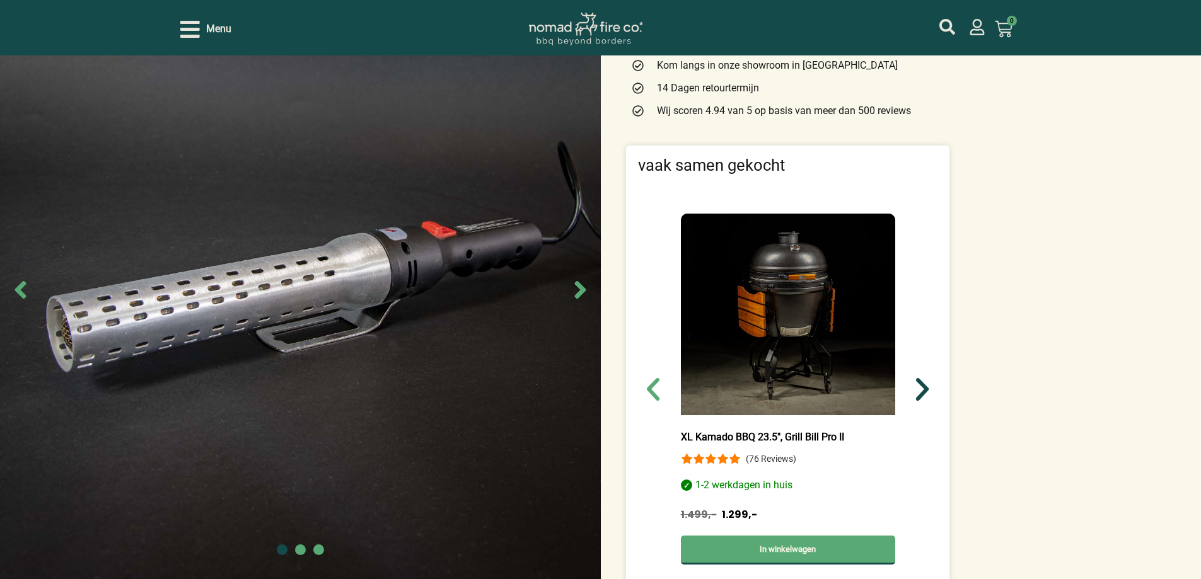
click at [923, 385] on icon "Volgende slide" at bounding box center [922, 389] width 13 height 23
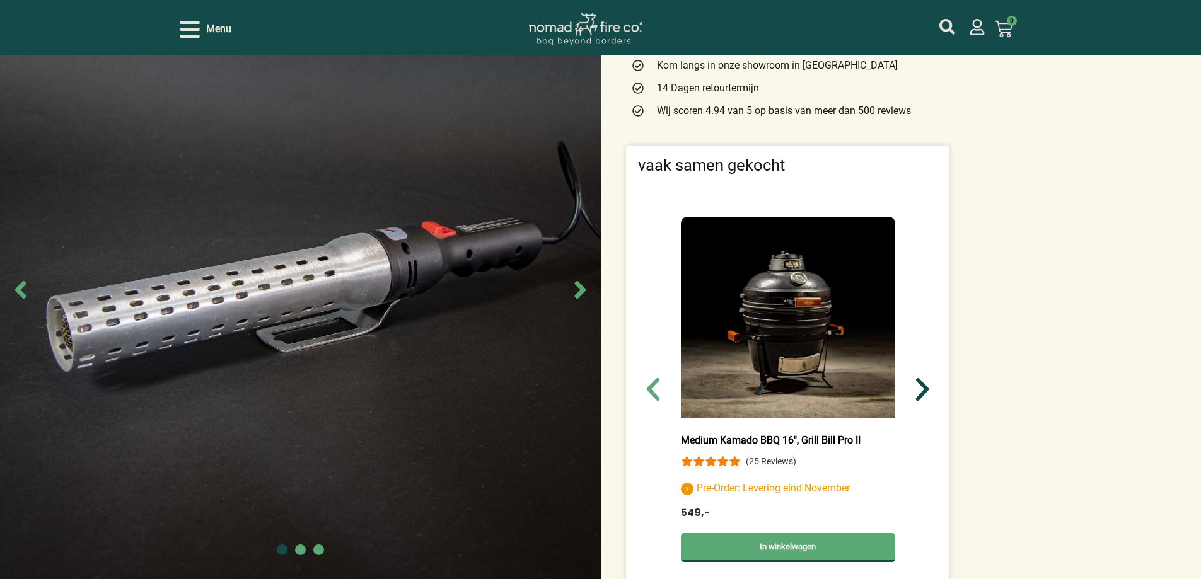
click at [923, 385] on icon "Volgende slide" at bounding box center [922, 389] width 13 height 23
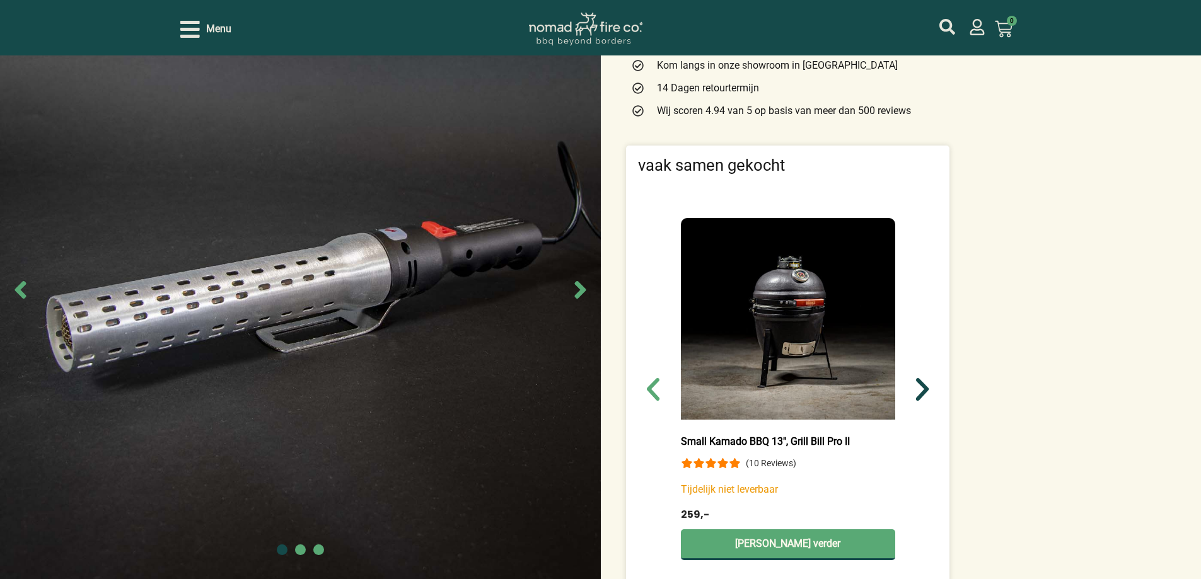
click at [923, 385] on icon "Volgende slide" at bounding box center [922, 389] width 13 height 23
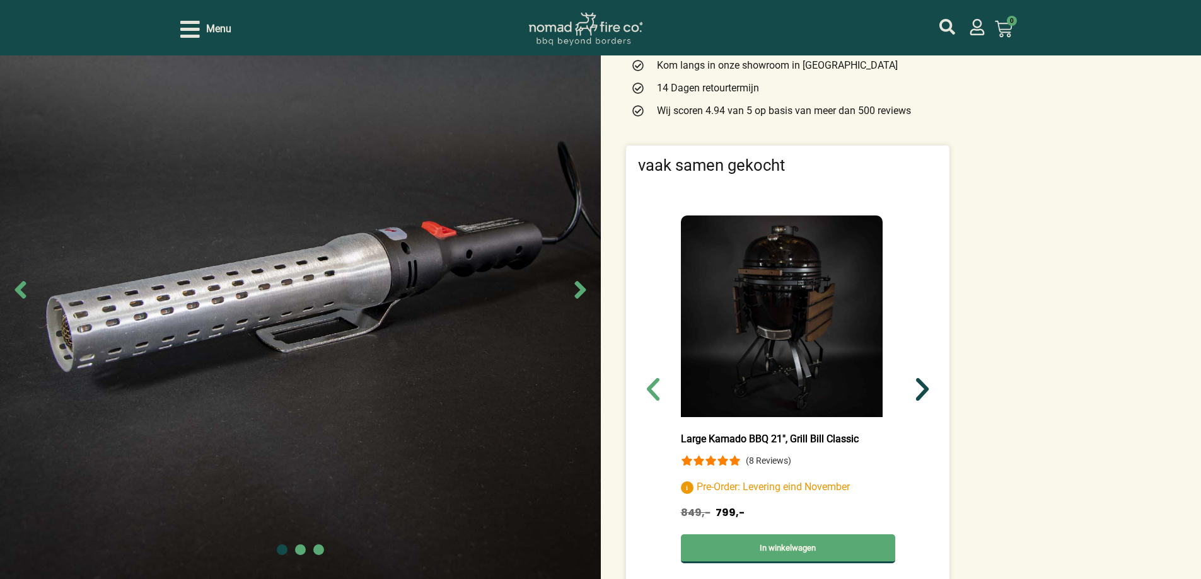
click at [923, 385] on icon "Volgende slide" at bounding box center [922, 389] width 13 height 23
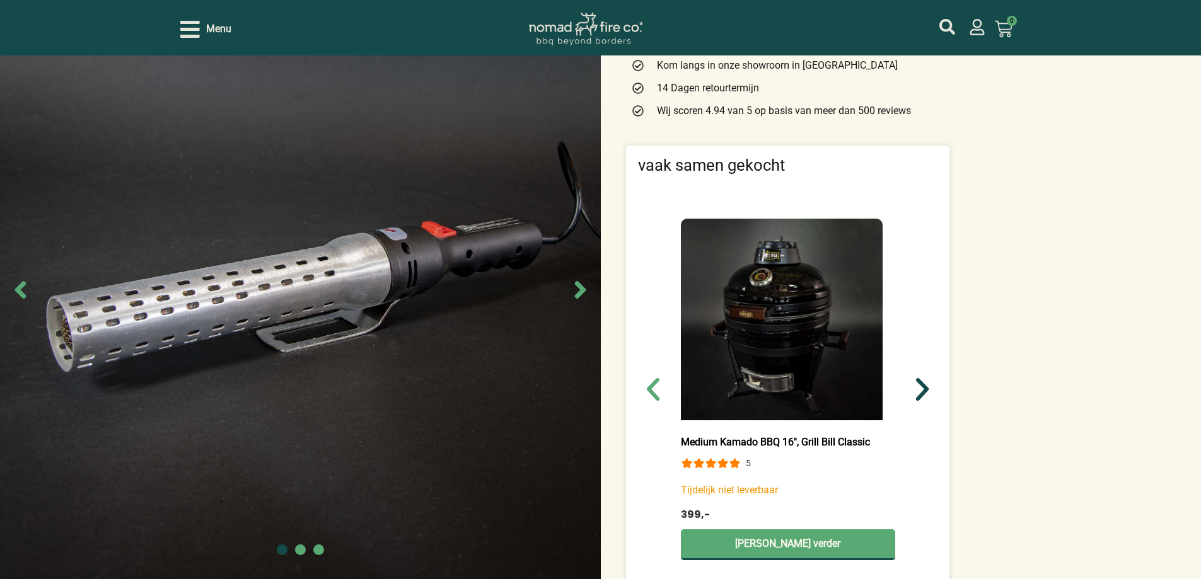
click at [923, 385] on icon "Volgende slide" at bounding box center [922, 389] width 13 height 23
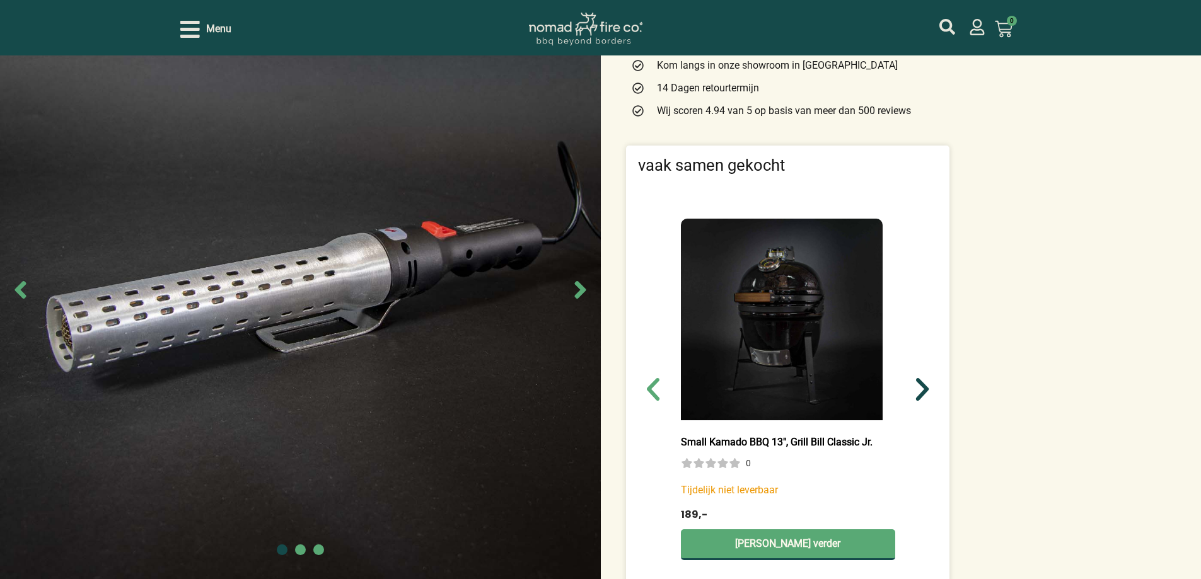
click at [923, 385] on icon "Volgende slide" at bounding box center [922, 389] width 13 height 23
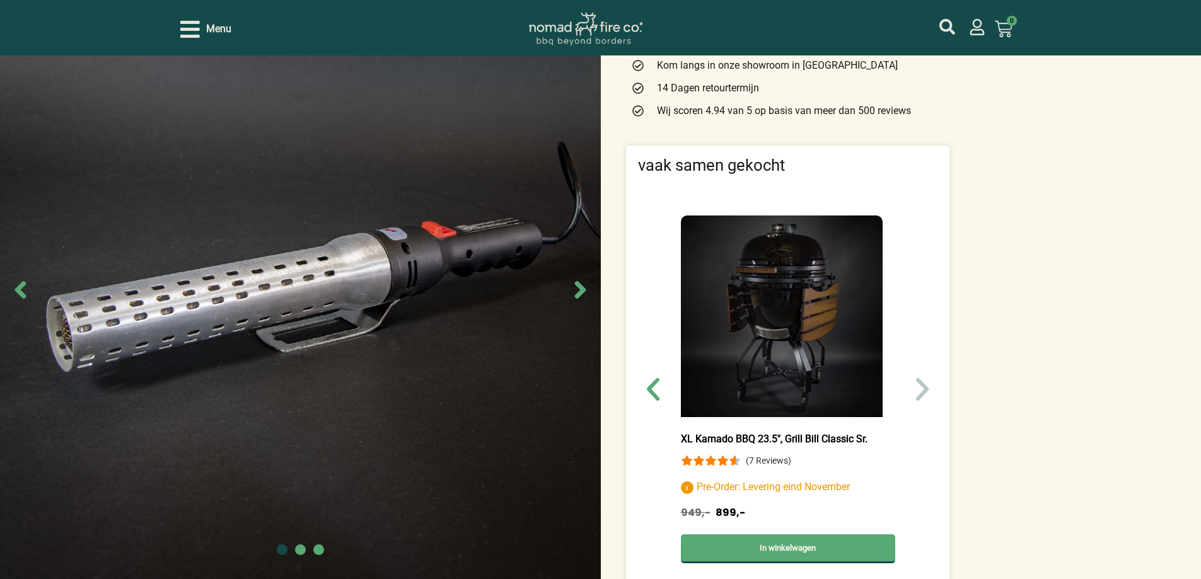
click at [923, 385] on icon "Volgende slide" at bounding box center [922, 389] width 13 height 23
click at [657, 383] on icon "Vorige slide" at bounding box center [653, 389] width 13 height 23
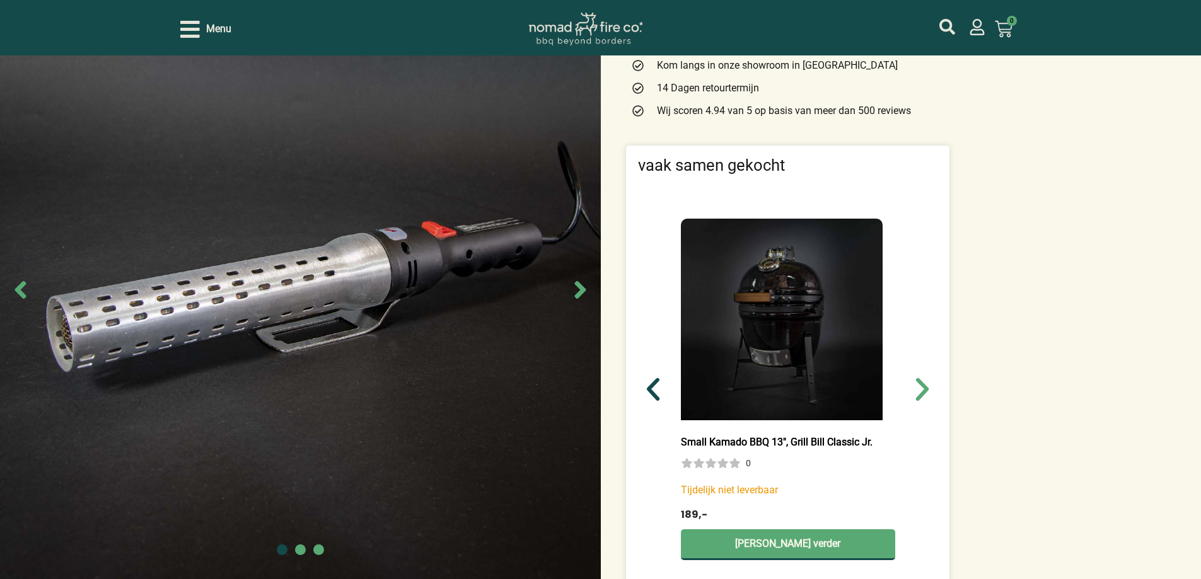
click at [657, 383] on icon "Vorige slide" at bounding box center [653, 389] width 13 height 23
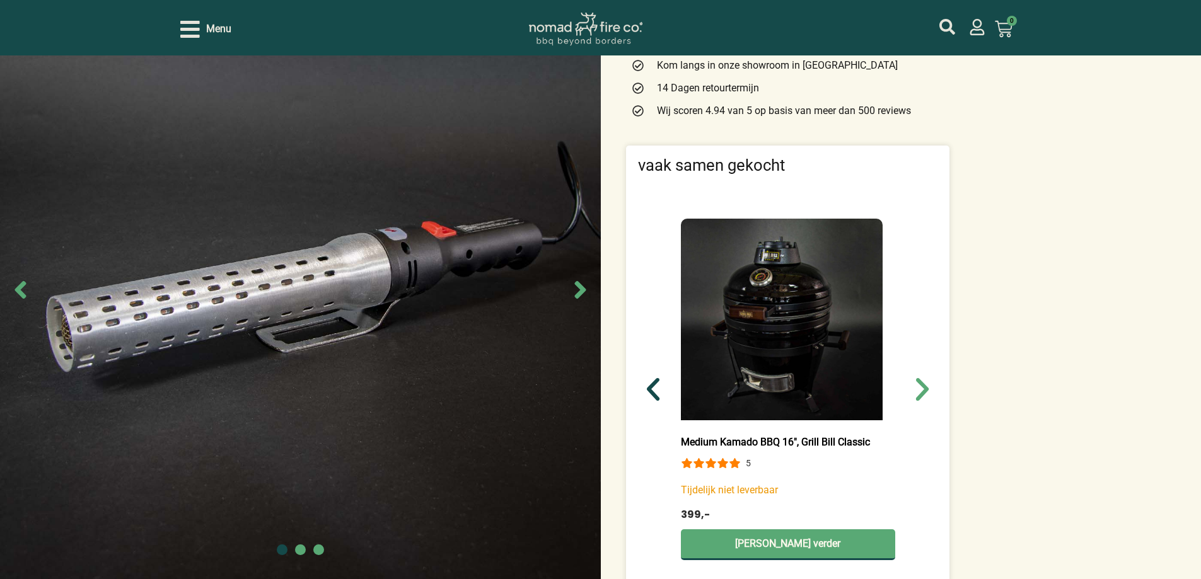
click at [657, 383] on icon "Vorige slide" at bounding box center [653, 389] width 13 height 23
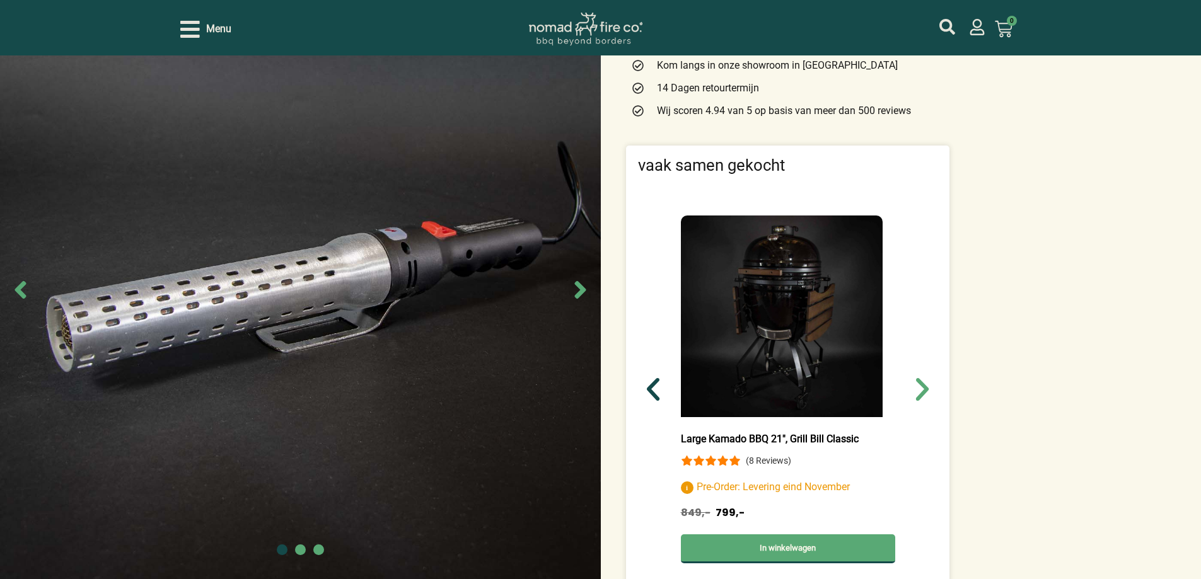
click at [657, 383] on icon "Vorige slide" at bounding box center [653, 389] width 13 height 23
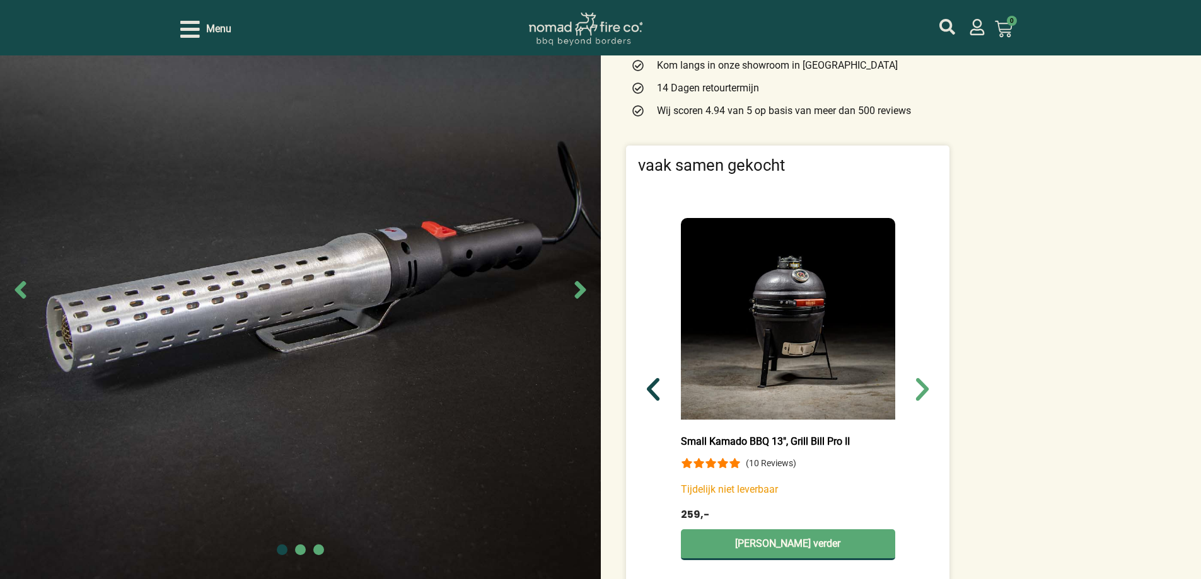
click at [657, 383] on icon "Vorige slide" at bounding box center [653, 389] width 13 height 23
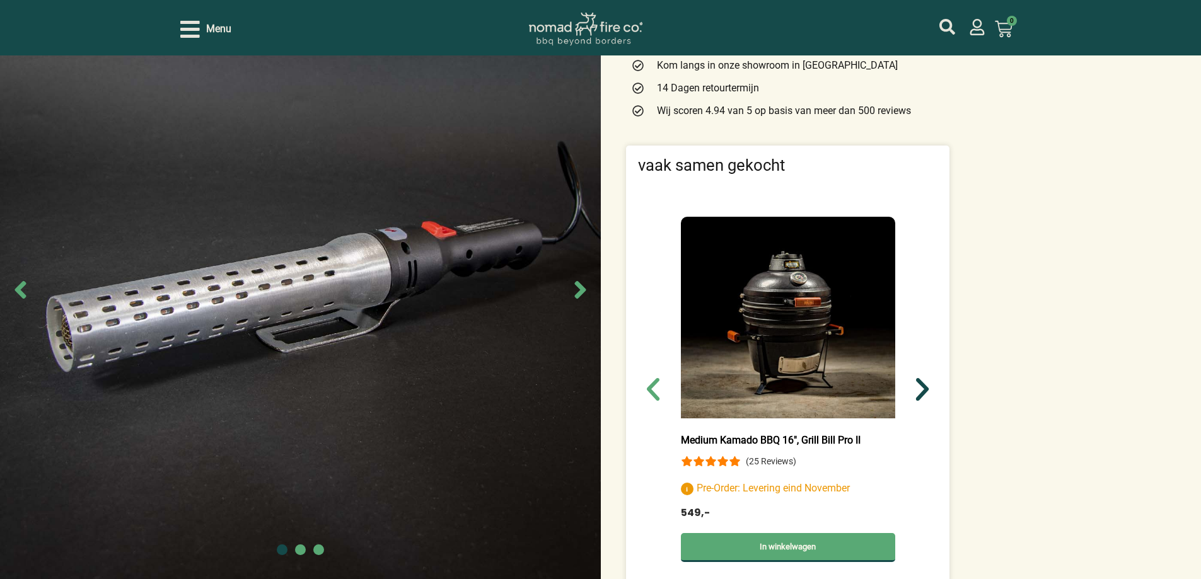
click at [919, 386] on icon "Volgende slide" at bounding box center [922, 389] width 30 height 30
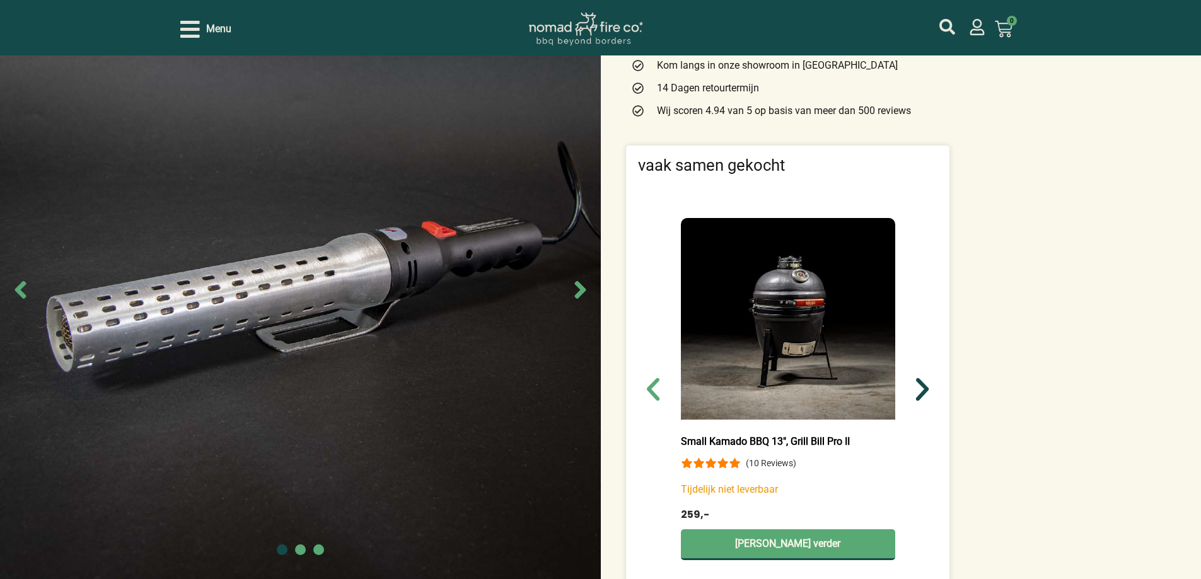
click at [919, 386] on icon "Volgende slide" at bounding box center [922, 389] width 30 height 30
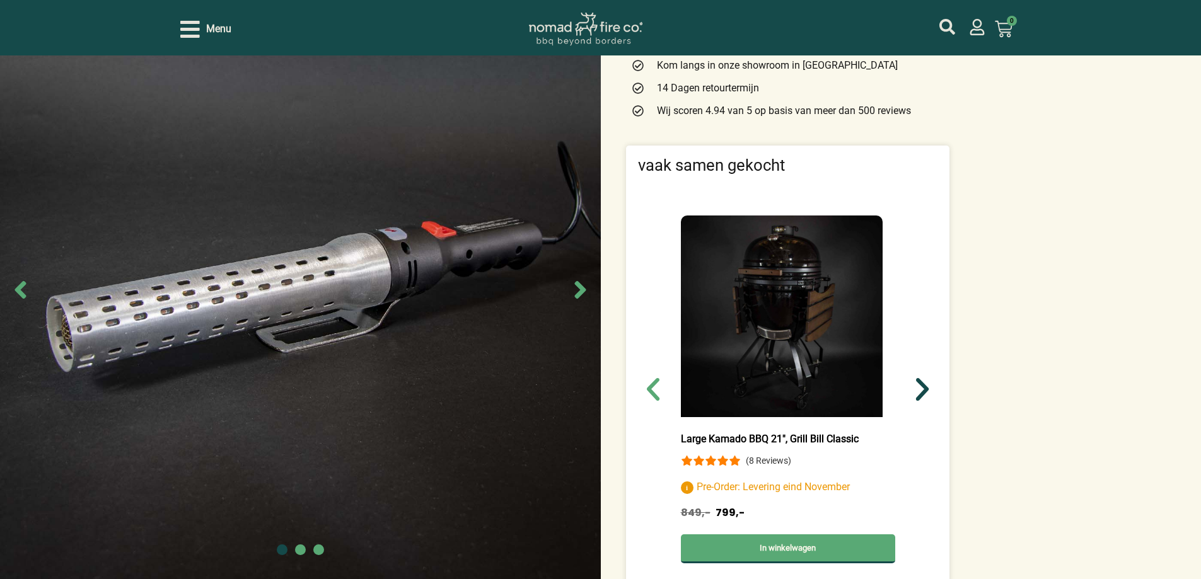
click at [919, 386] on icon "Volgende slide" at bounding box center [922, 389] width 30 height 30
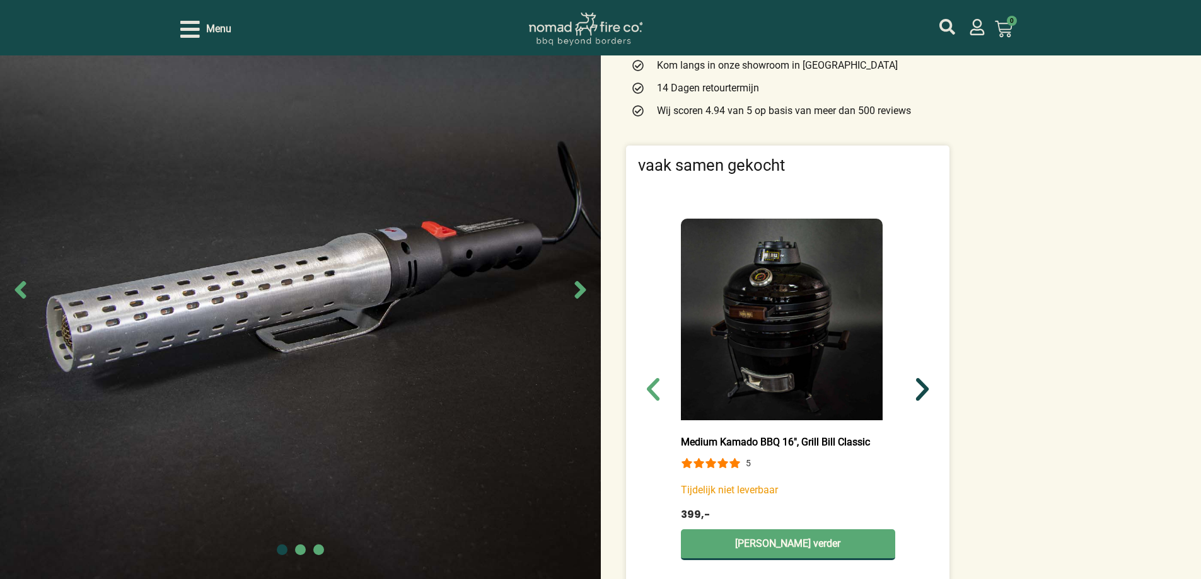
click at [919, 386] on icon "Volgende slide" at bounding box center [922, 389] width 30 height 30
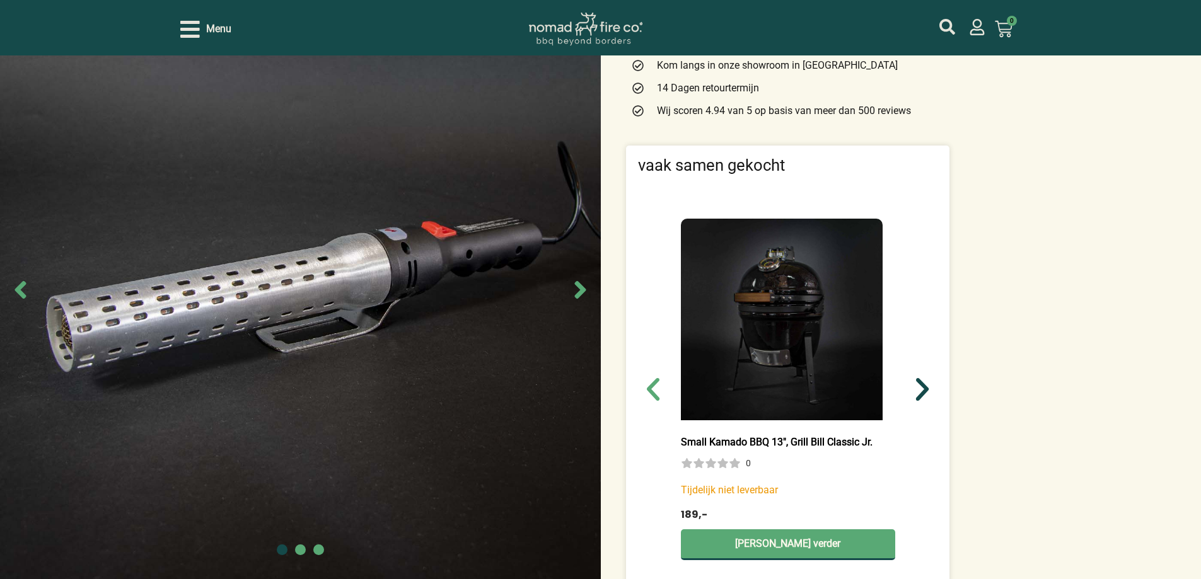
click at [919, 386] on icon "Volgende slide" at bounding box center [922, 389] width 30 height 30
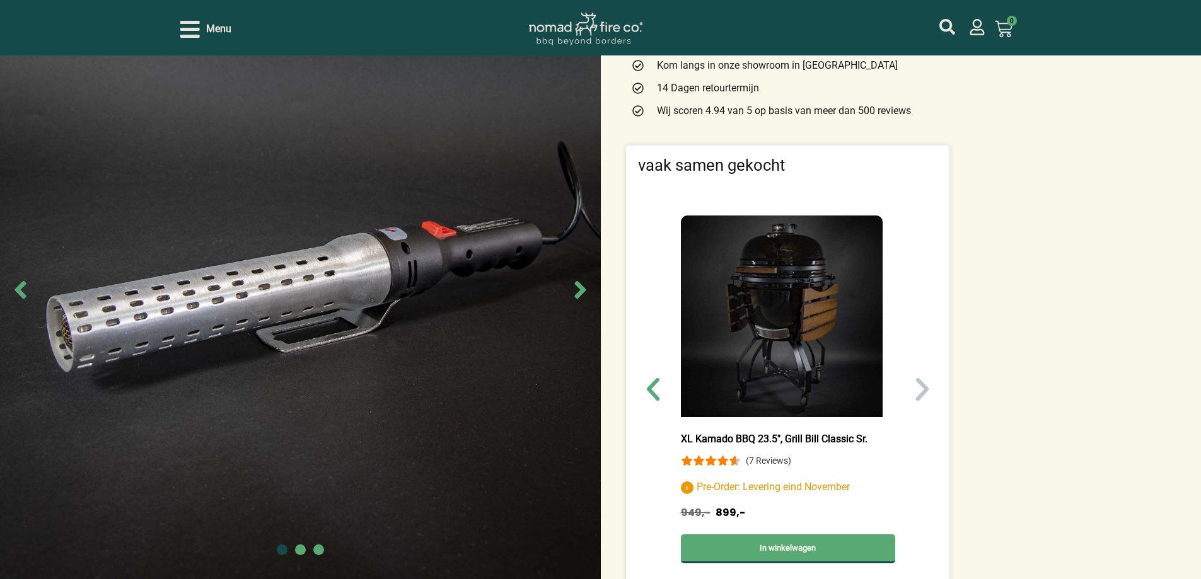
click at [919, 386] on icon "Volgende slide" at bounding box center [922, 389] width 30 height 30
click at [654, 388] on icon "Vorige slide" at bounding box center [653, 389] width 30 height 30
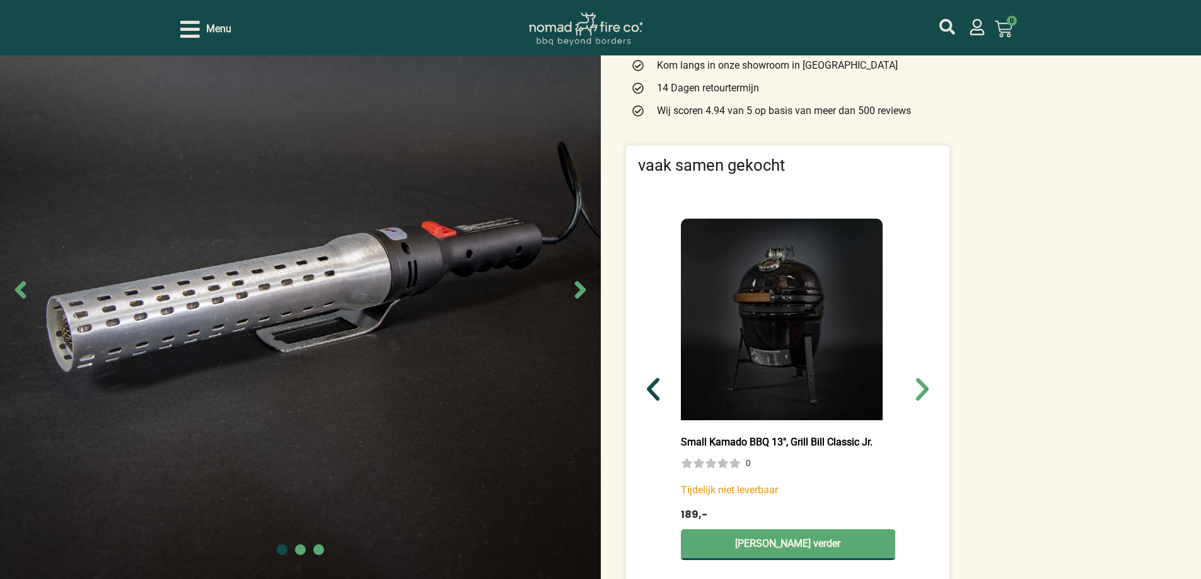
click at [654, 388] on icon "Vorige slide" at bounding box center [653, 389] width 30 height 30
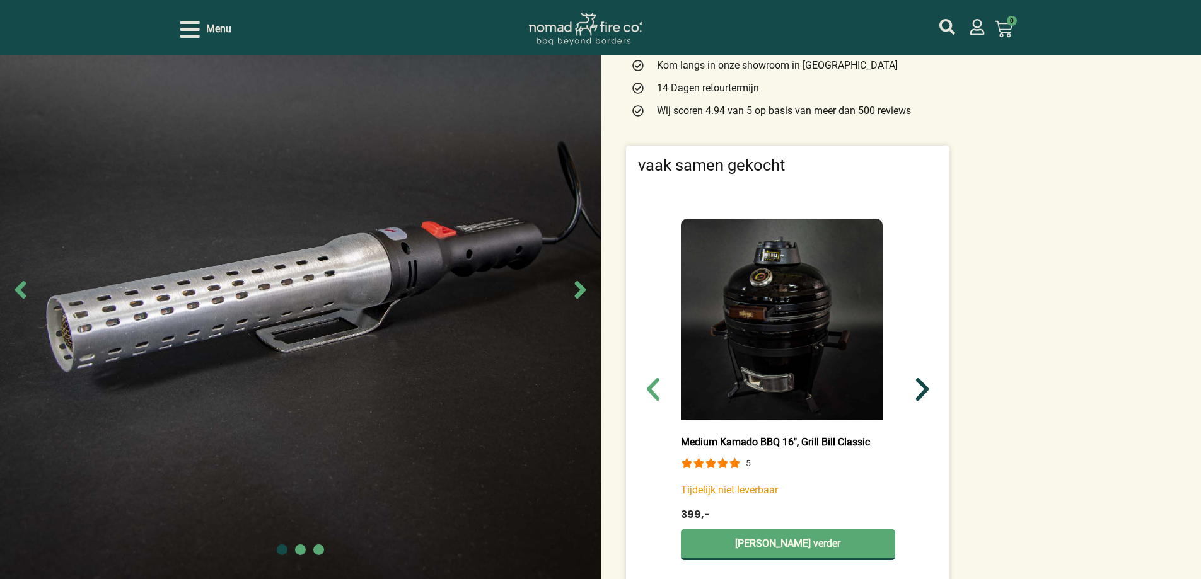
click at [924, 388] on icon "Volgende slide" at bounding box center [922, 389] width 13 height 23
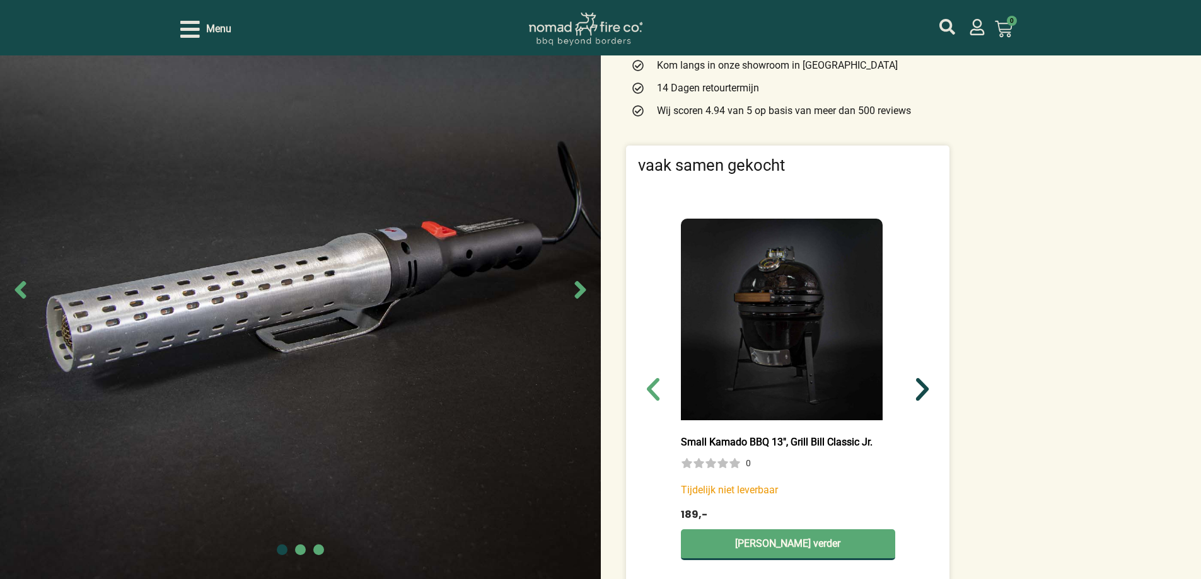
click at [923, 388] on icon "Volgende slide" at bounding box center [922, 389] width 13 height 23
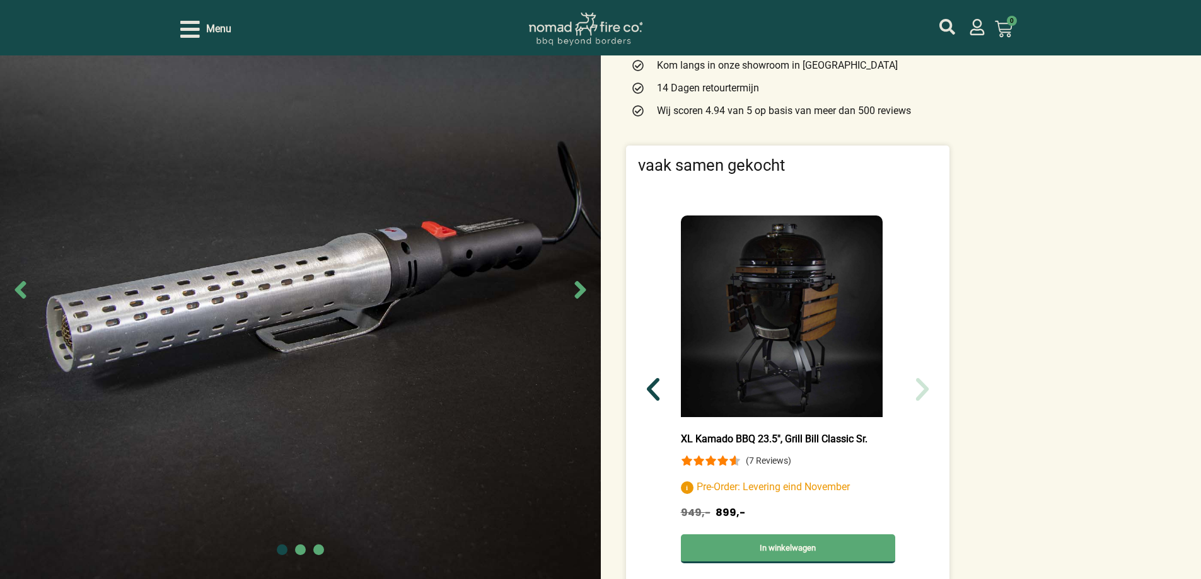
click at [653, 388] on icon "Vorige slide" at bounding box center [653, 389] width 30 height 30
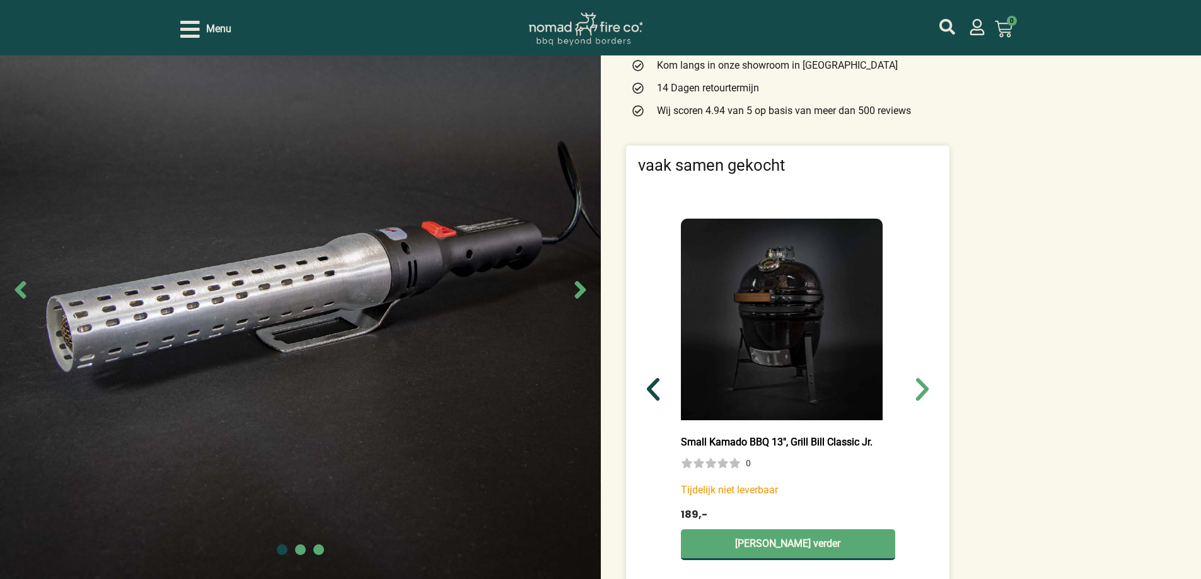
click at [654, 387] on icon "Vorige slide" at bounding box center [653, 389] width 30 height 30
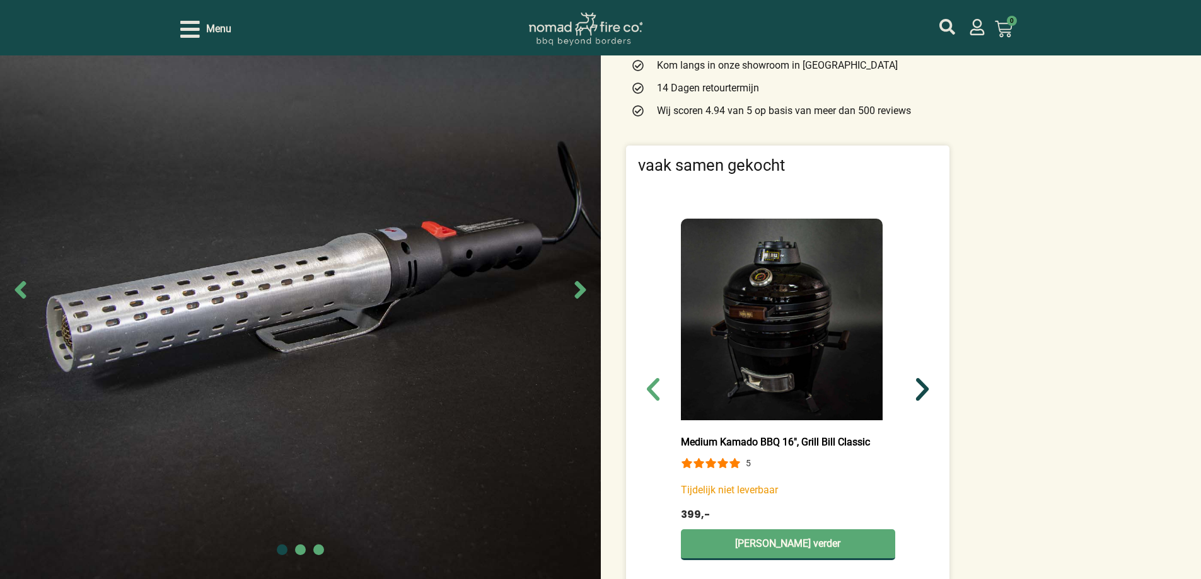
click at [928, 387] on icon "Volgende slide" at bounding box center [922, 389] width 30 height 30
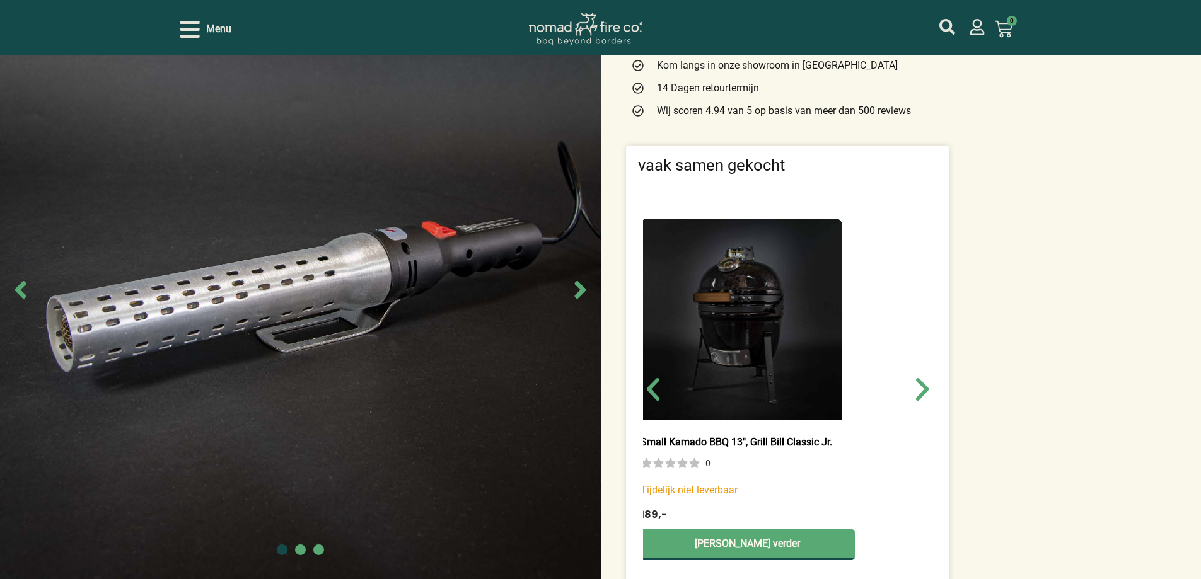
click at [749, 499] on div "Small Kamado BBQ 13″, Grill Bill Classic Jr. 0 Tijdelijk niet leverbaar 189,- L…" at bounding box center [747, 395] width 214 height 389
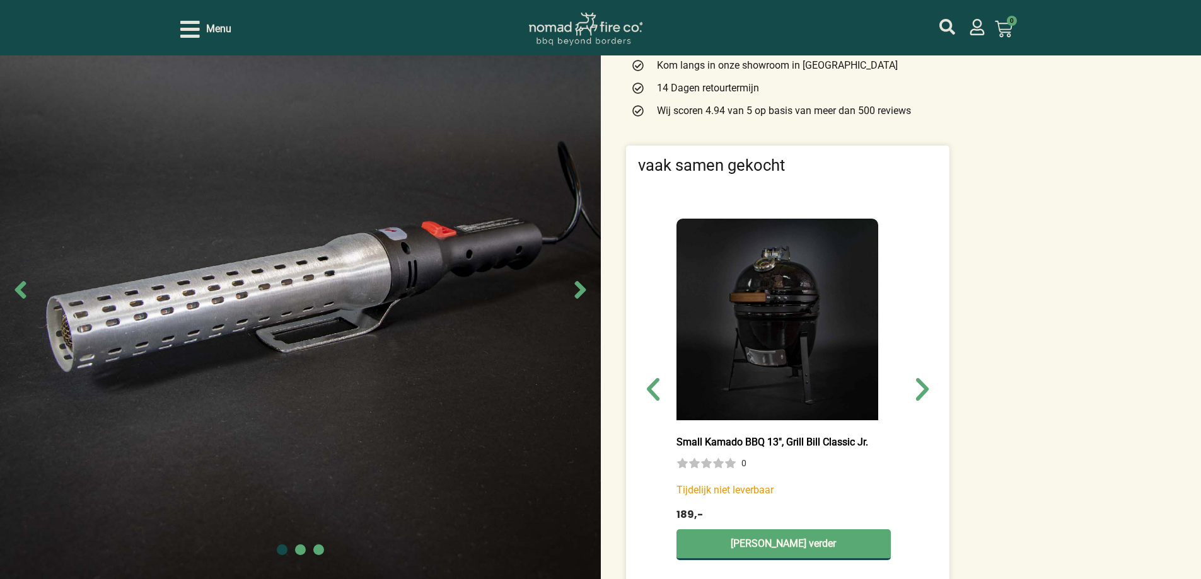
click at [706, 519] on p "189,-" at bounding box center [783, 515] width 214 height 12
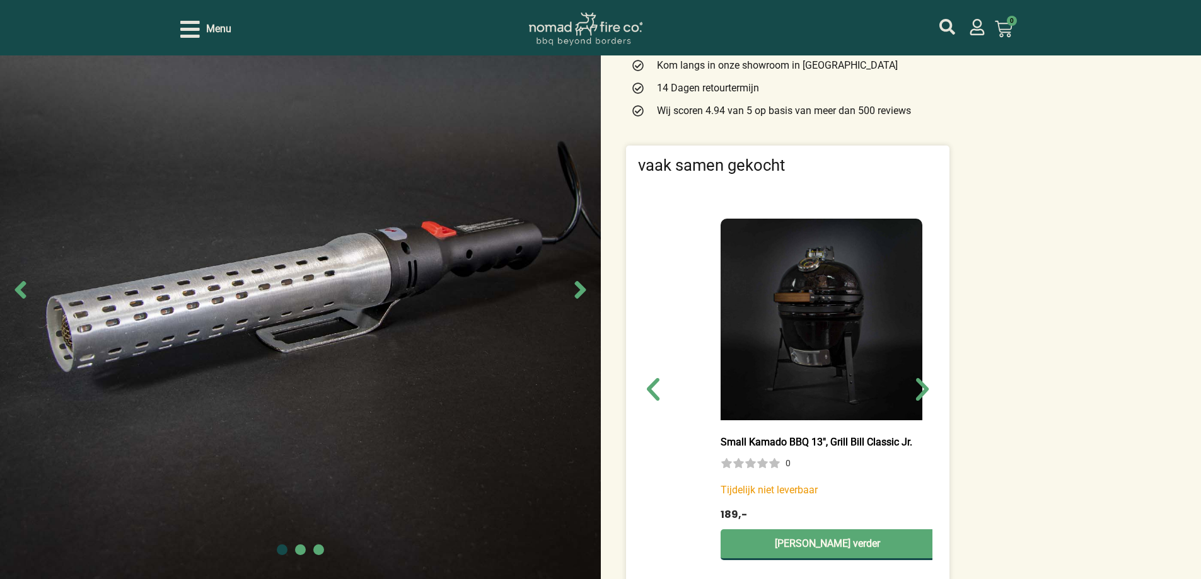
click at [717, 481] on div "Small Kamado BBQ 13″, Grill Bill Classic Jr. 0 Tijdelijk niet leverbaar 189,- L…" at bounding box center [827, 395] width 289 height 389
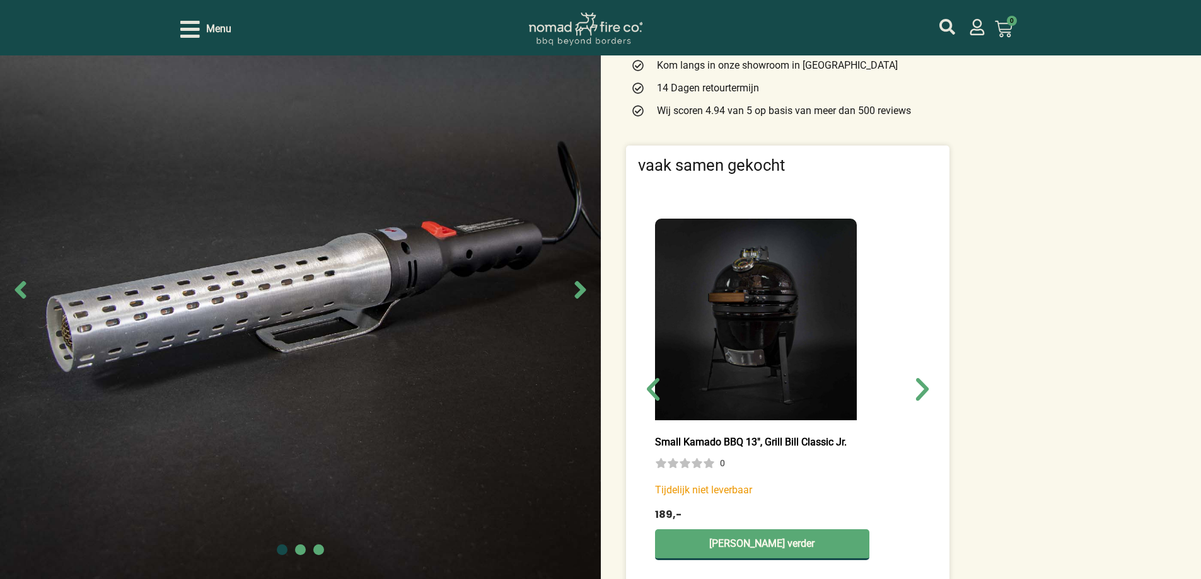
click at [687, 519] on p "189,-" at bounding box center [761, 515] width 214 height 12
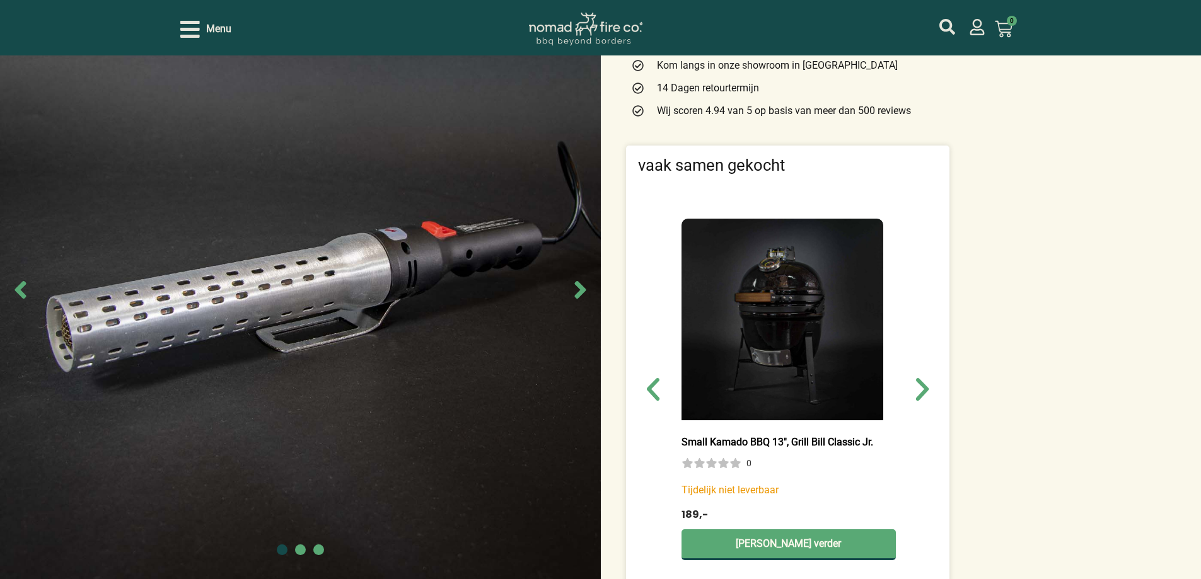
click at [691, 519] on div "Small Kamado BBQ 13″, Grill Bill Classic Jr. 0 Tijdelijk niet leverbaar 189,- L…" at bounding box center [788, 395] width 289 height 389
click at [727, 525] on div "Small Kamado BBQ 13″, Grill Bill Classic Jr. 0 Tijdelijk niet leverbaar 189,- L…" at bounding box center [787, 395] width 289 height 389
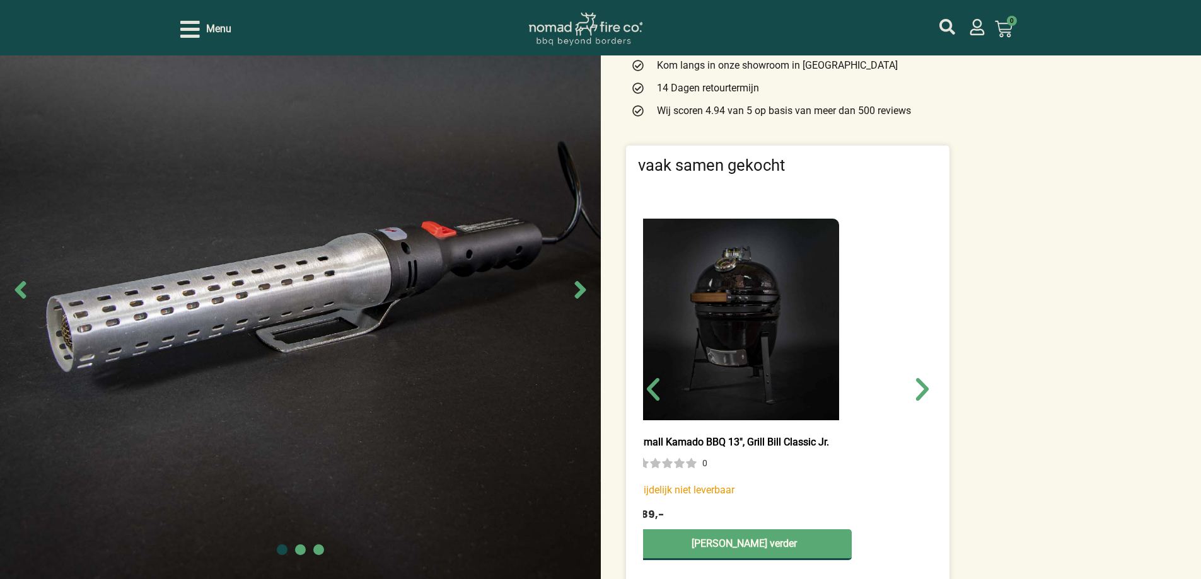
click at [669, 502] on div "Small Kamado BBQ 13″, Grill Bill Classic Jr. 0 Tijdelijk niet leverbaar 189,- L…" at bounding box center [744, 395] width 214 height 389
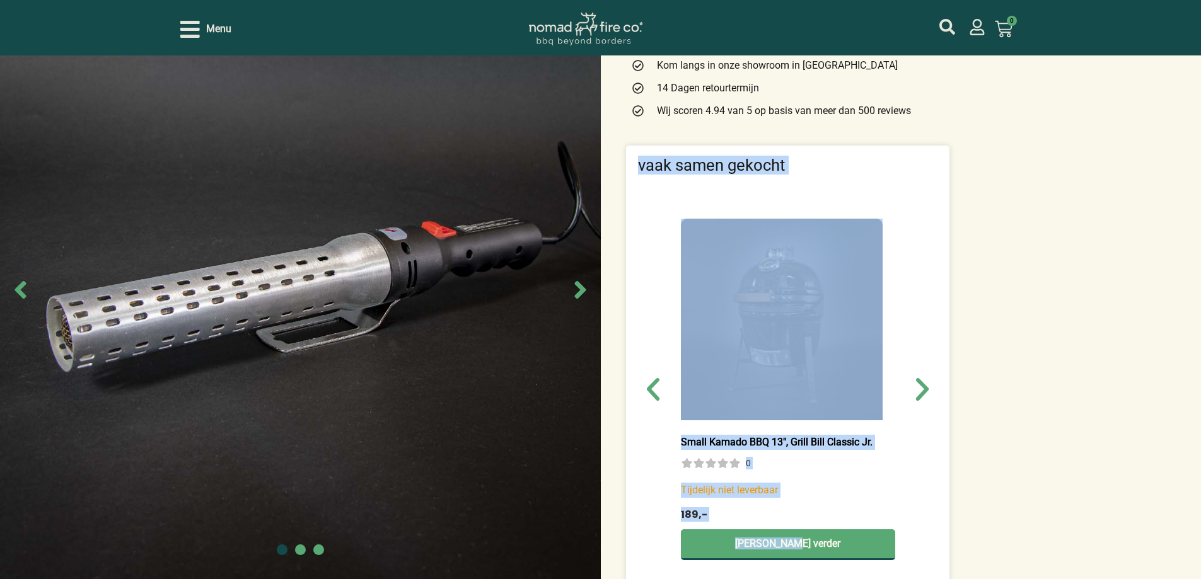
drag, startPoint x: 627, startPoint y: 159, endPoint x: 922, endPoint y: 536, distance: 479.0
click at [922, 536] on div "vaak samen gekocht Large Kamado BBQ 21″, Grill Bill Pro II (111 Reviews) 1-2 we…" at bounding box center [787, 385] width 323 height 478
click at [949, 446] on div "Grill Bill Elektrische Firestarter (3 Reviews) 79,- Tijdelijk niet leverbaar Ti…" at bounding box center [788, 210] width 336 height 892
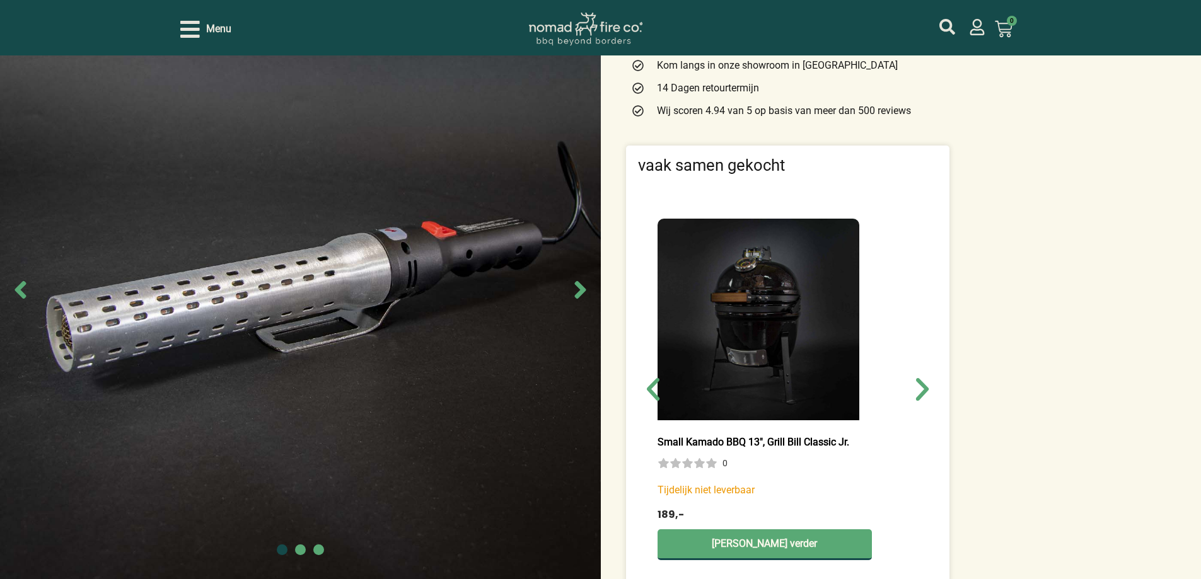
click at [898, 561] on div "Small Kamado BBQ 13″, Grill Bill Classic Jr. 0 Tijdelijk niet leverbaar 189,- L…" at bounding box center [764, 395] width 289 height 389
